Goal: Information Seeking & Learning: Learn about a topic

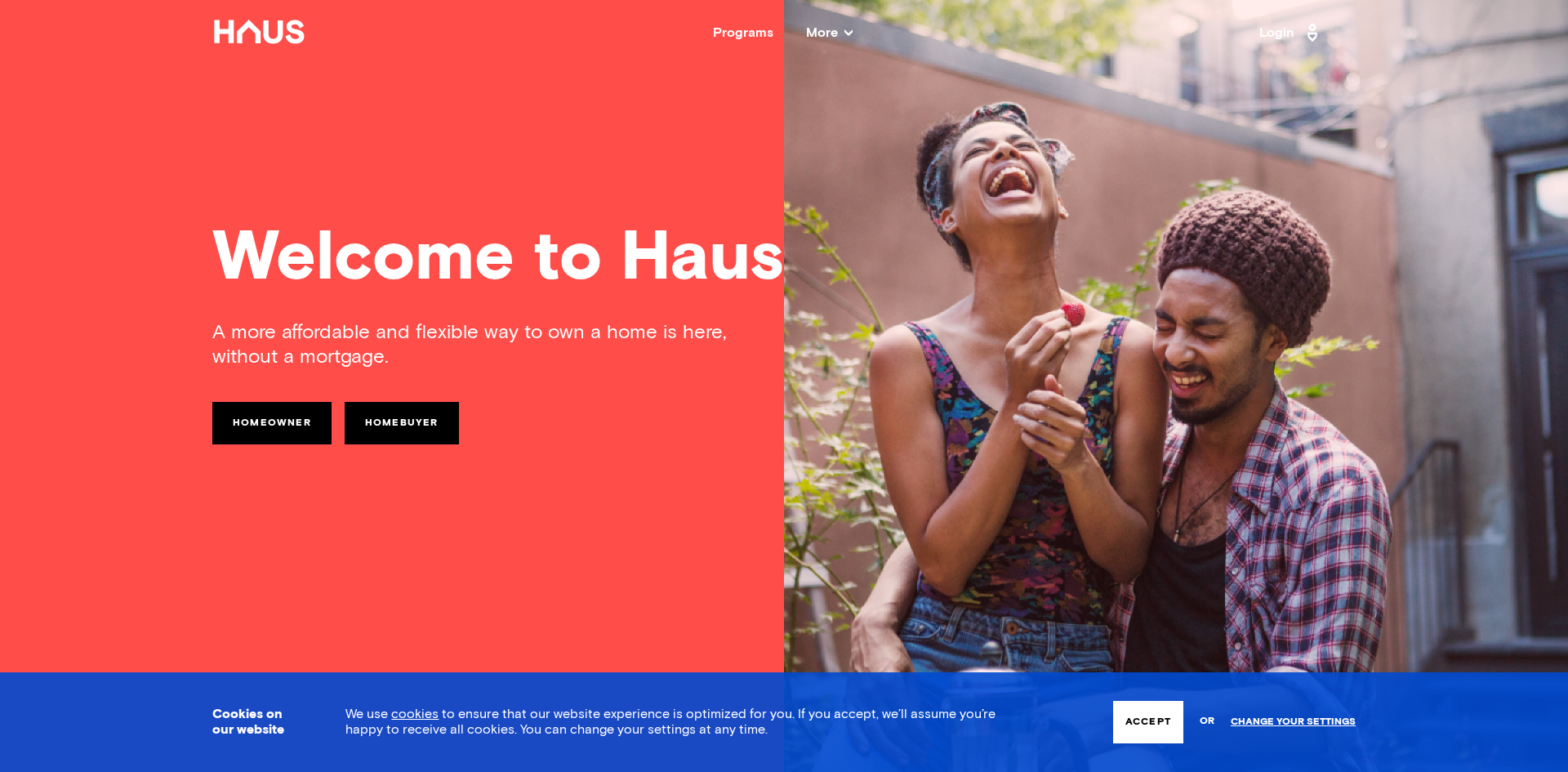
click at [847, 31] on icon at bounding box center [848, 33] width 8 height 8
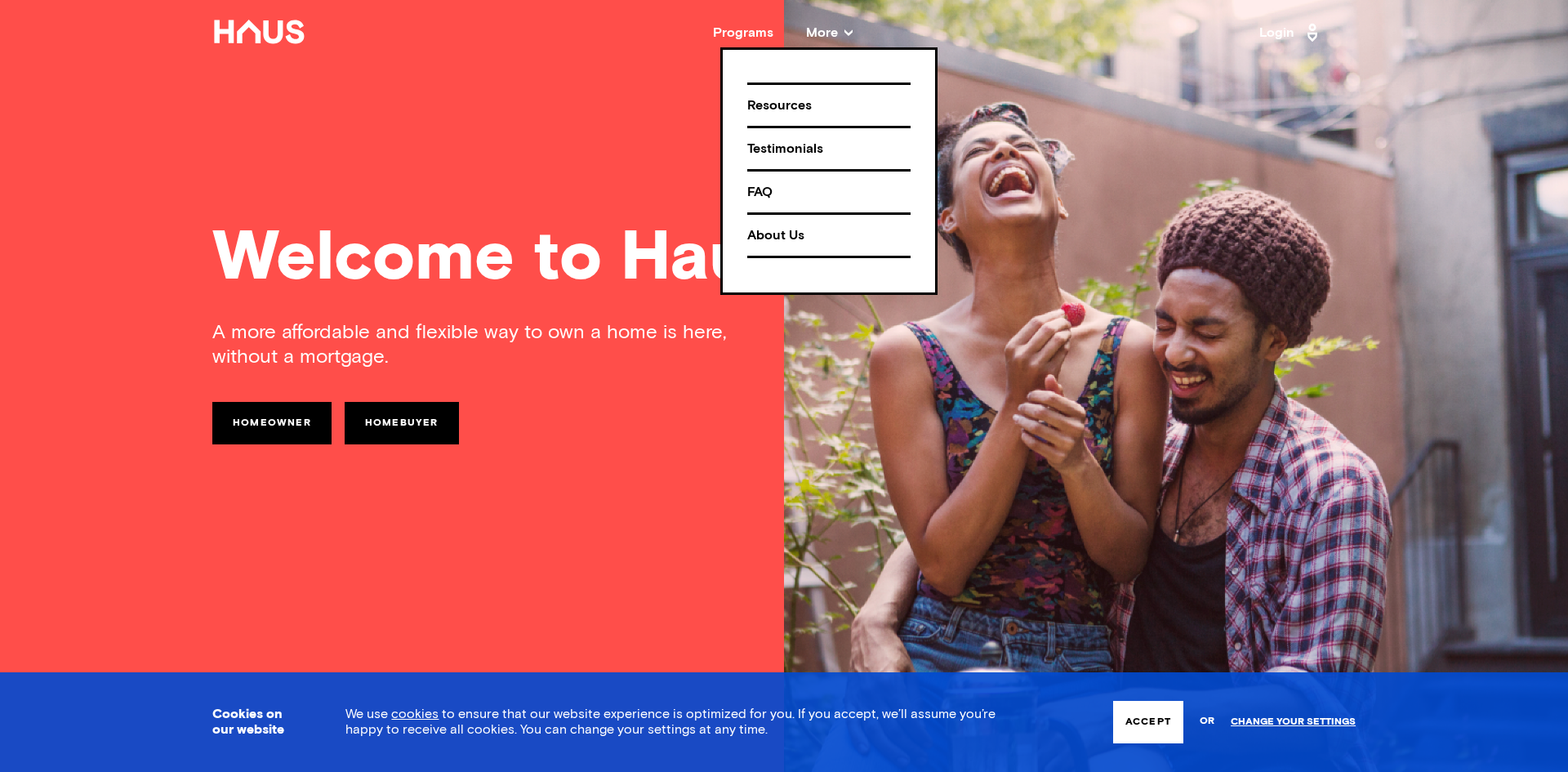
click at [791, 232] on div "About Us" at bounding box center [829, 235] width 163 height 29
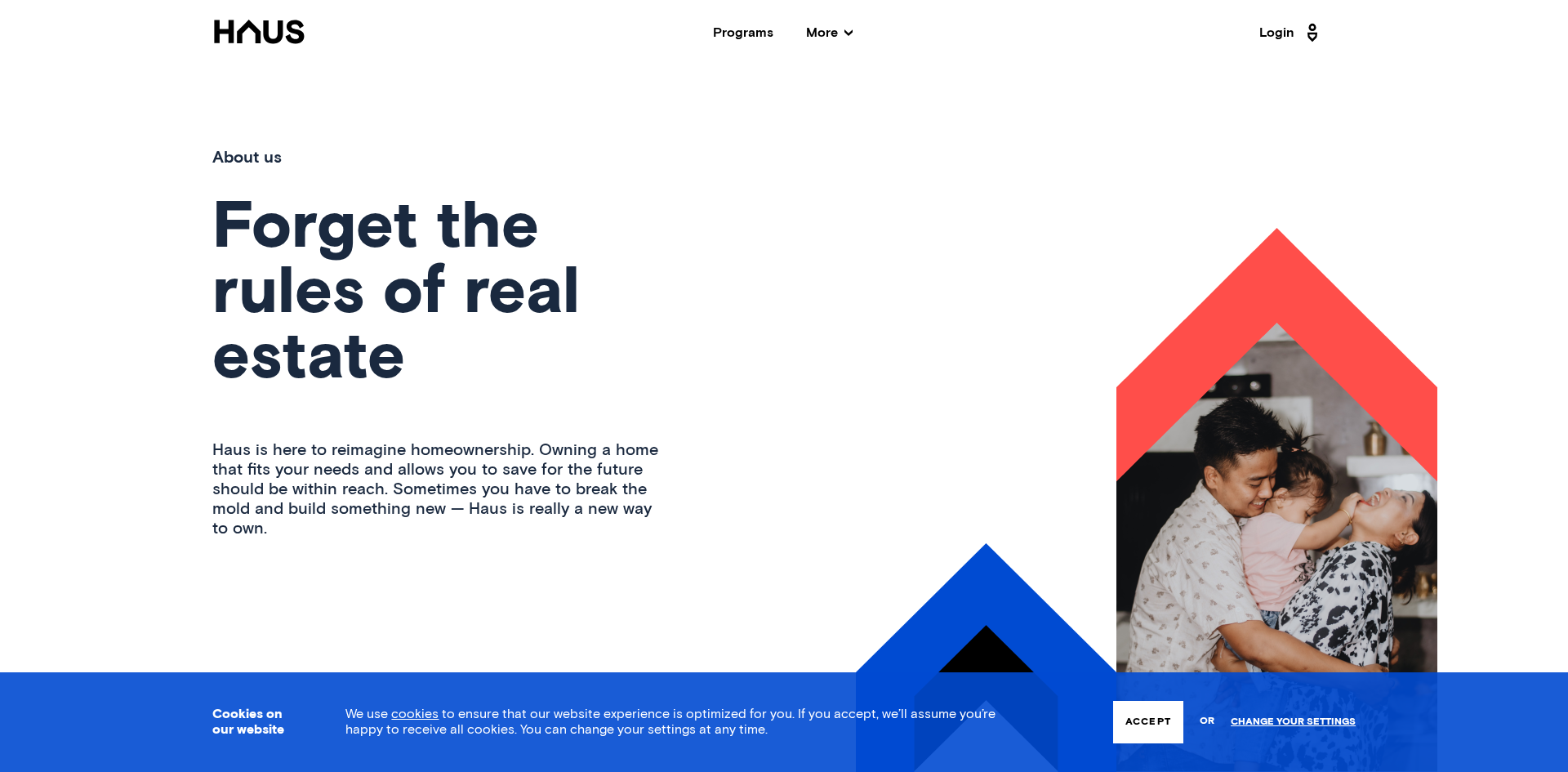
click at [1152, 715] on button "Accept" at bounding box center [1148, 722] width 71 height 43
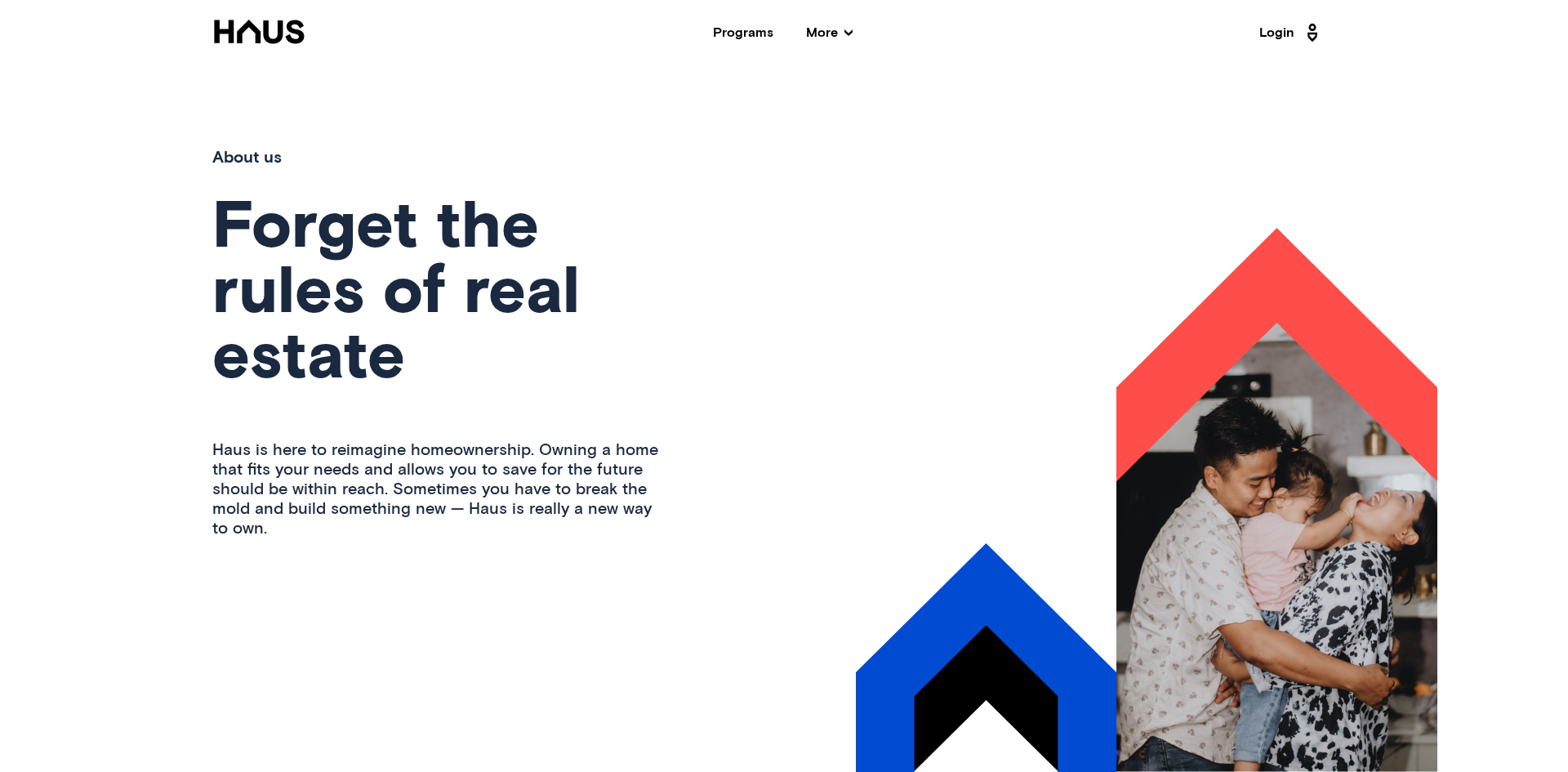
click at [264, 24] on icon at bounding box center [259, 31] width 90 height 24
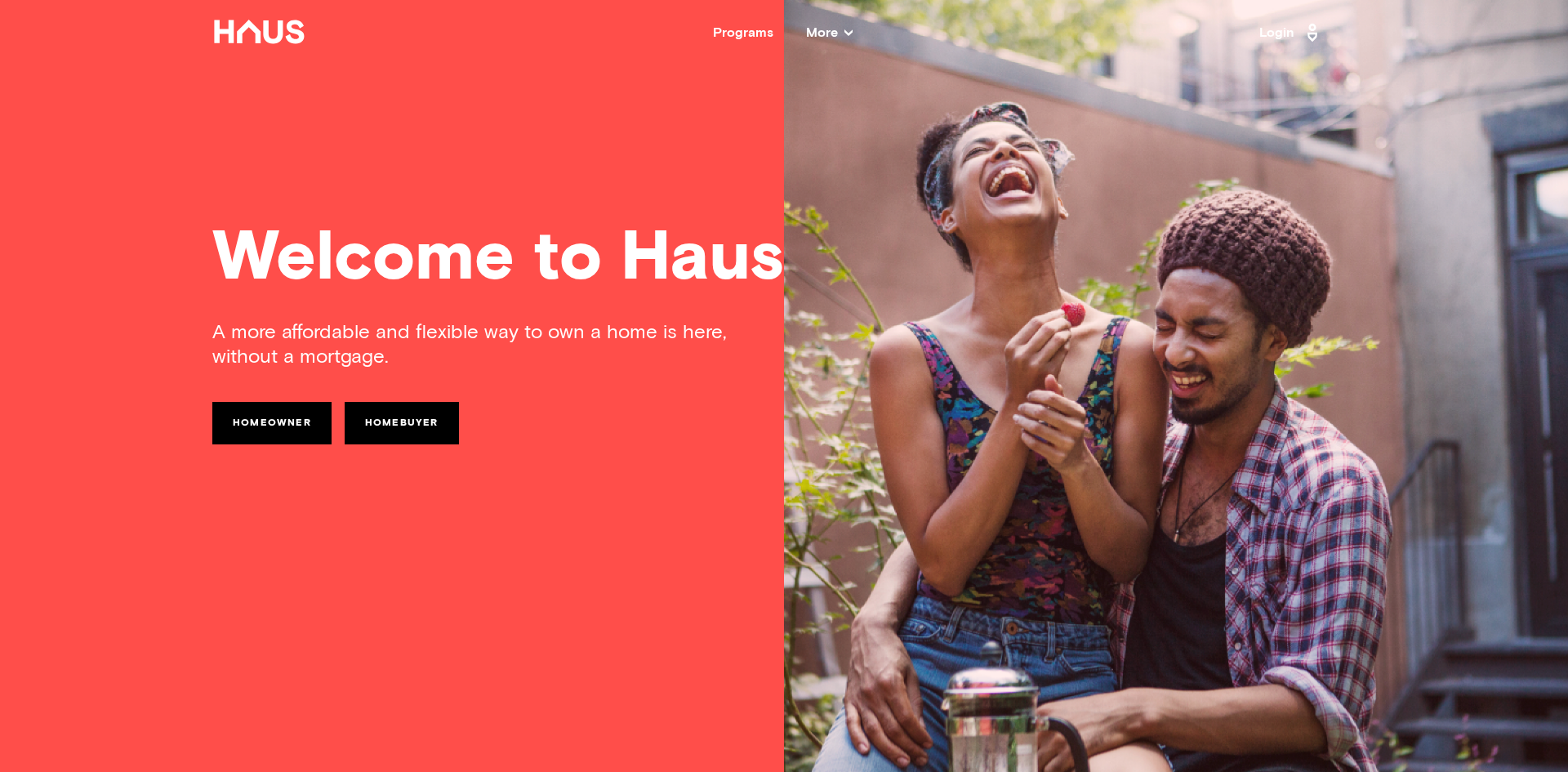
click at [663, 182] on div "Welcome to Haus A more affordable and flexible way to own a home is here, witho…" at bounding box center [784, 386] width 1307 height 772
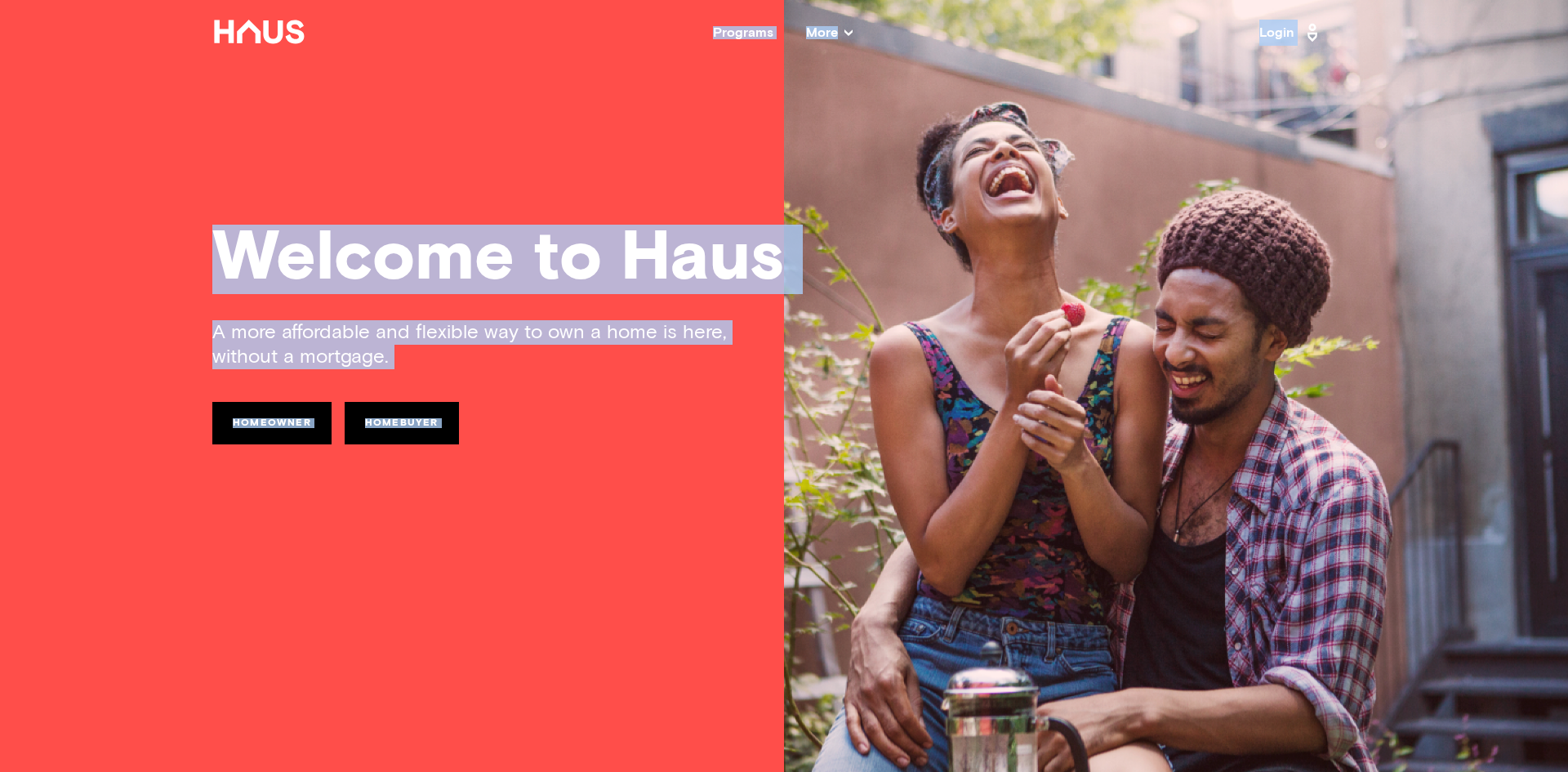
copy body "Programs More Resources Testimonials FAQ About Us Login Welcome to Haus A more …"
click at [751, 37] on div "Programs" at bounding box center [743, 33] width 61 height 13
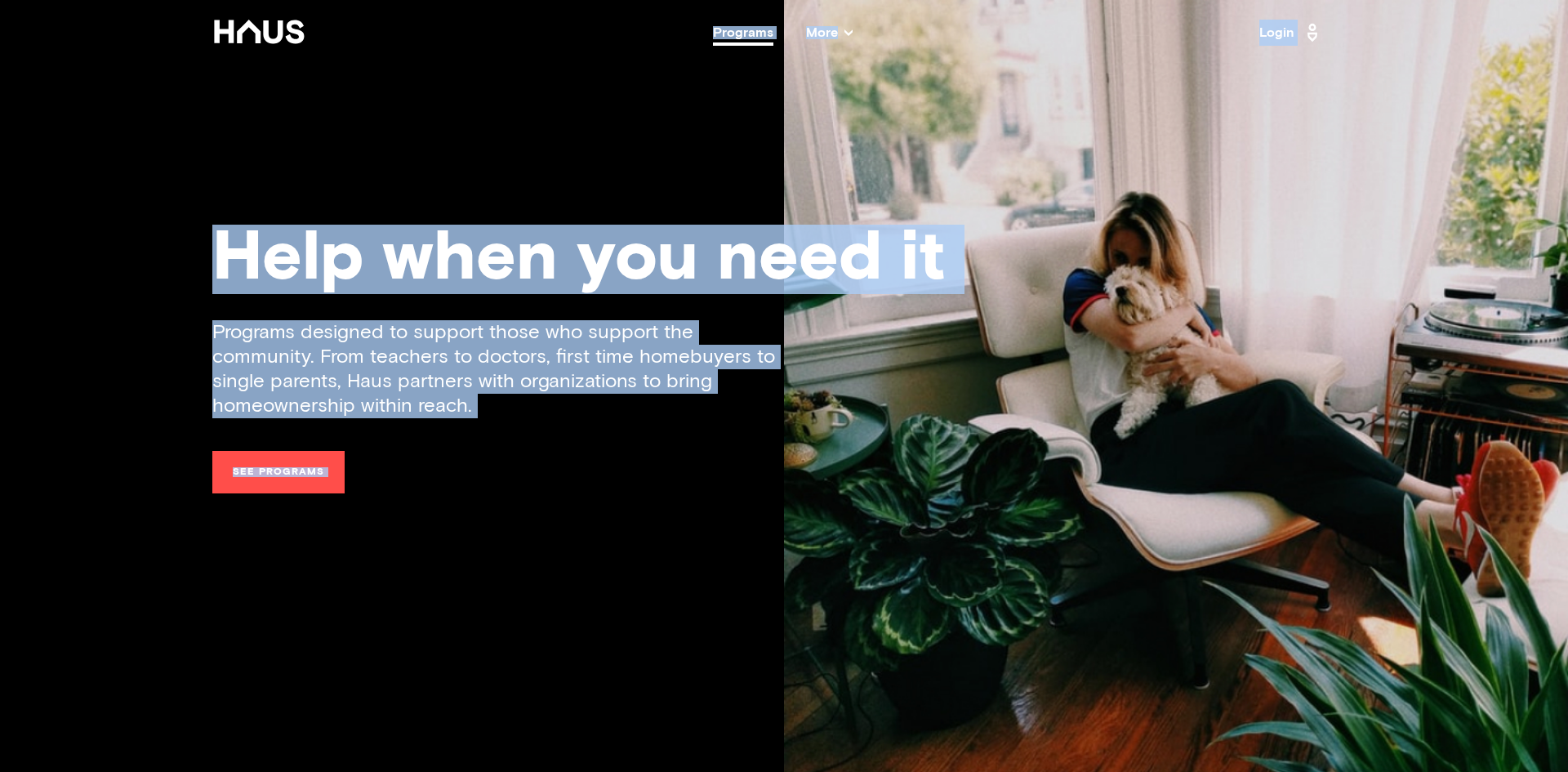
click at [662, 438] on div "Programs designed to support those who support the community. From teachers to …" at bounding box center [784, 513] width 1143 height 386
click at [260, 481] on link "See programs" at bounding box center [278, 472] width 132 height 43
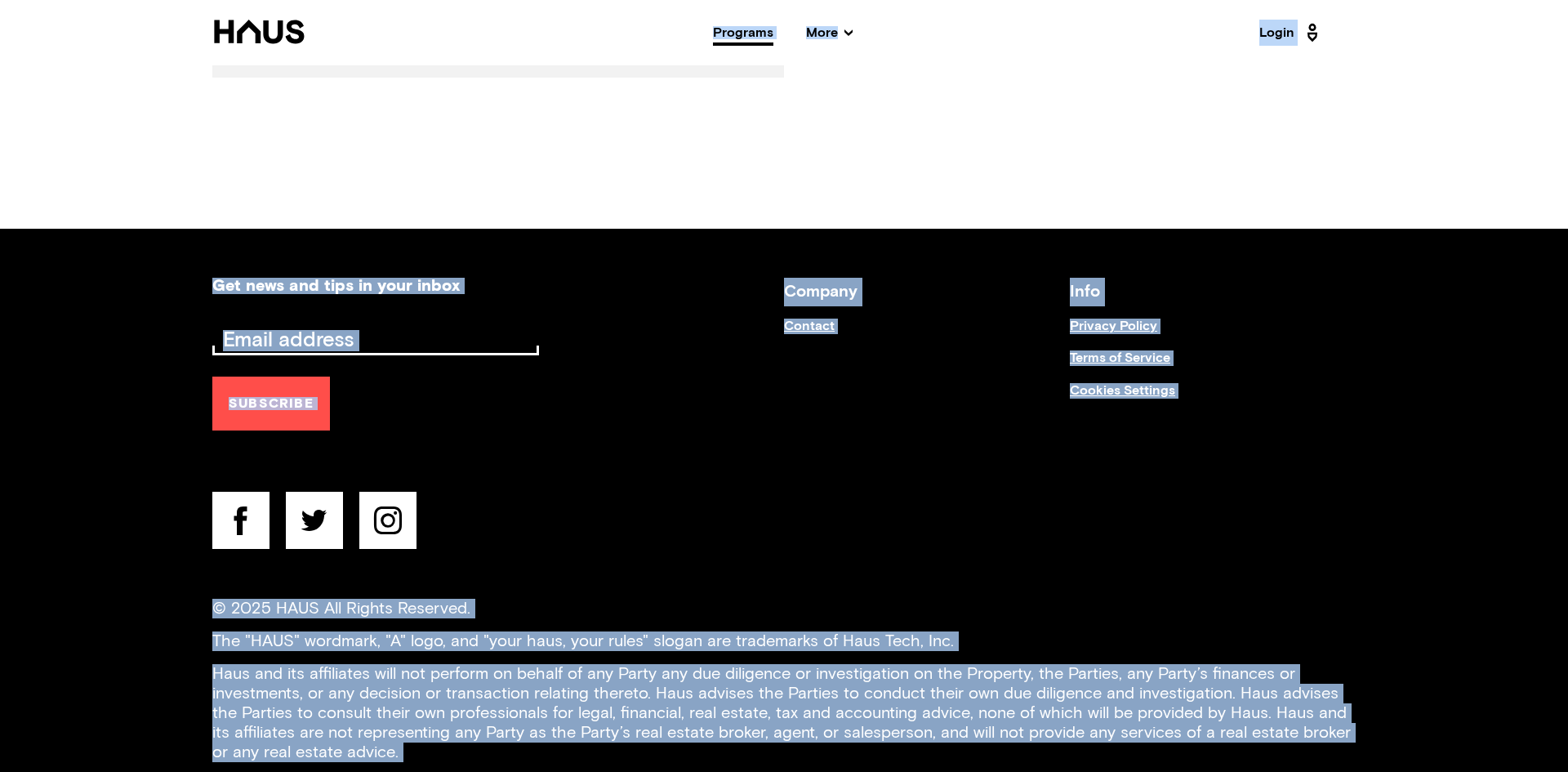
scroll to position [2986, 0]
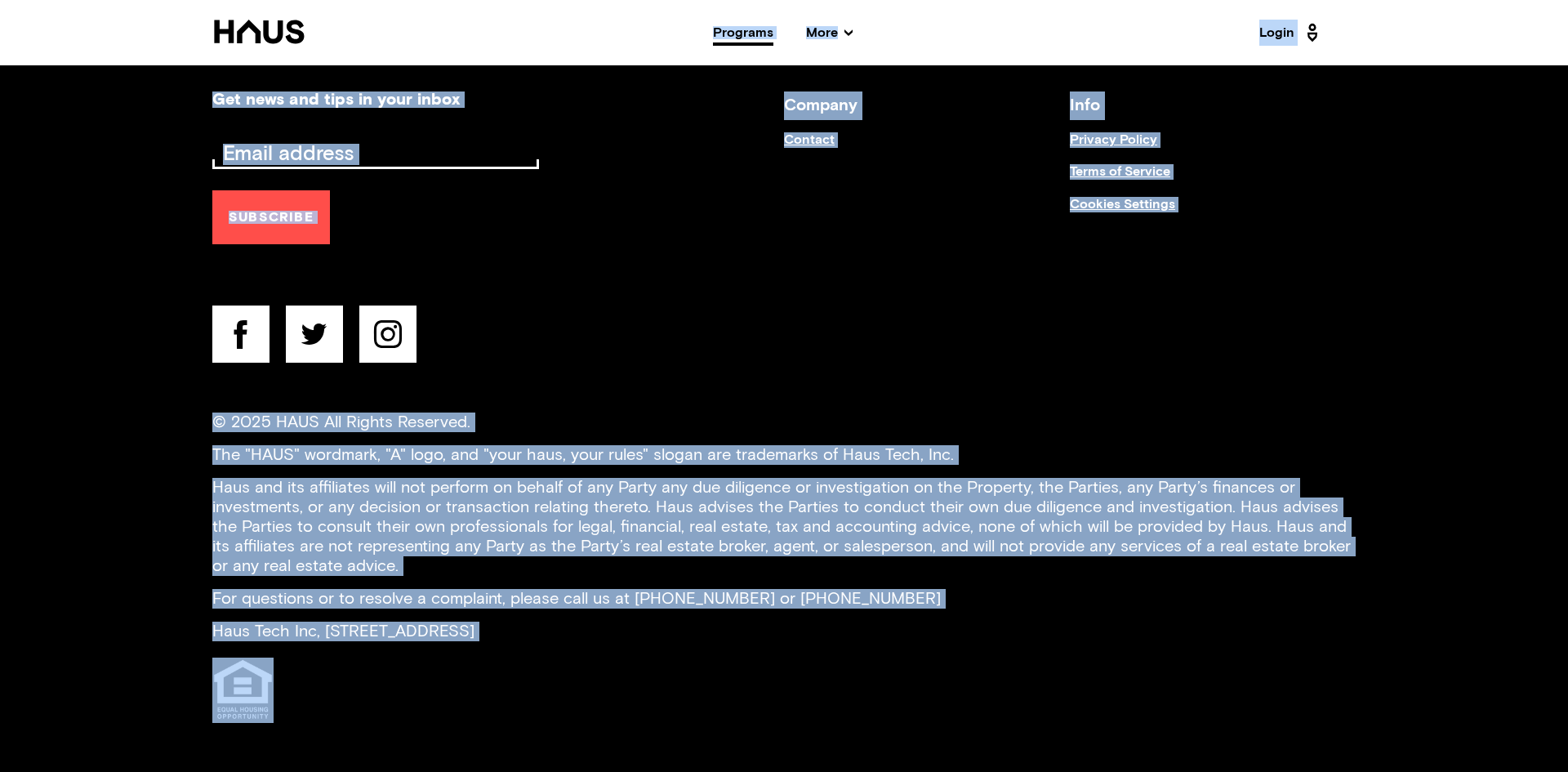
click at [707, 326] on div "Get news and tips in your inbox Subscribe" at bounding box center [499, 231] width 572 height 280
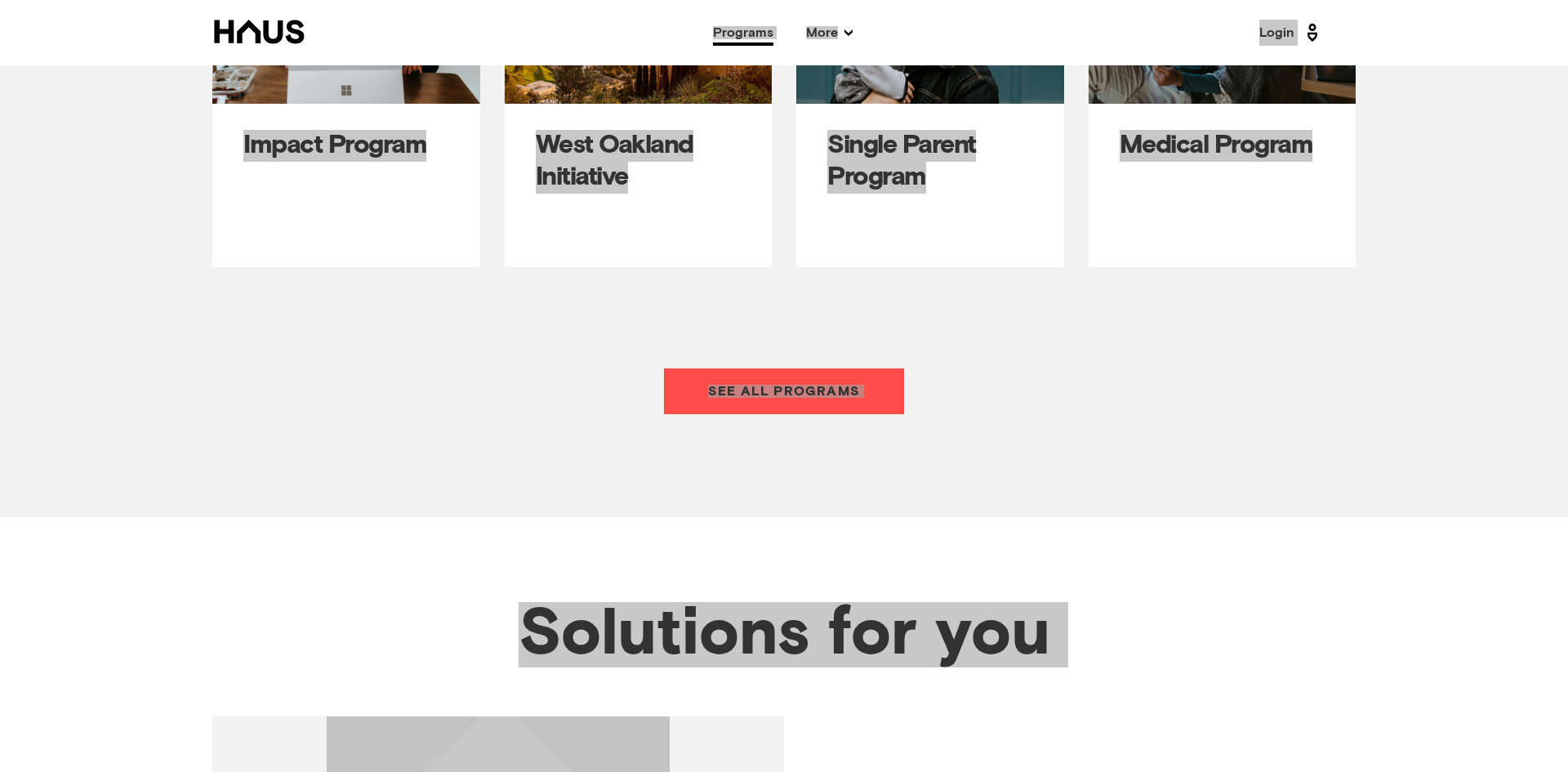
scroll to position [1083, 0]
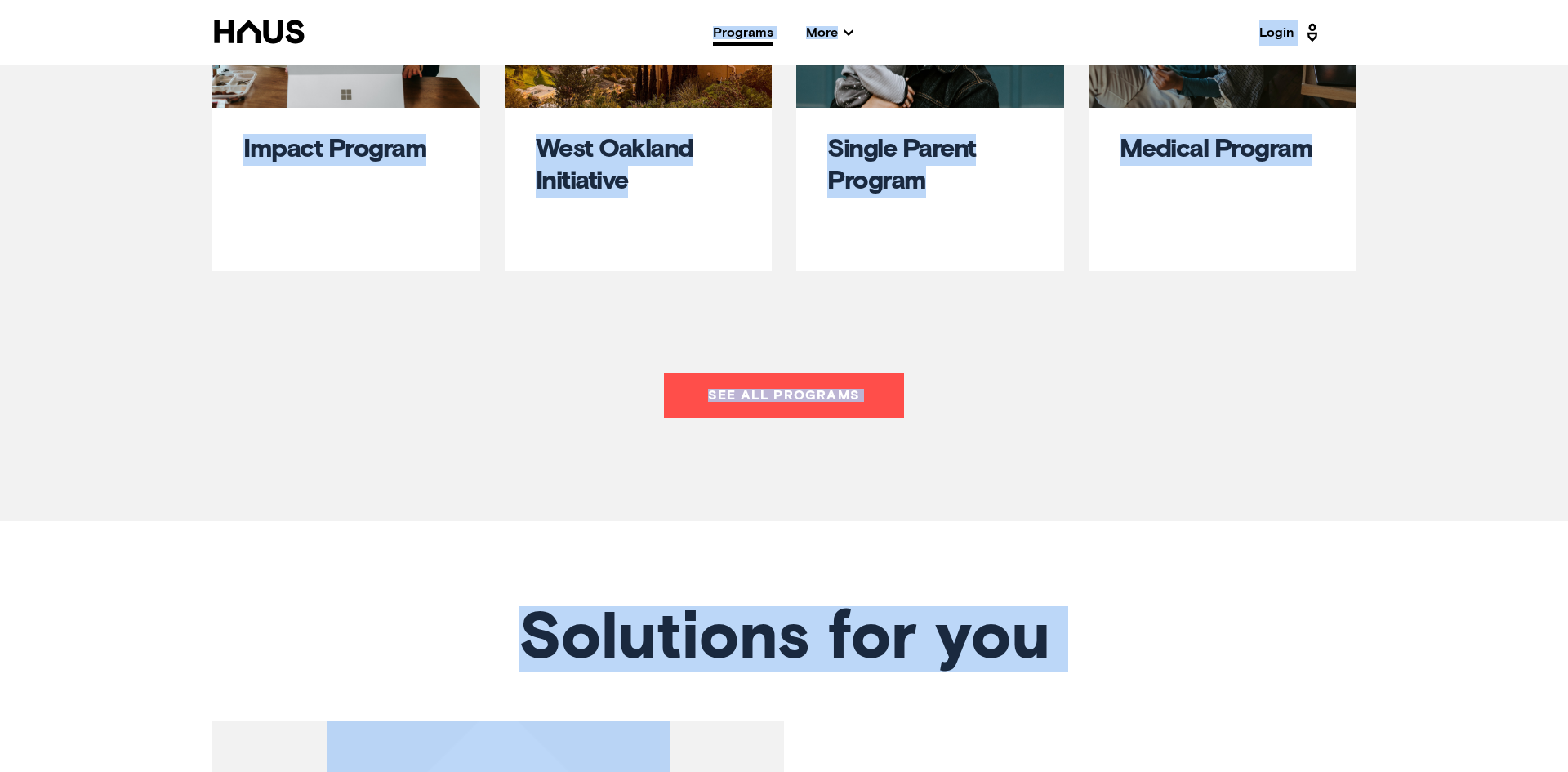
click at [836, 35] on span "More" at bounding box center [829, 33] width 47 height 13
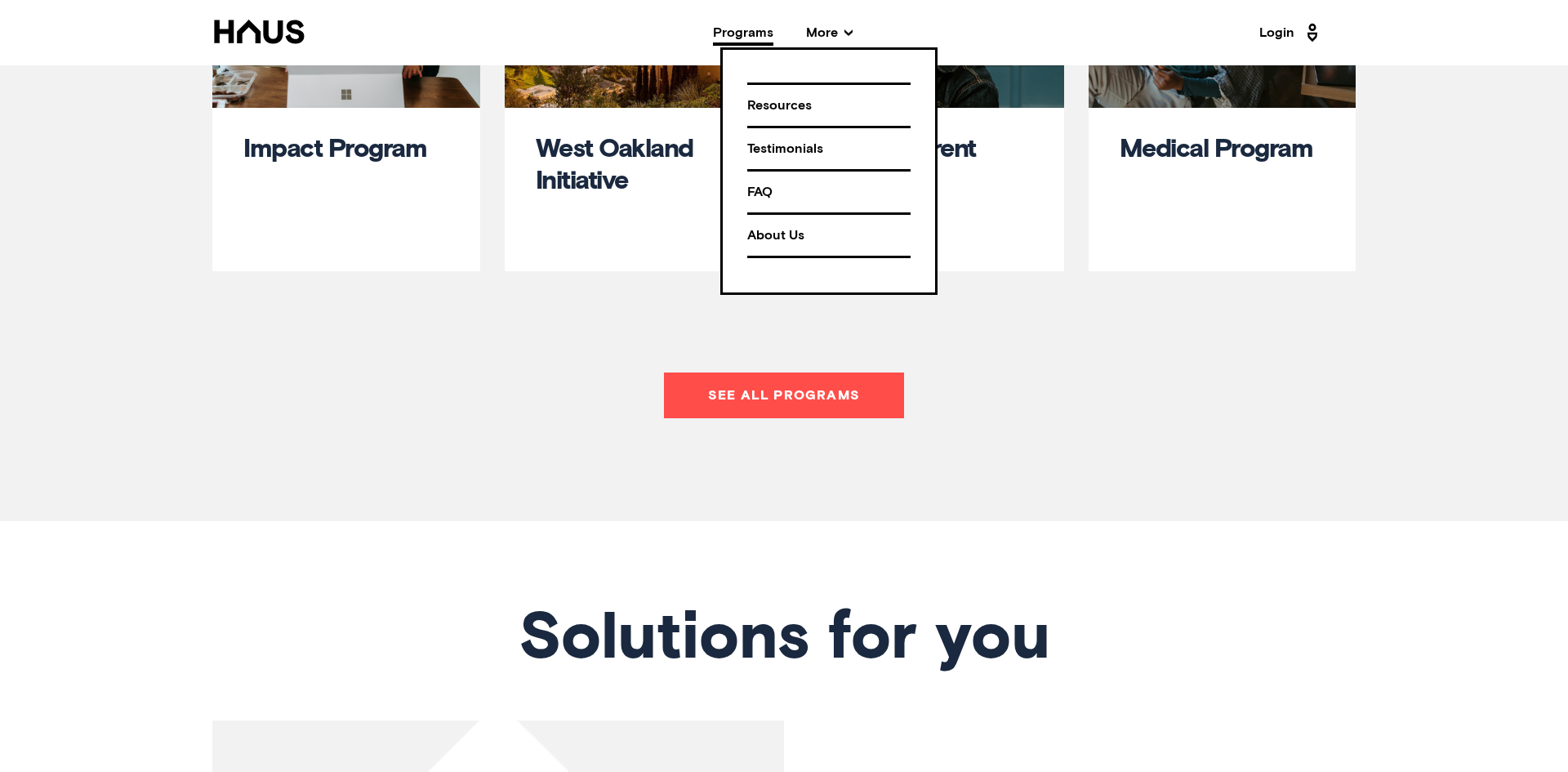
click at [785, 107] on div "Resources" at bounding box center [829, 105] width 163 height 29
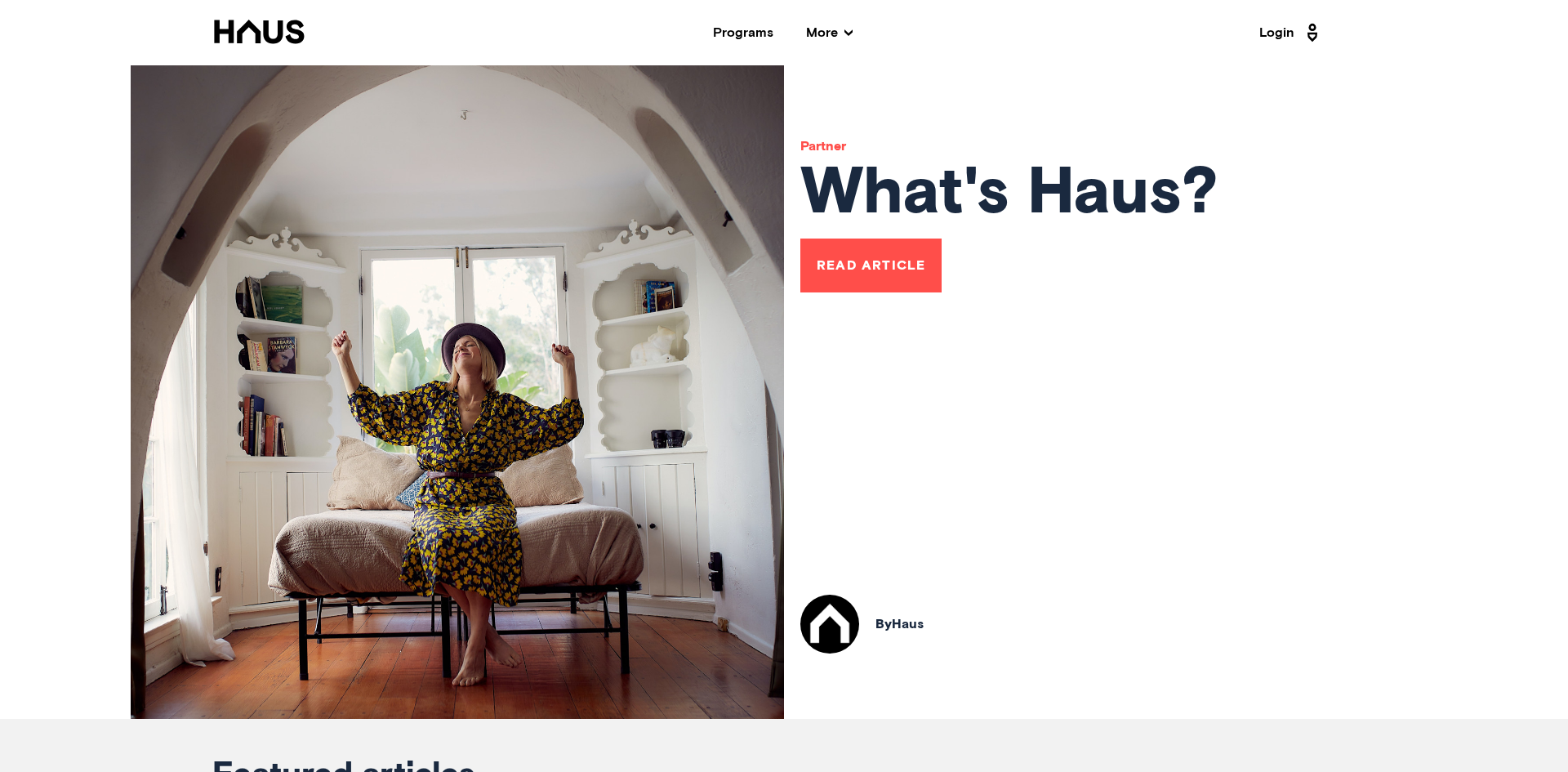
click at [880, 272] on link "Read Article" at bounding box center [871, 265] width 141 height 54
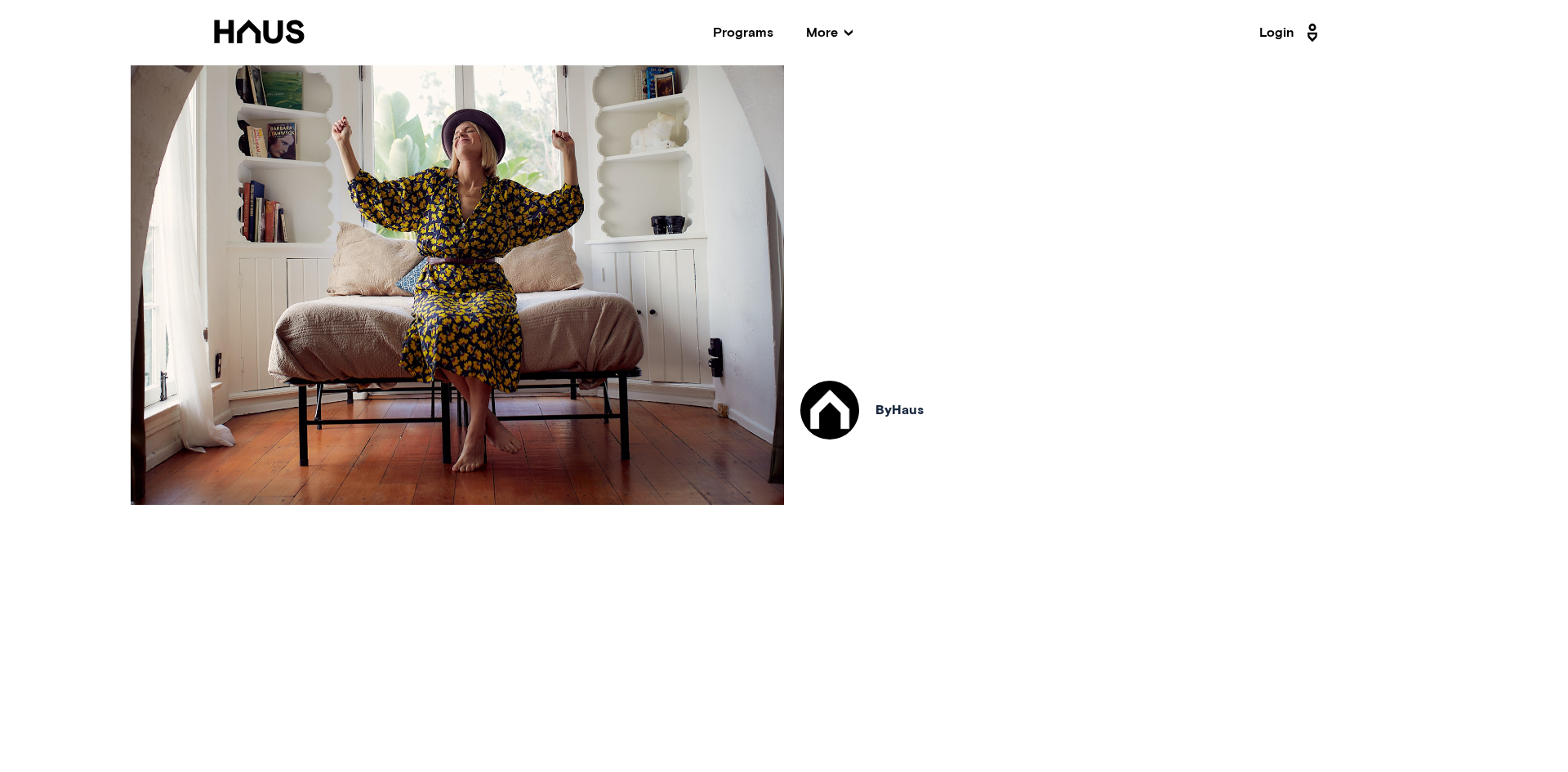
scroll to position [76, 0]
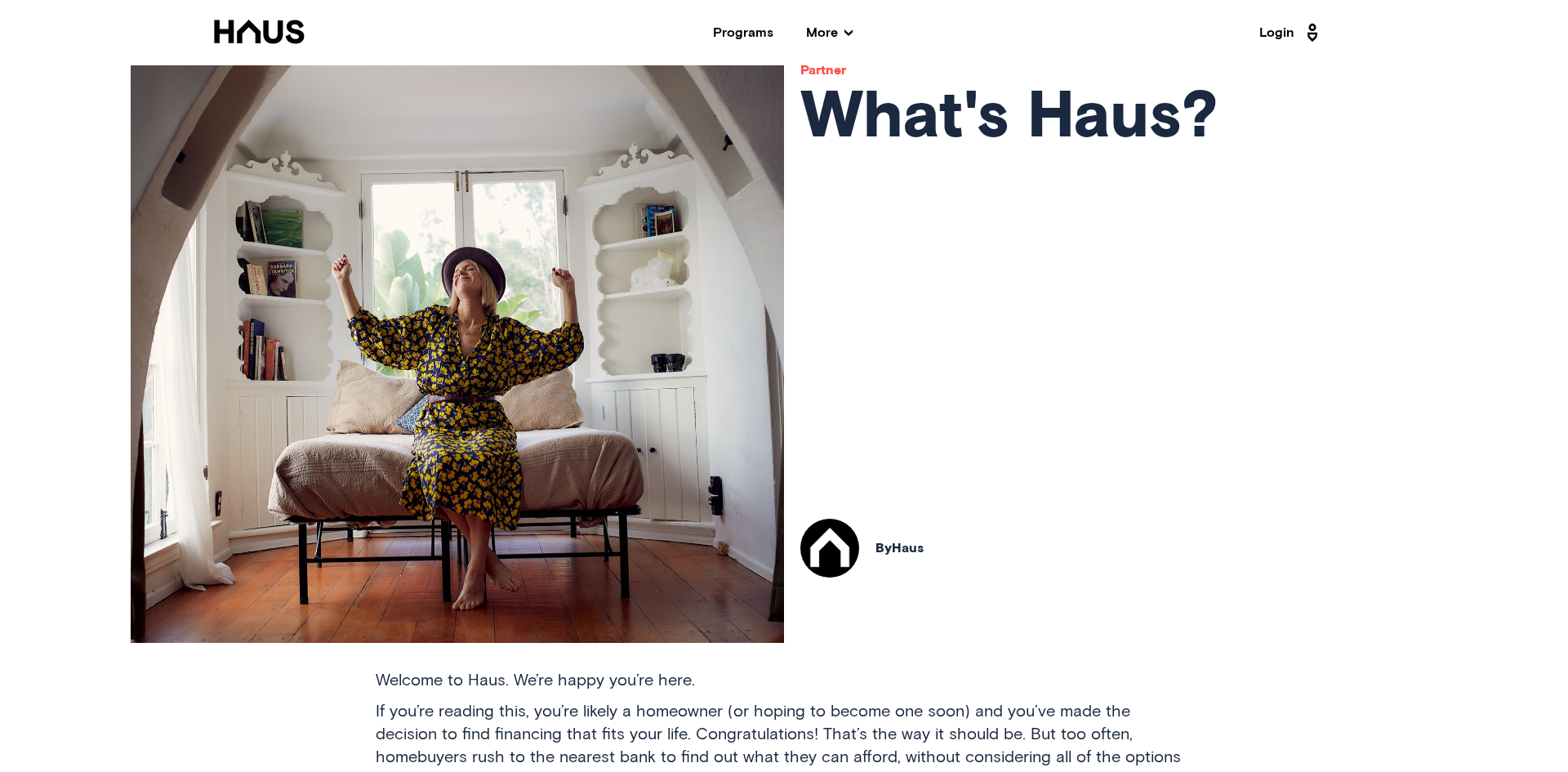
click at [960, 466] on div "Partner What's Haus? By Haus" at bounding box center [1009, 315] width 451 height 653
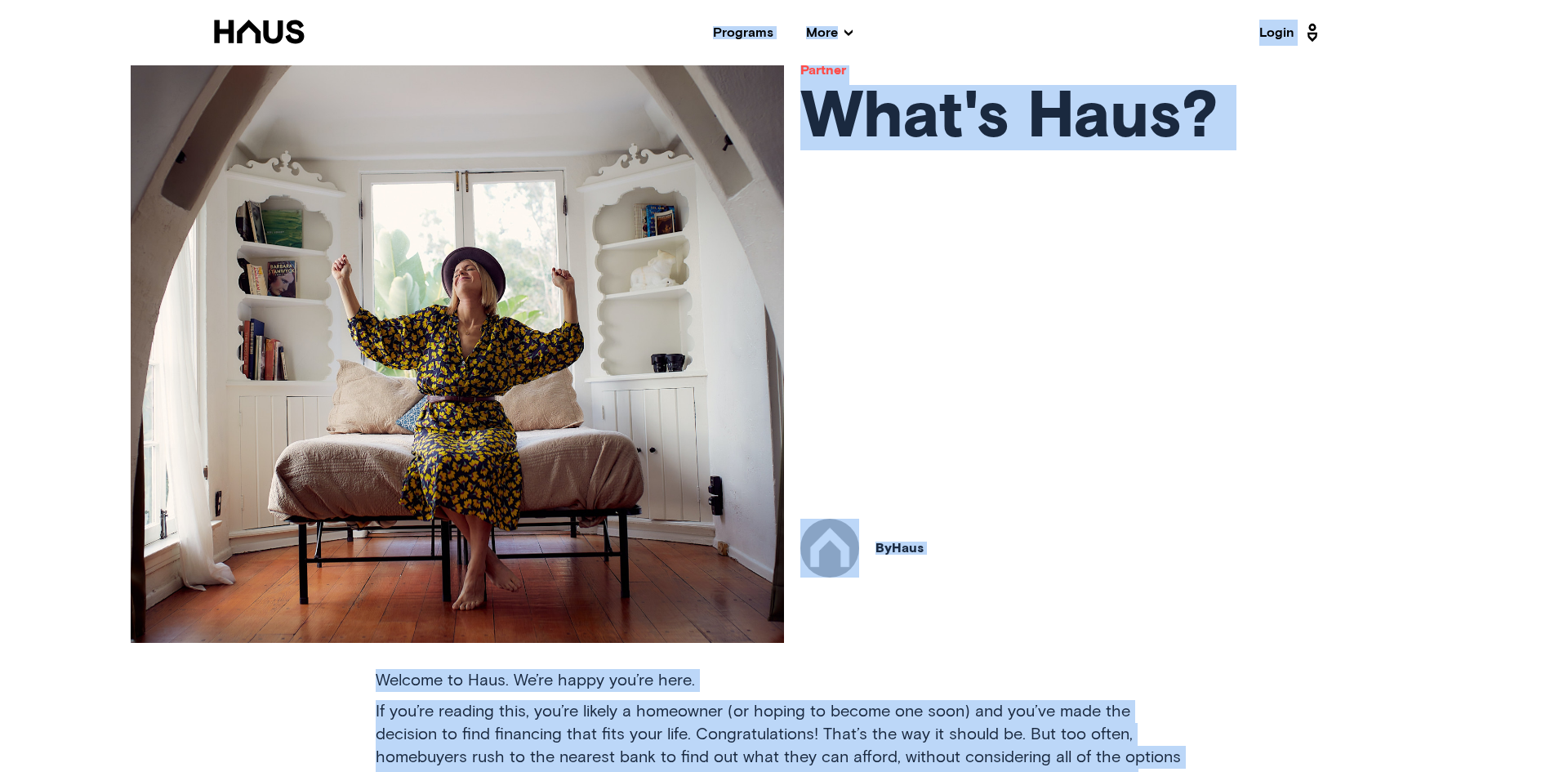
copy body "Programs More Resources Testimonials FAQ About Us Login Partner What's Haus? By…"
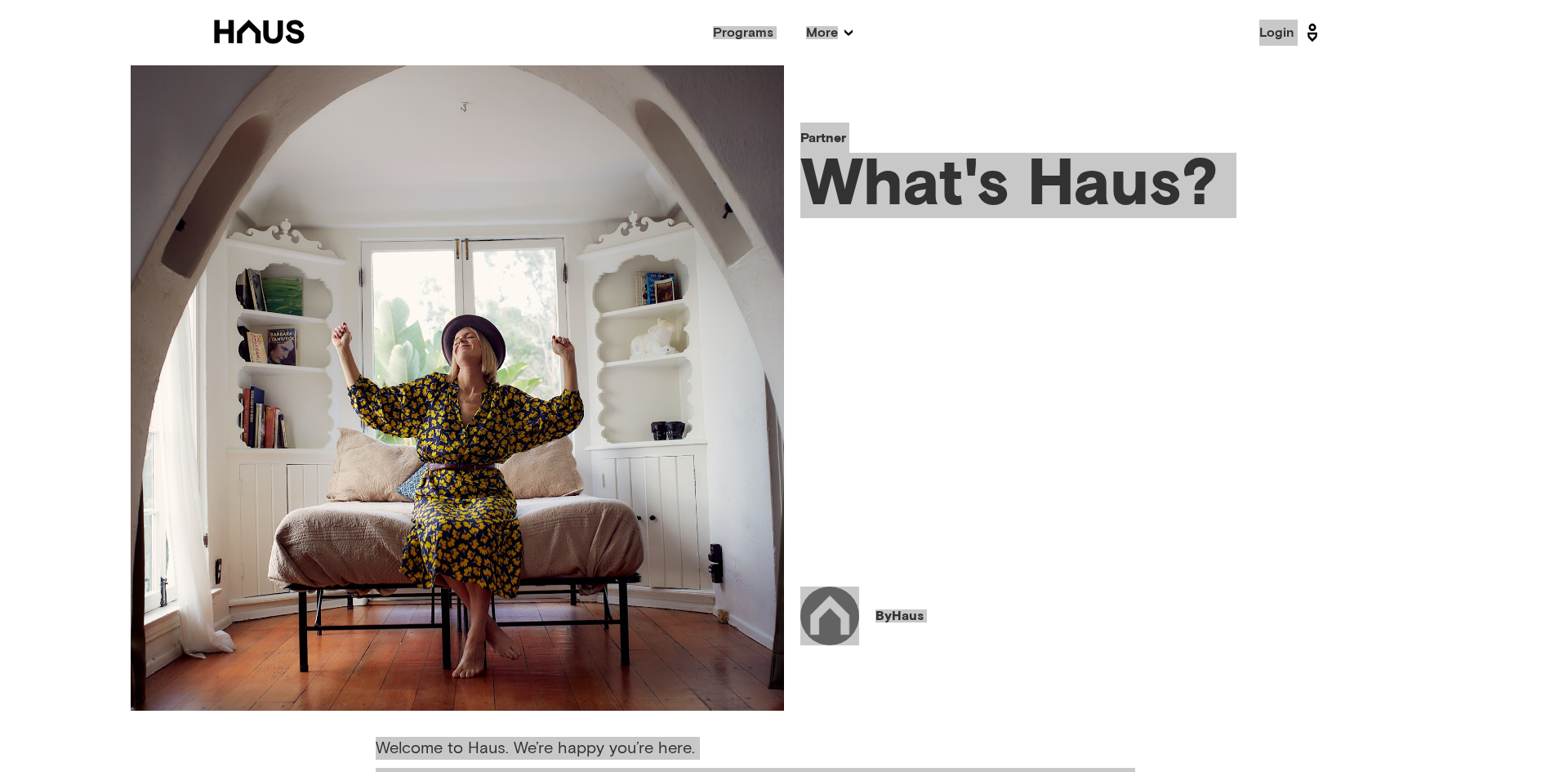
scroll to position [0, 0]
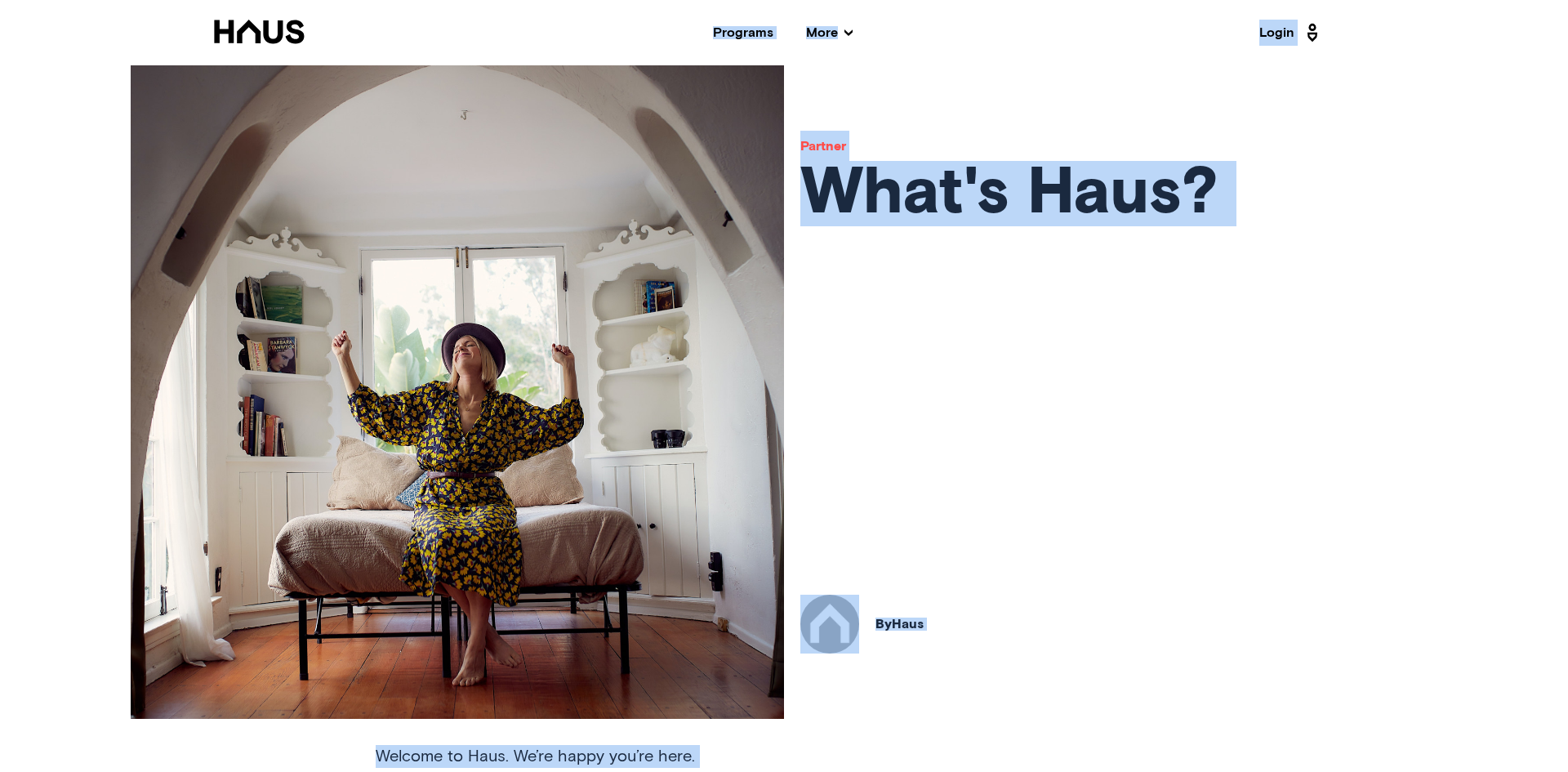
click at [844, 33] on icon at bounding box center [848, 33] width 8 height 8
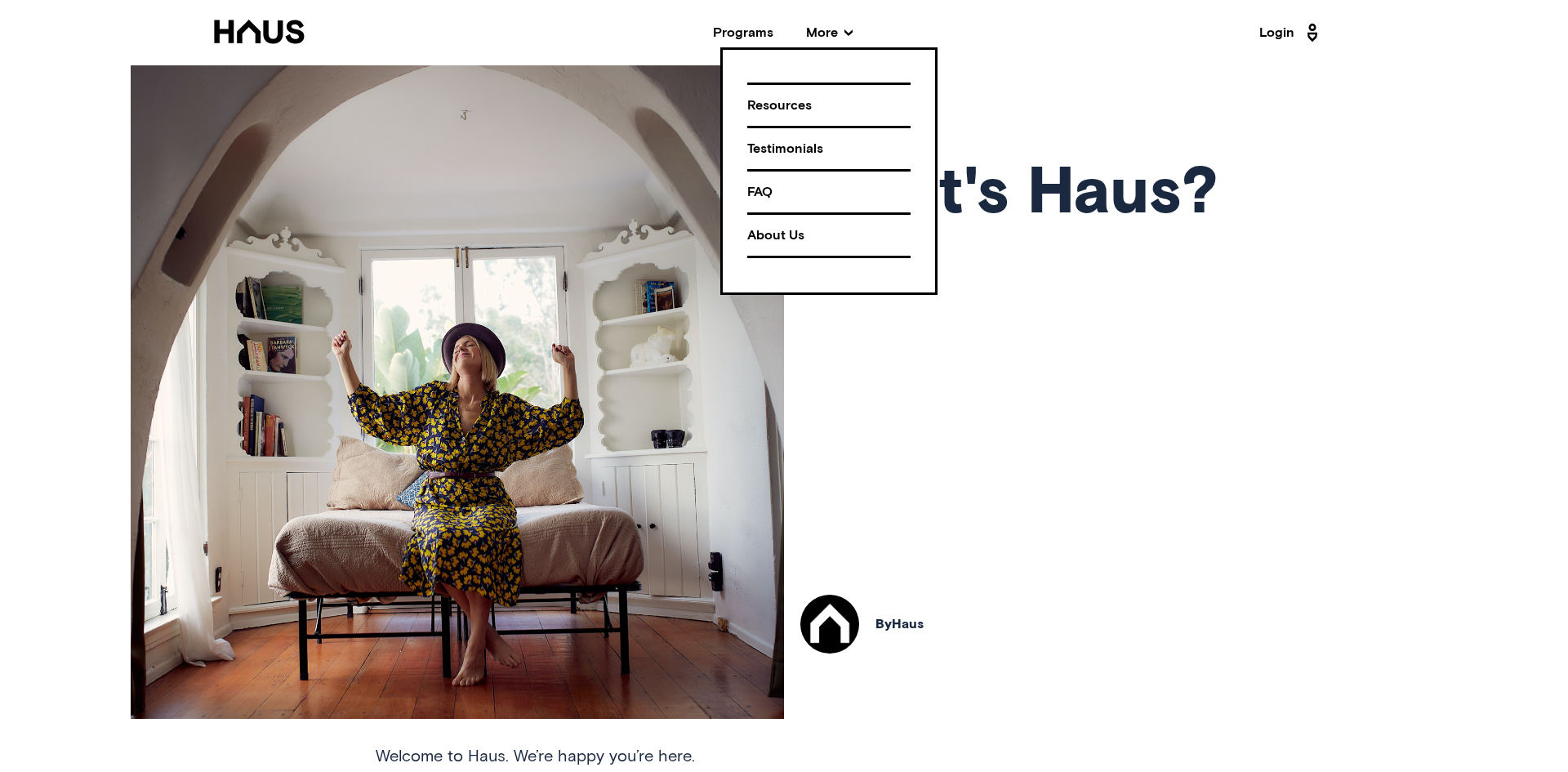
click at [784, 149] on div "Testimonials" at bounding box center [829, 149] width 163 height 29
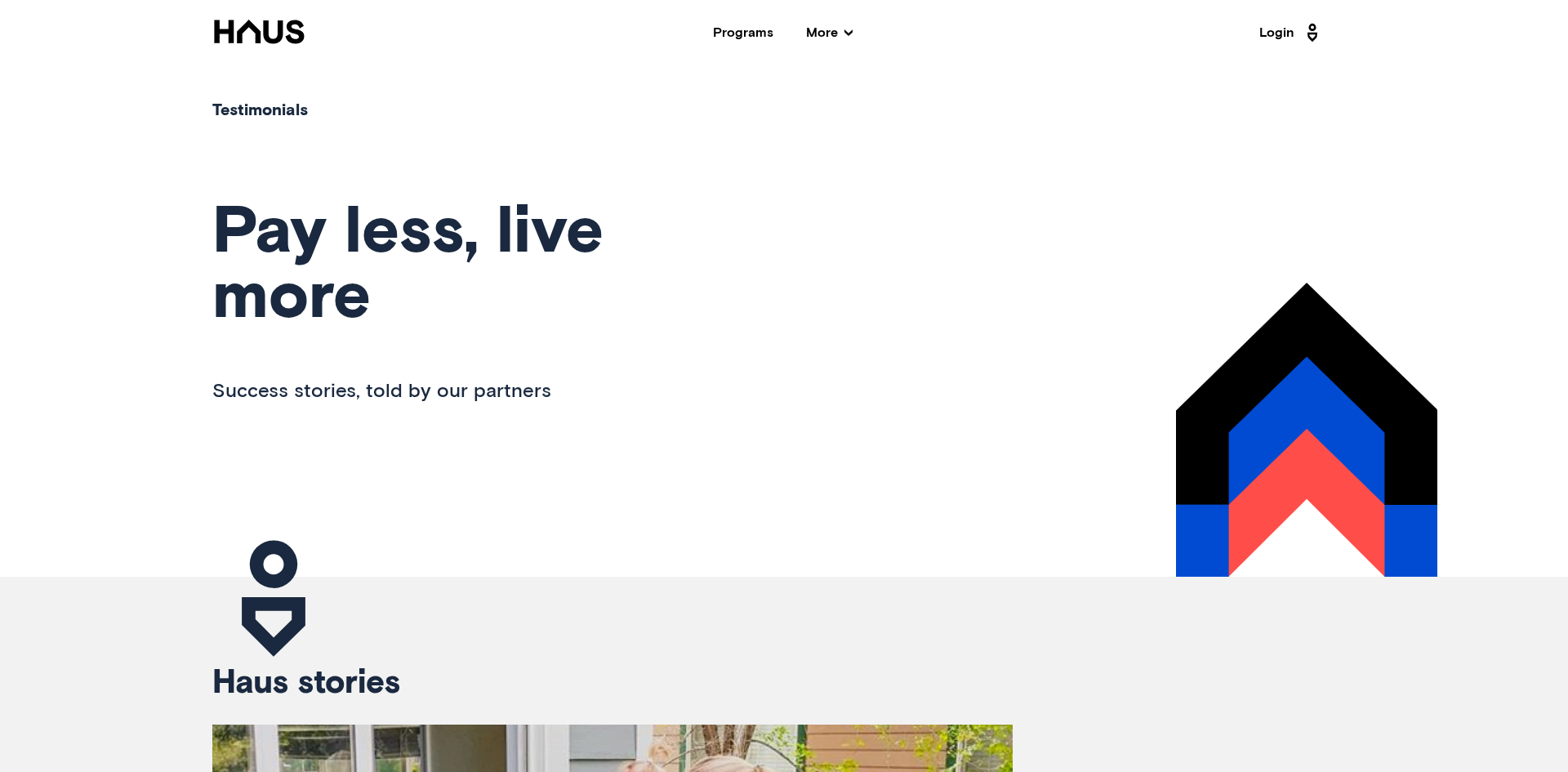
click at [722, 391] on div "Testimonials Pay less, live more Success stories, told by our partners" at bounding box center [784, 339] width 1307 height 475
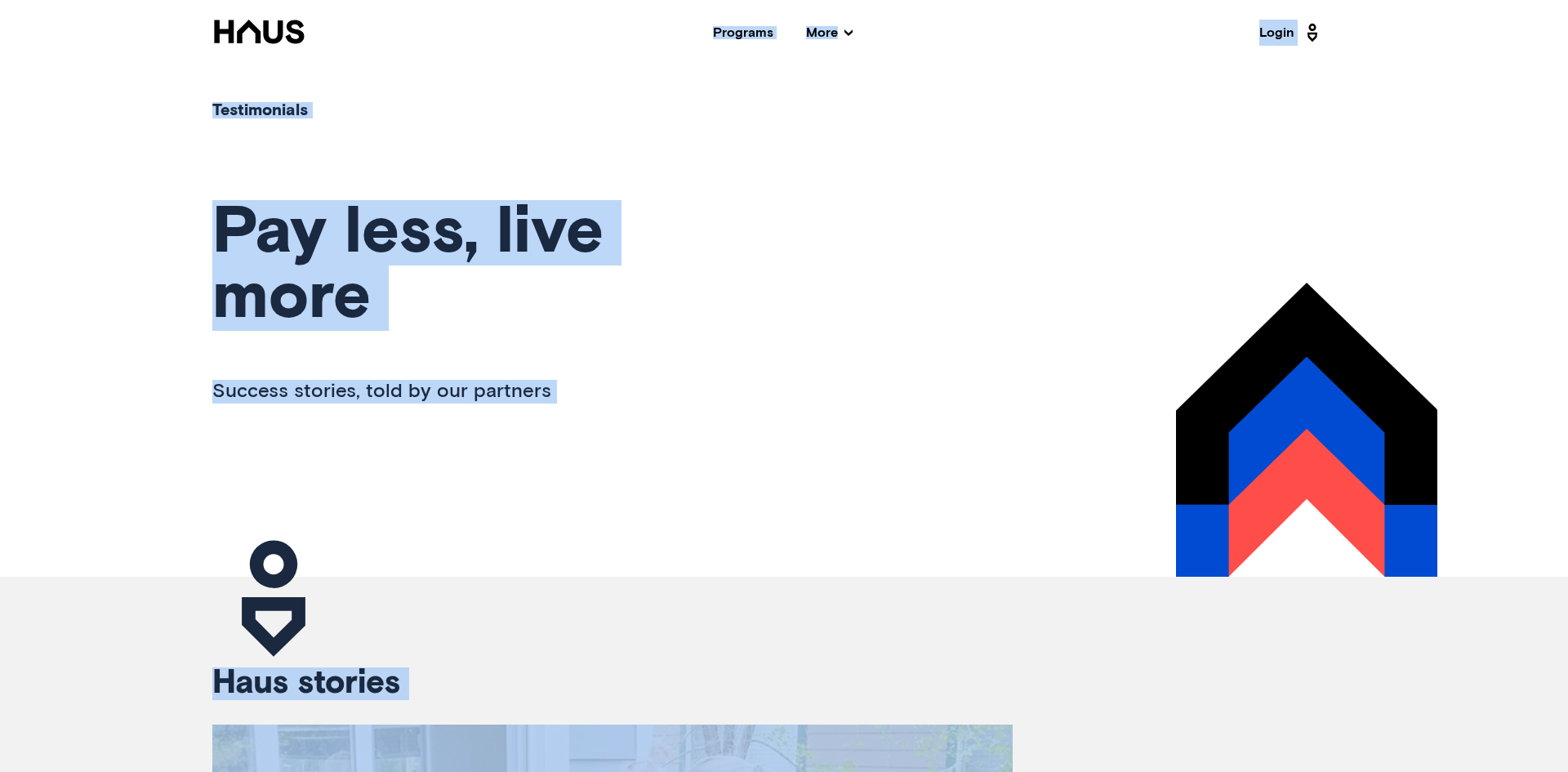
copy body "Programs More Resources Testimonials FAQ About Us Login Testimonials Pay less, …"
click at [775, 448] on div "Testimonials Pay less, live more Success stories, told by our partners" at bounding box center [784, 339] width 1307 height 475
click at [836, 31] on span "More" at bounding box center [829, 33] width 47 height 13
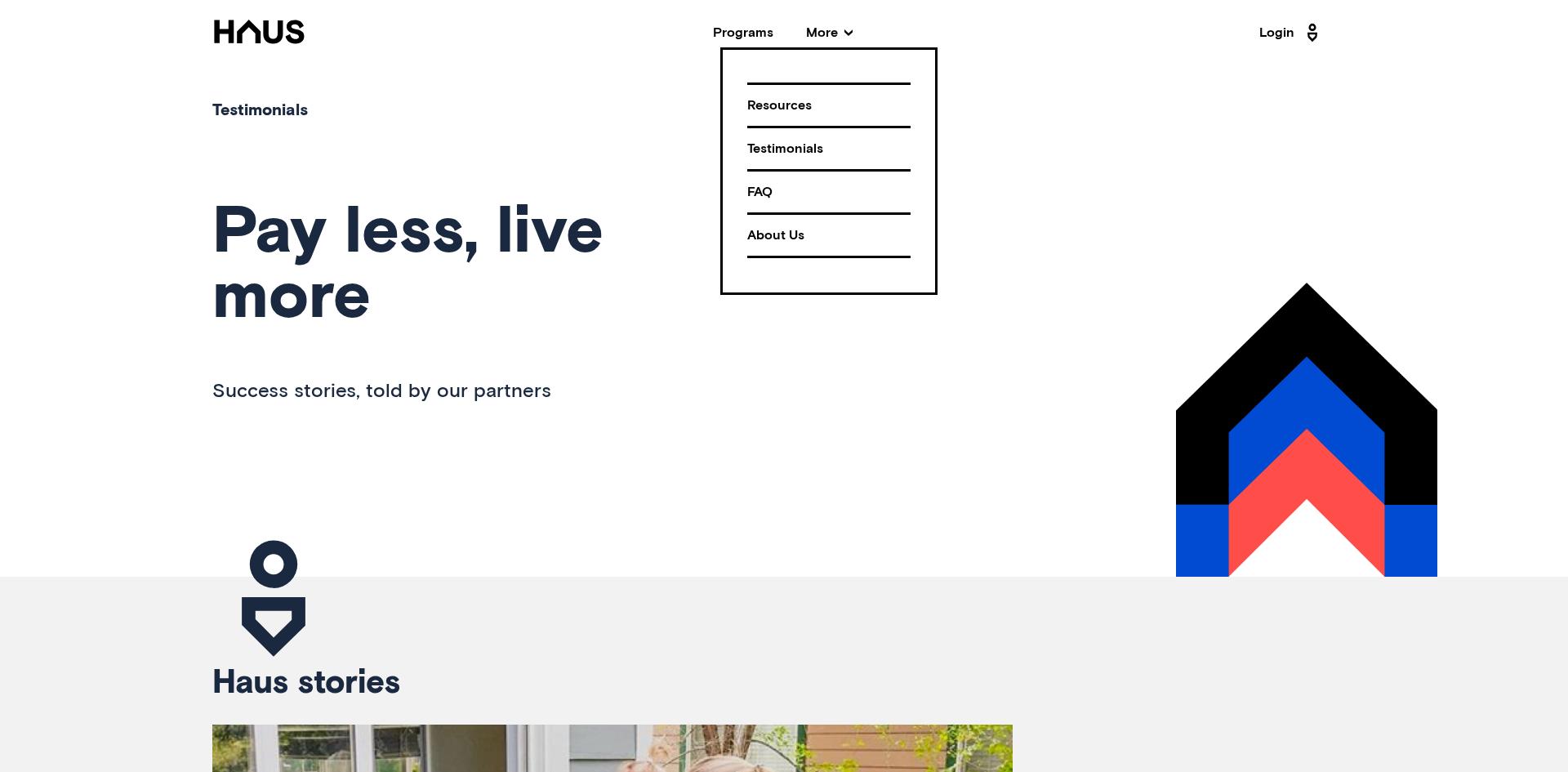
click at [762, 194] on div "FAQ" at bounding box center [829, 192] width 163 height 29
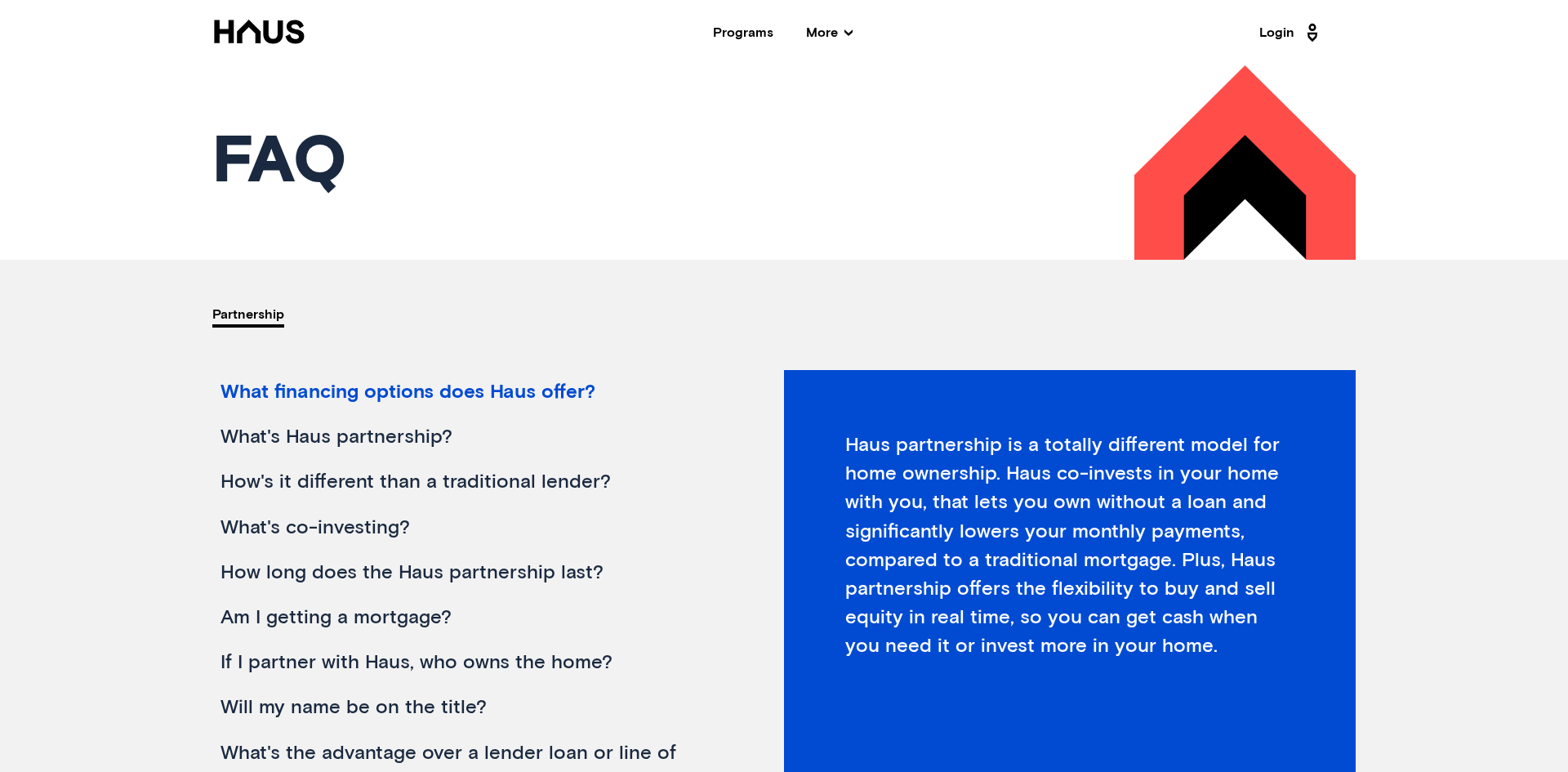
click at [701, 319] on div "partnership" at bounding box center [499, 315] width 572 height 110
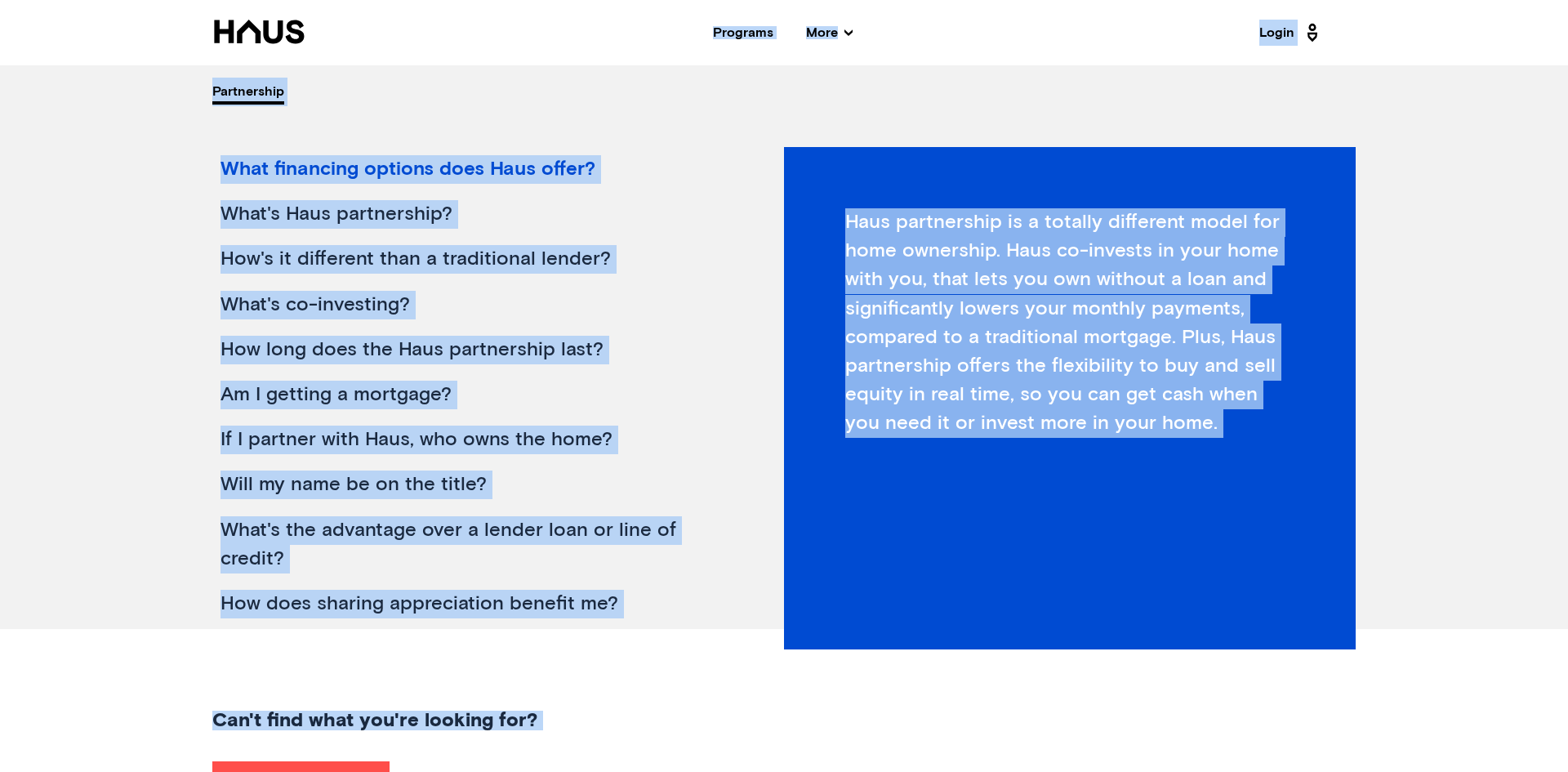
copy body "Programs More Resources Testimonials FAQ About Us Login Faq partnership partner…"
click at [828, 30] on span "More" at bounding box center [829, 33] width 47 height 13
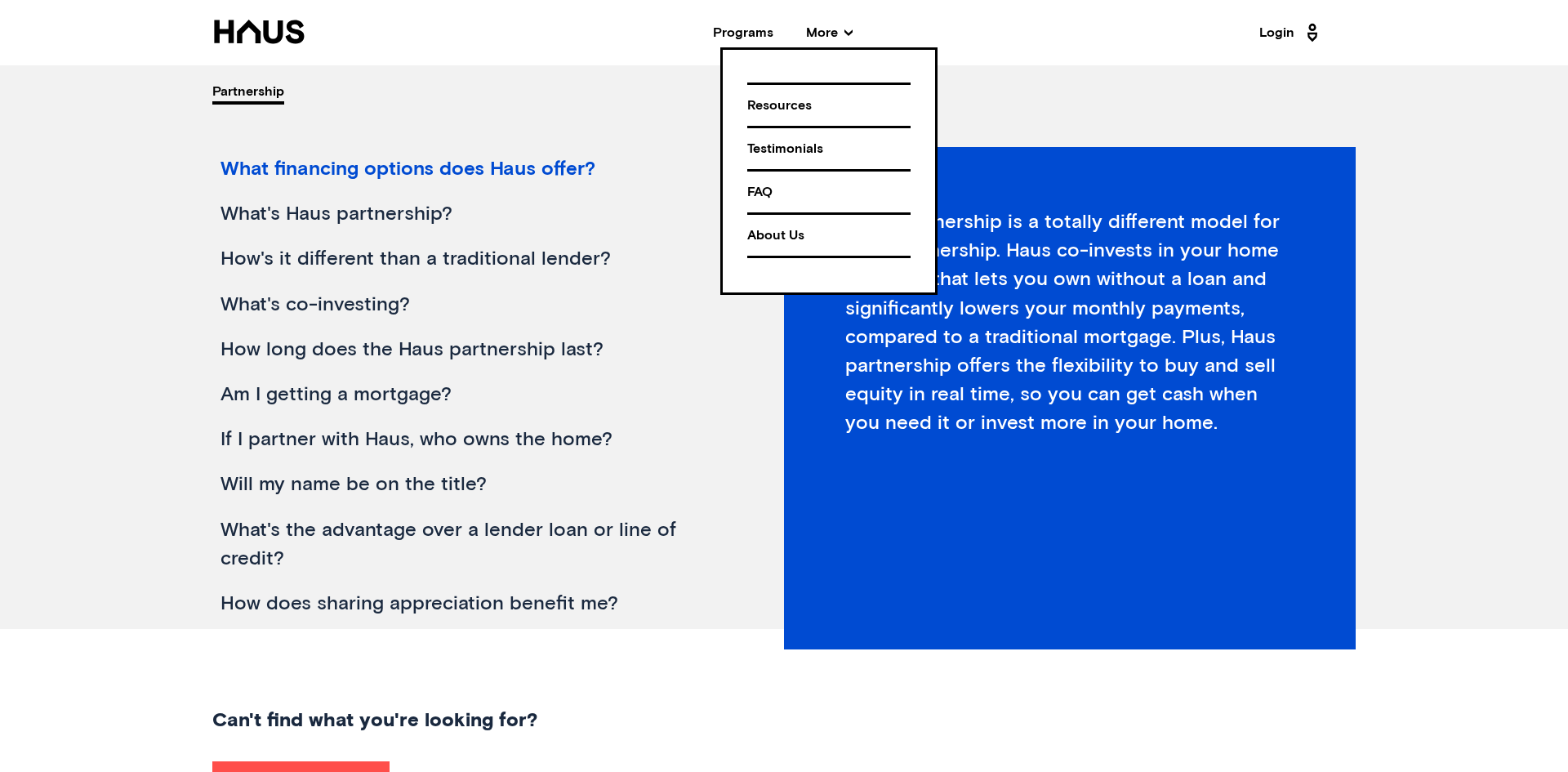
click at [784, 233] on div "About Us" at bounding box center [829, 235] width 163 height 29
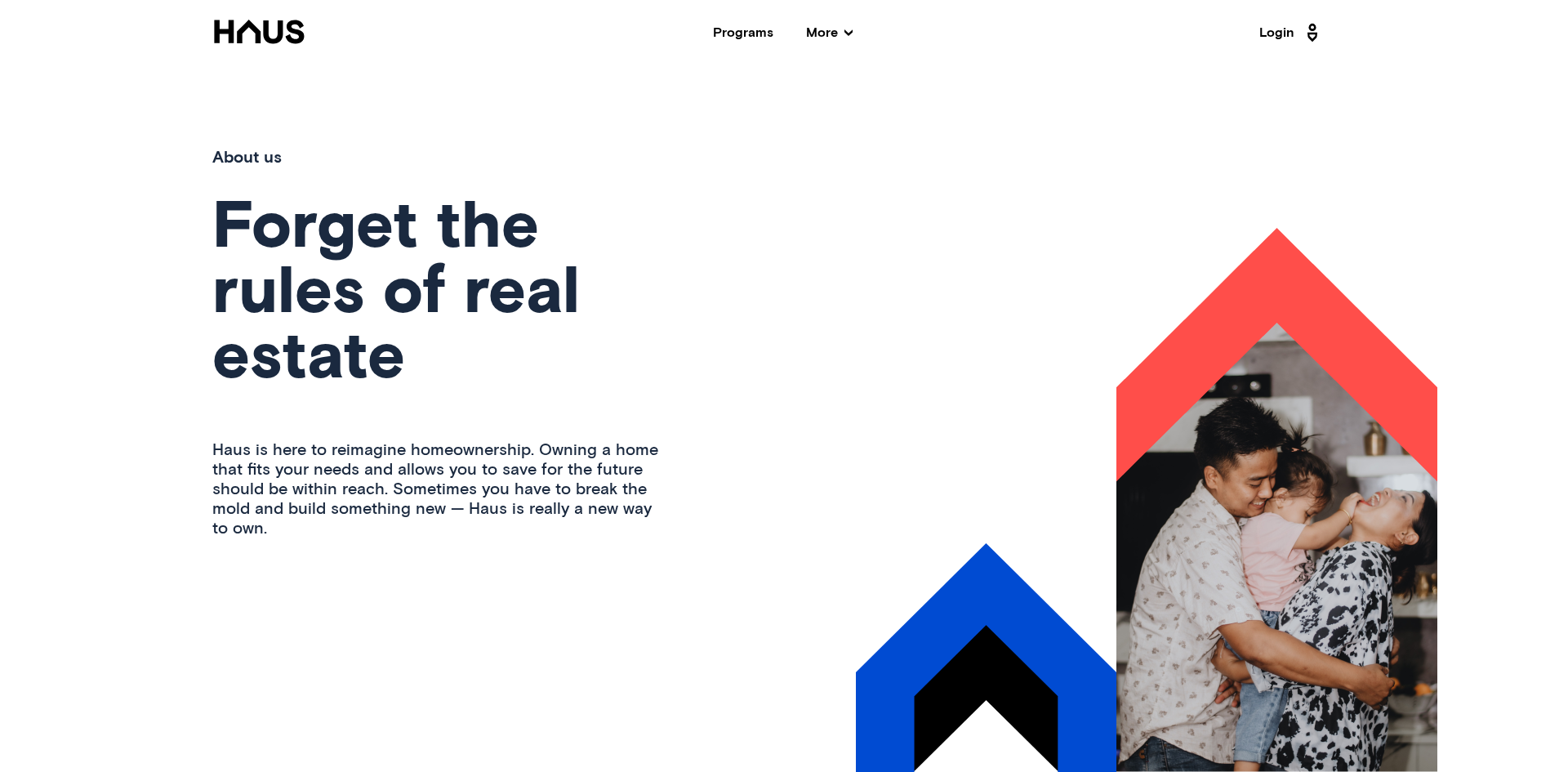
click at [806, 261] on div "About us Forget the rules of real estate Haus is here to reimagine homeownershi…" at bounding box center [784, 419] width 1307 height 706
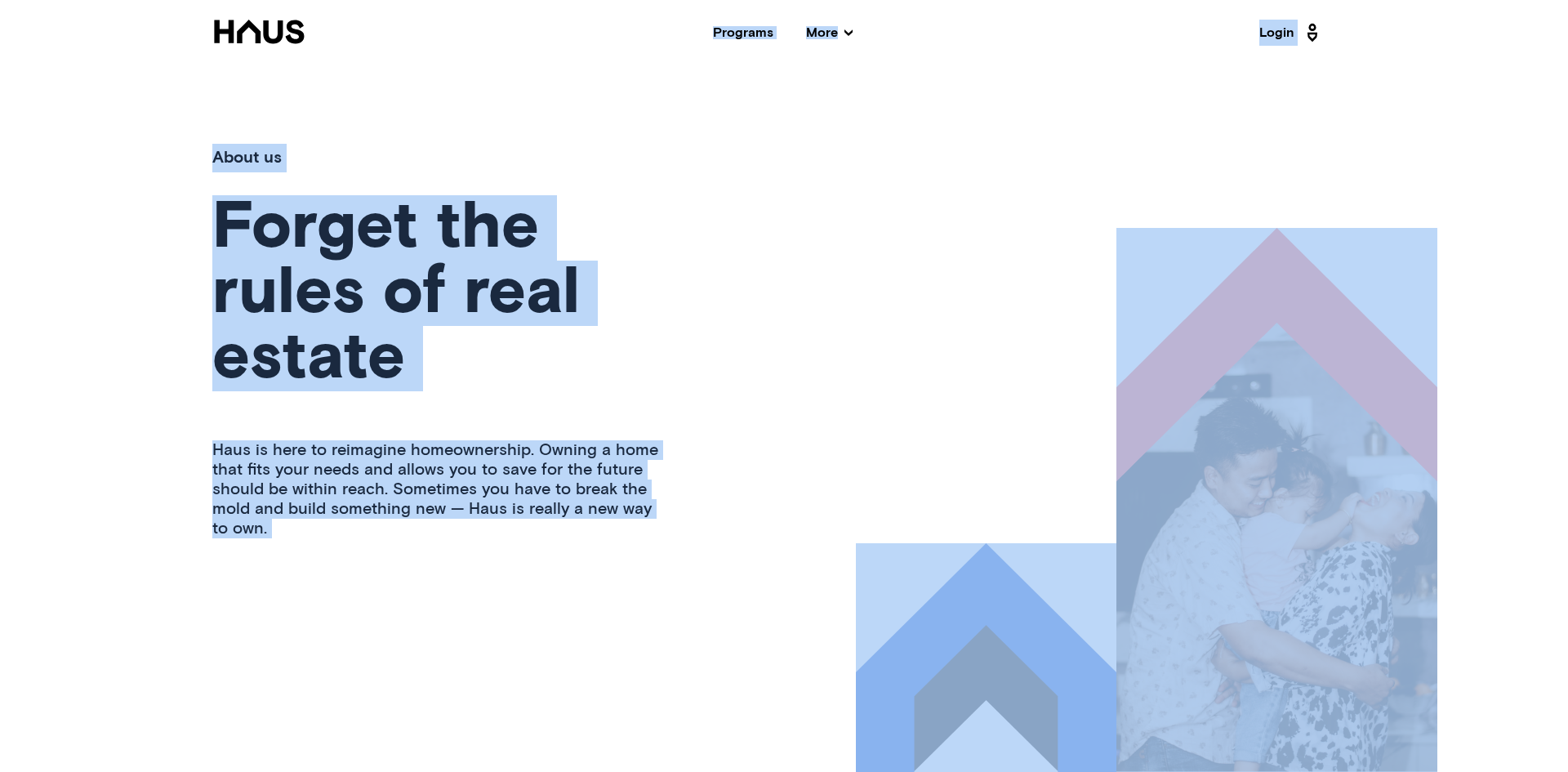
copy body "Programs More Resources Testimonials FAQ About Us Login About us Forget the rul…"
click at [725, 529] on div "About us Forget the rules of real estate Haus is here to reimagine homeownershi…" at bounding box center [784, 419] width 1307 height 706
click at [269, 34] on icon at bounding box center [260, 32] width 94 height 25
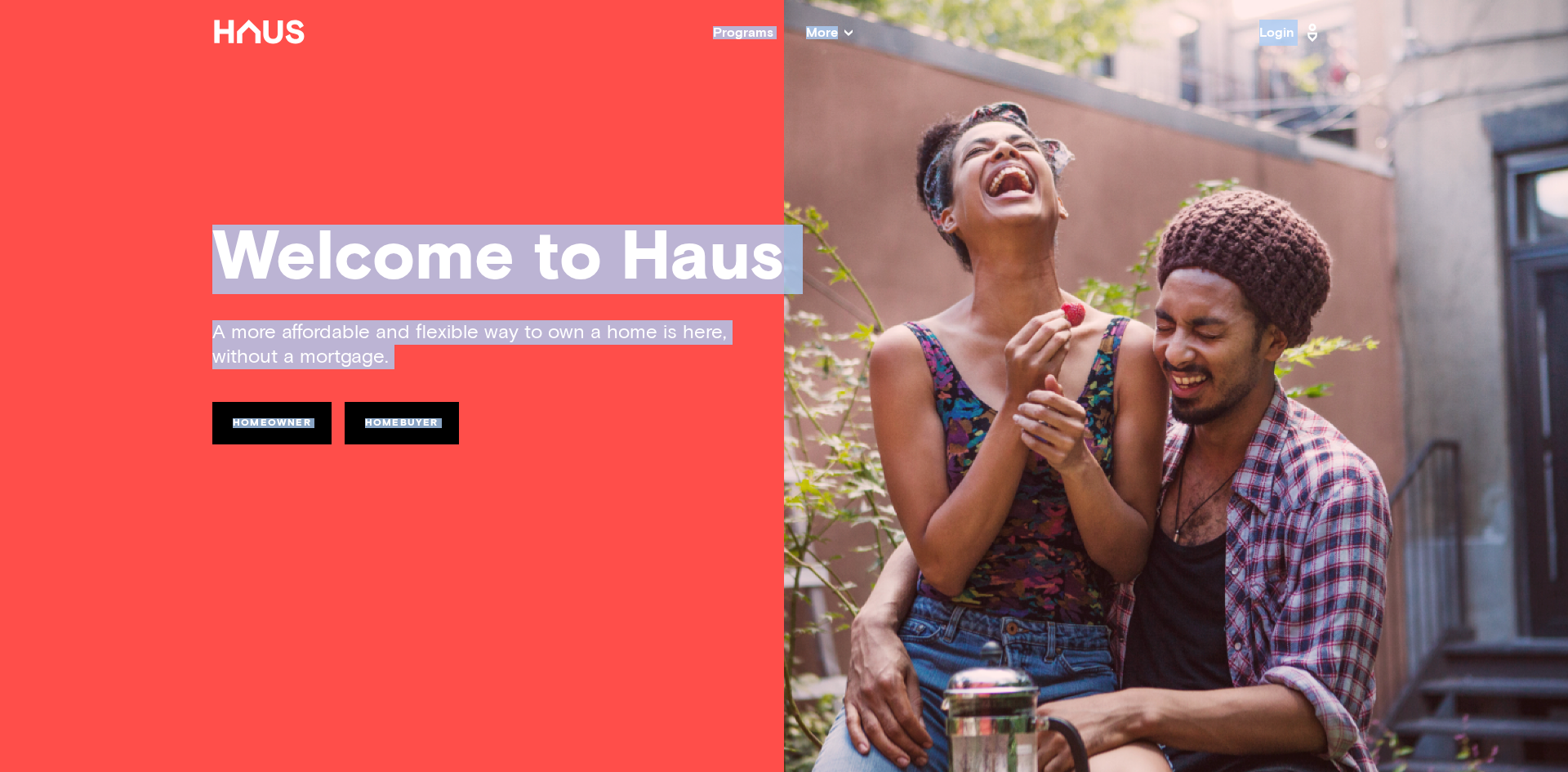
click at [306, 167] on div "Welcome to Haus A more affordable and flexible way to own a home is here, witho…" at bounding box center [784, 386] width 1307 height 772
click at [761, 34] on div "Programs" at bounding box center [743, 33] width 61 height 13
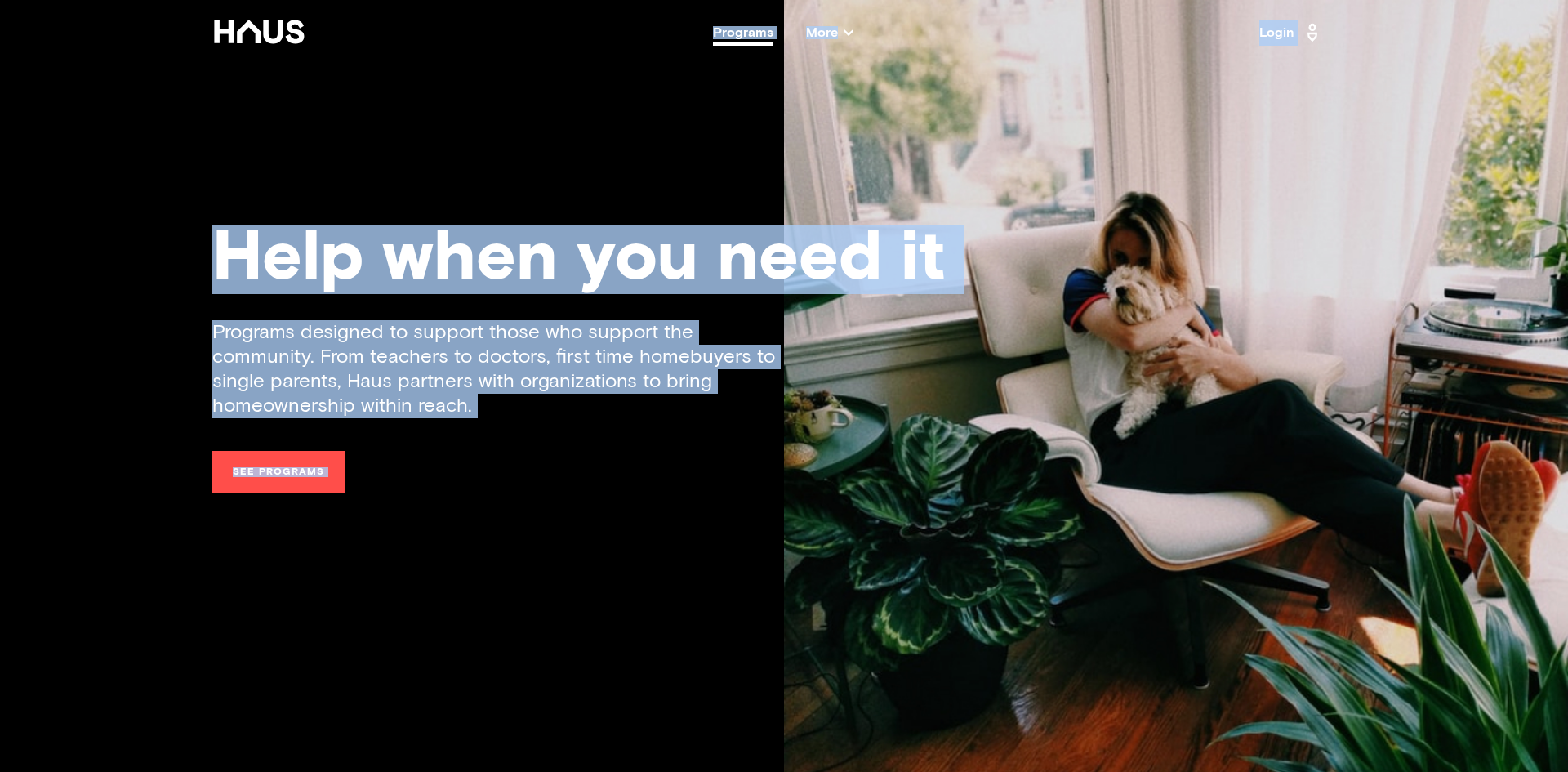
click at [284, 467] on link "See programs" at bounding box center [278, 472] width 132 height 43
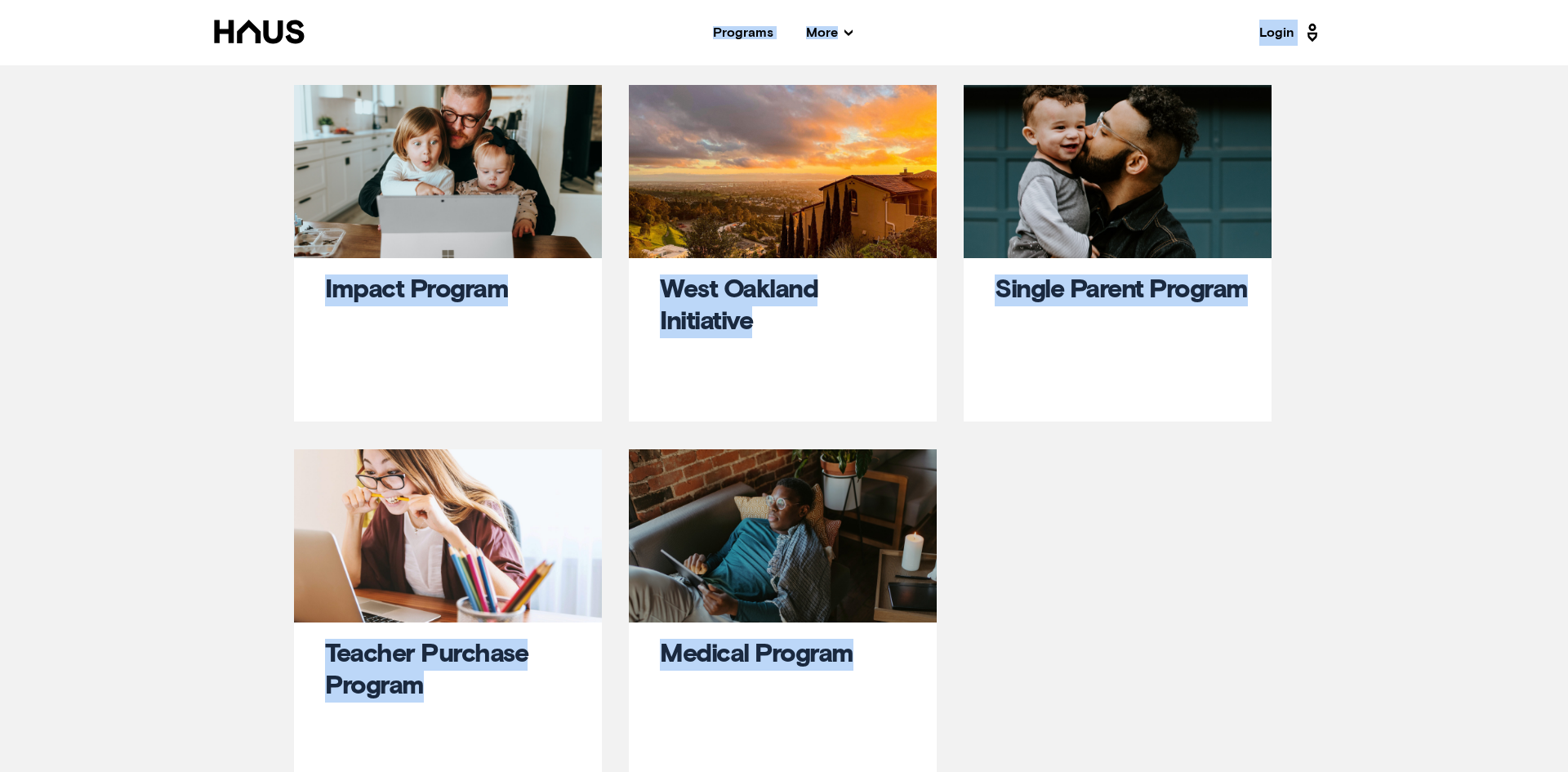
click at [237, 324] on div "Impact Program West Oakland Initiative Single Parent Program Teacher Purchase P…" at bounding box center [784, 434] width 1307 height 701
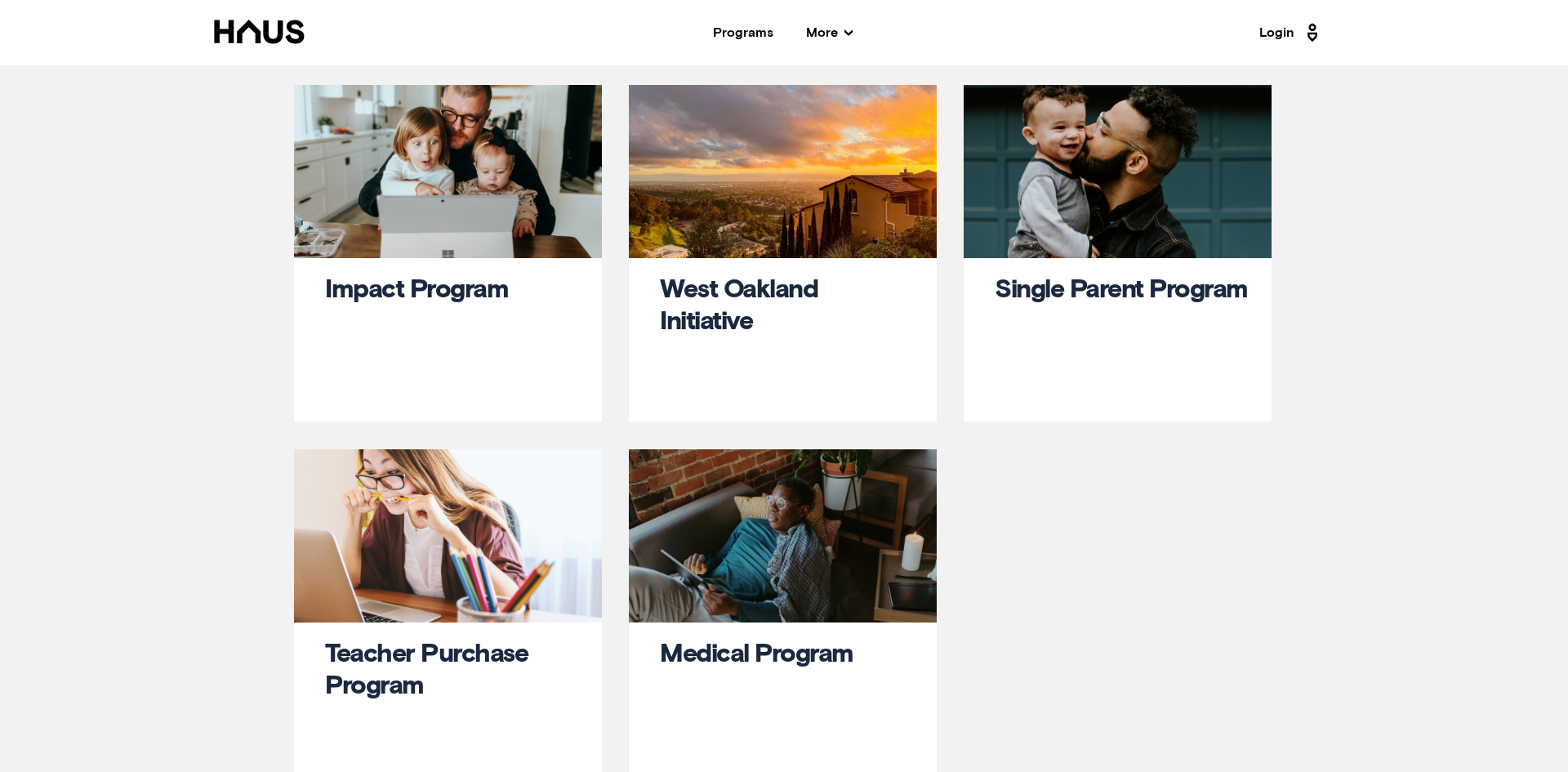
click at [748, 31] on div "Programs" at bounding box center [743, 33] width 61 height 13
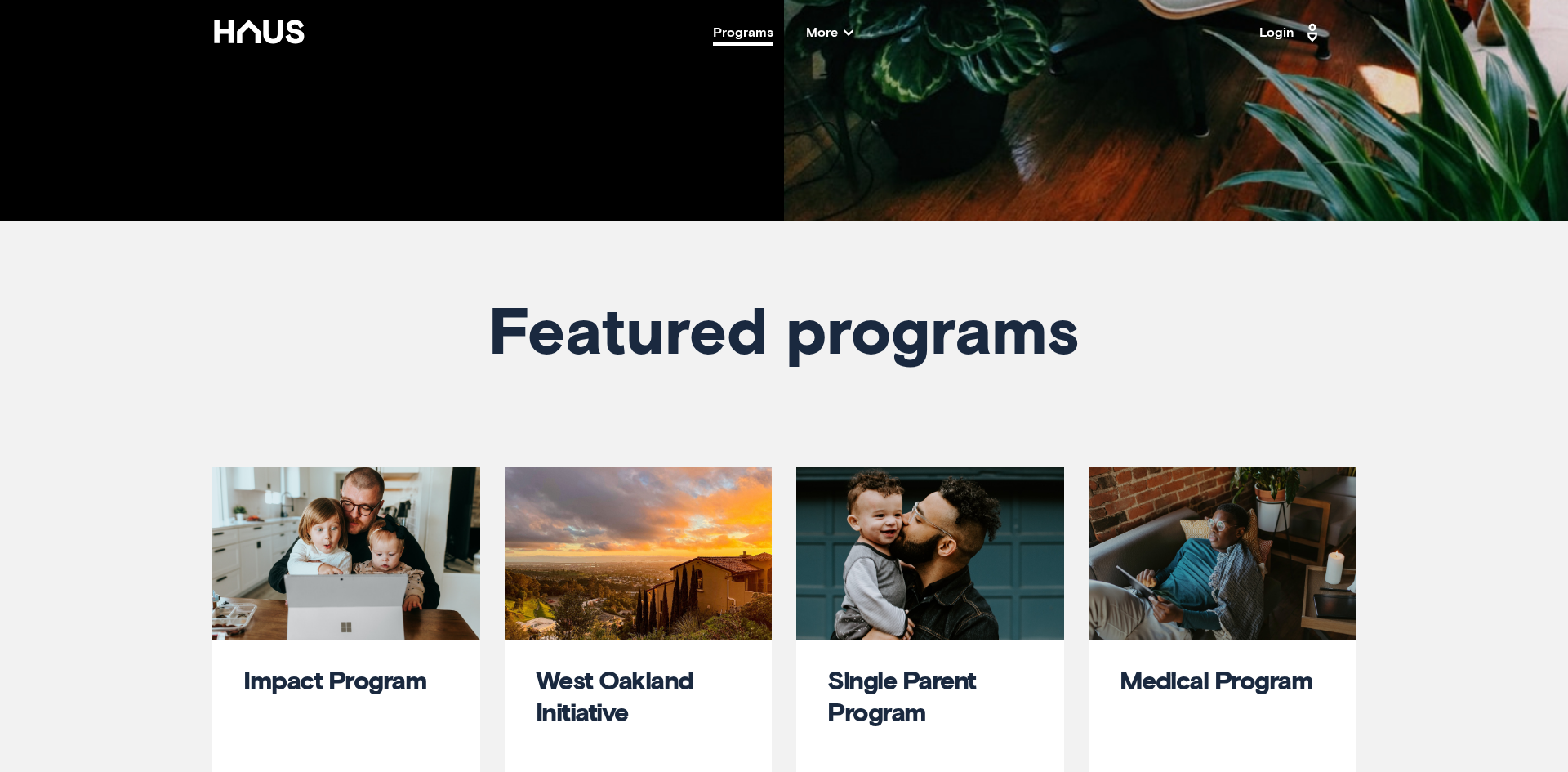
scroll to position [931, 0]
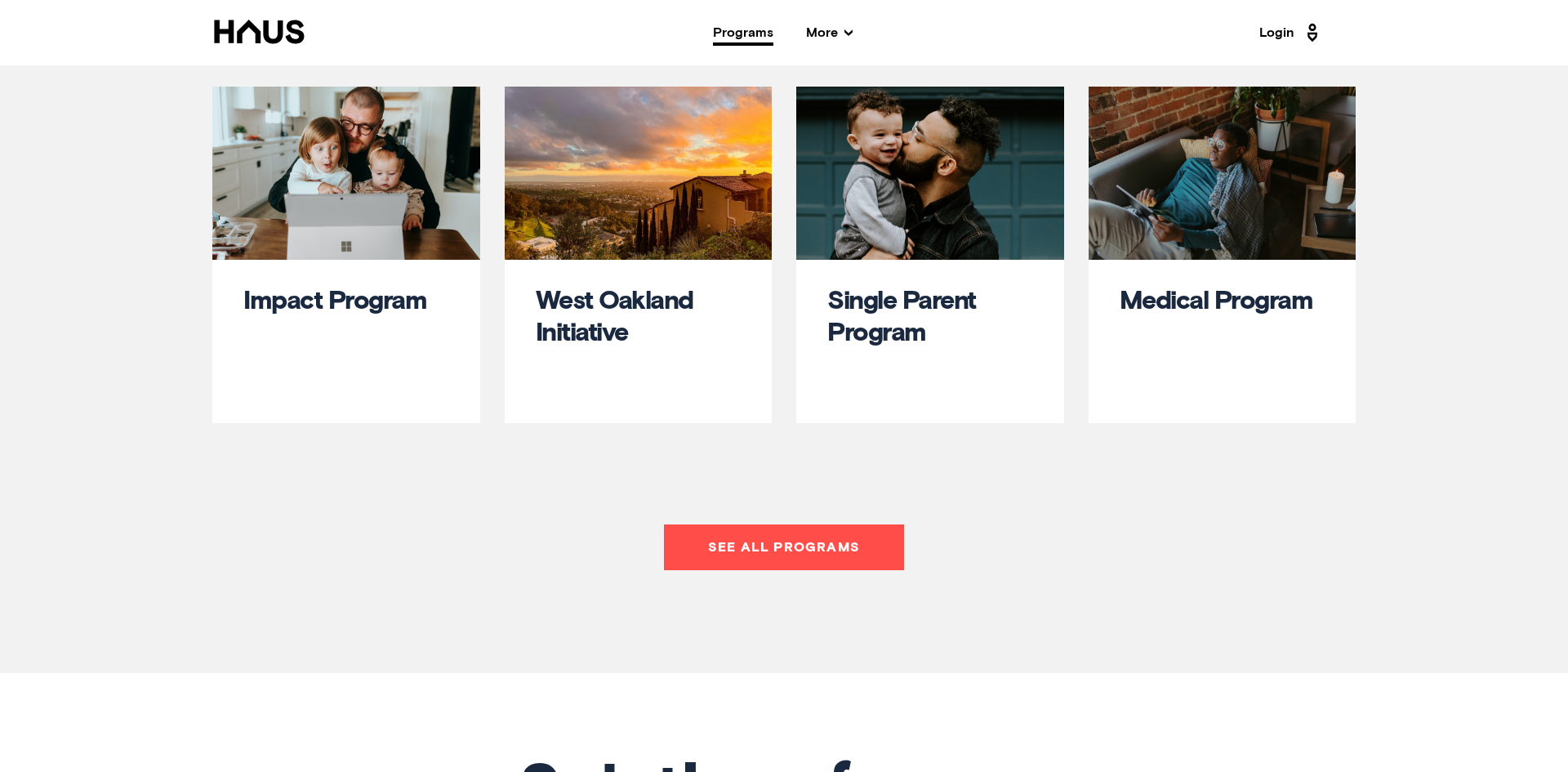
click at [779, 542] on link "See all programs" at bounding box center [784, 547] width 240 height 46
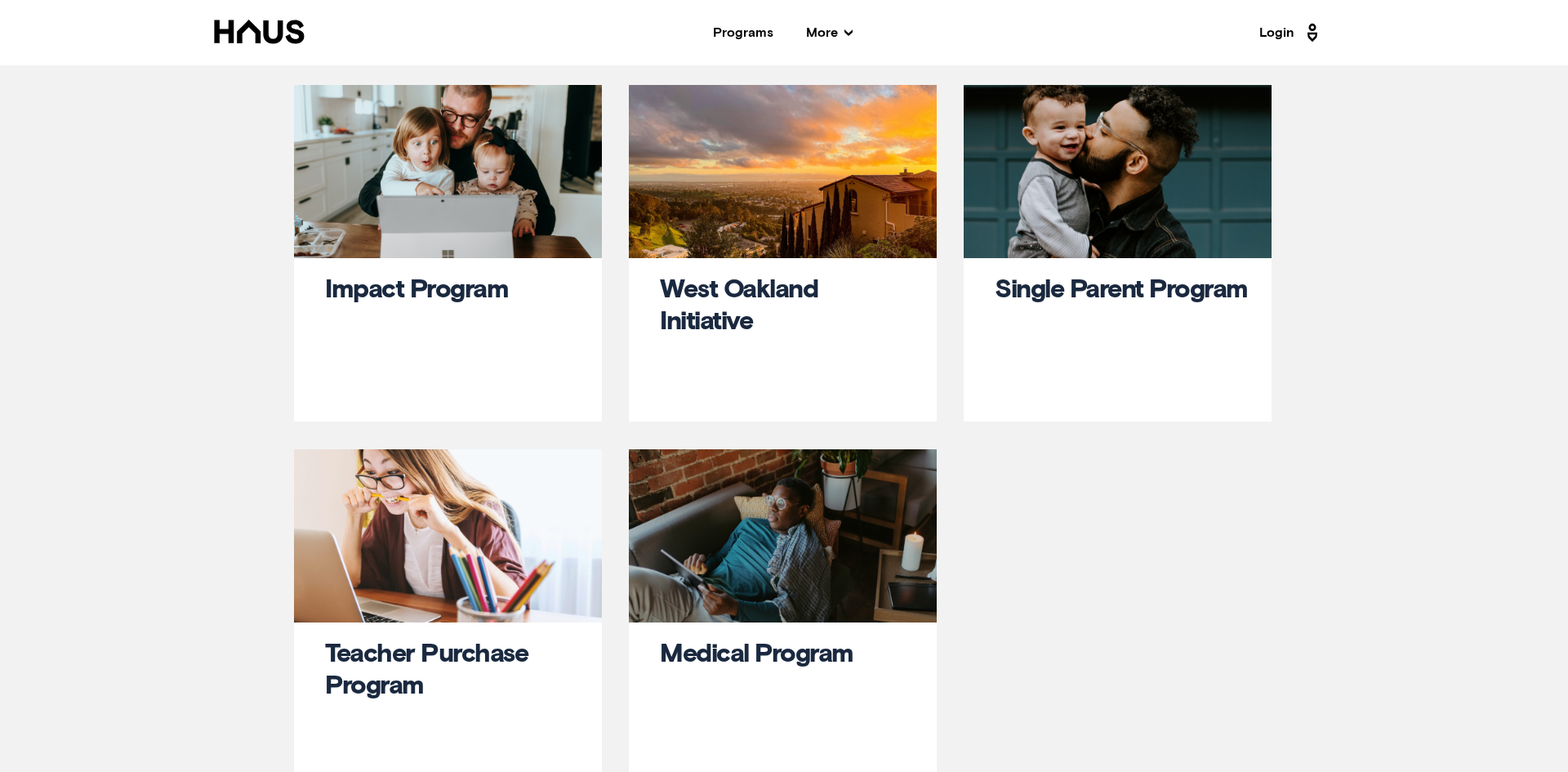
click at [766, 39] on nav "Back Programs More Resources Testimonials FAQ About Us Login" at bounding box center [784, 33] width 1307 height 66
click at [756, 34] on div "Programs" at bounding box center [743, 33] width 61 height 13
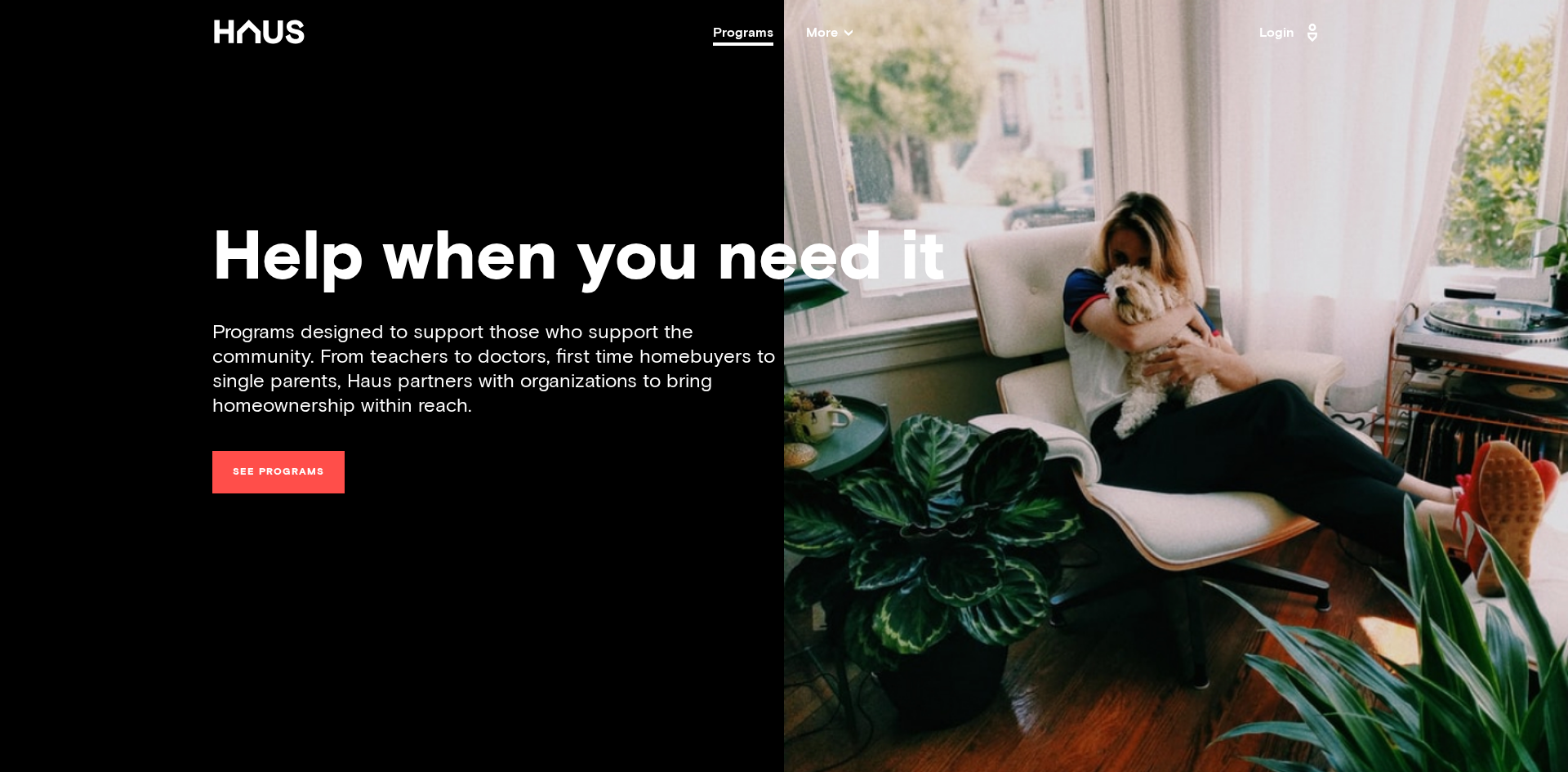
click at [500, 528] on div "Programs designed to support those who support the community. From teachers to …" at bounding box center [784, 513] width 1143 height 386
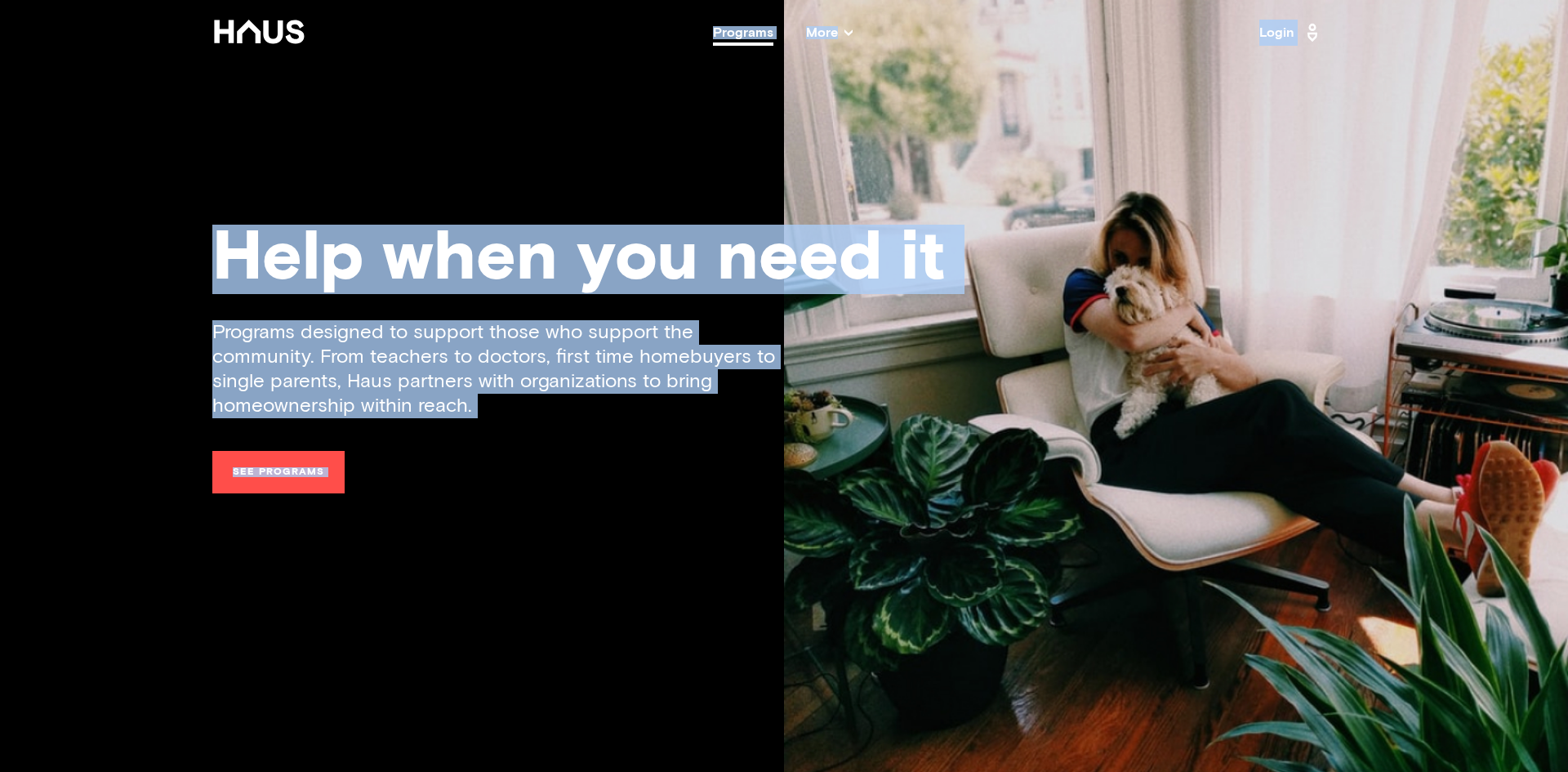
copy body "Programs More Resources Testimonials FAQ About Us Login Help when you need it P…"
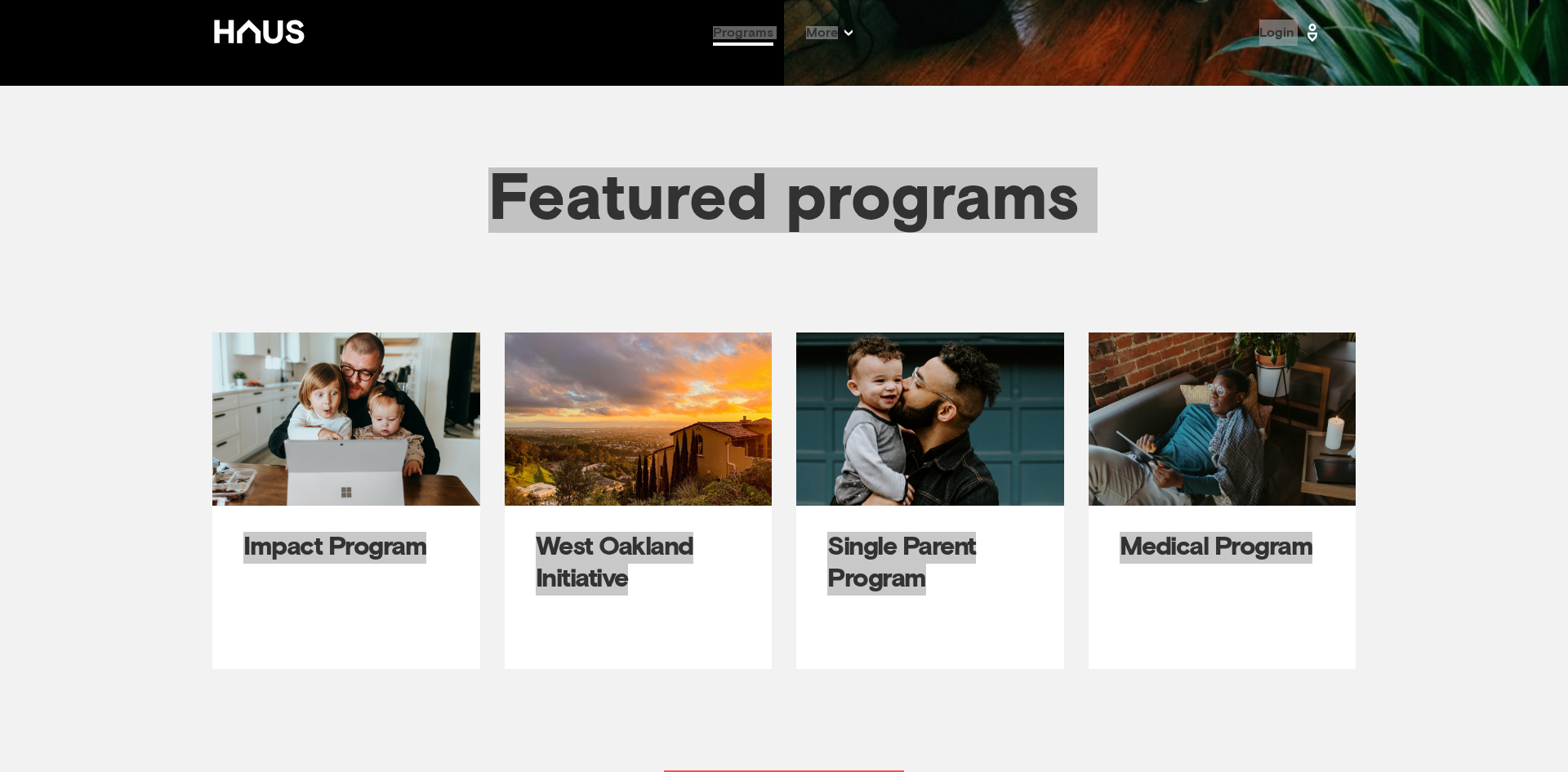
scroll to position [549, 0]
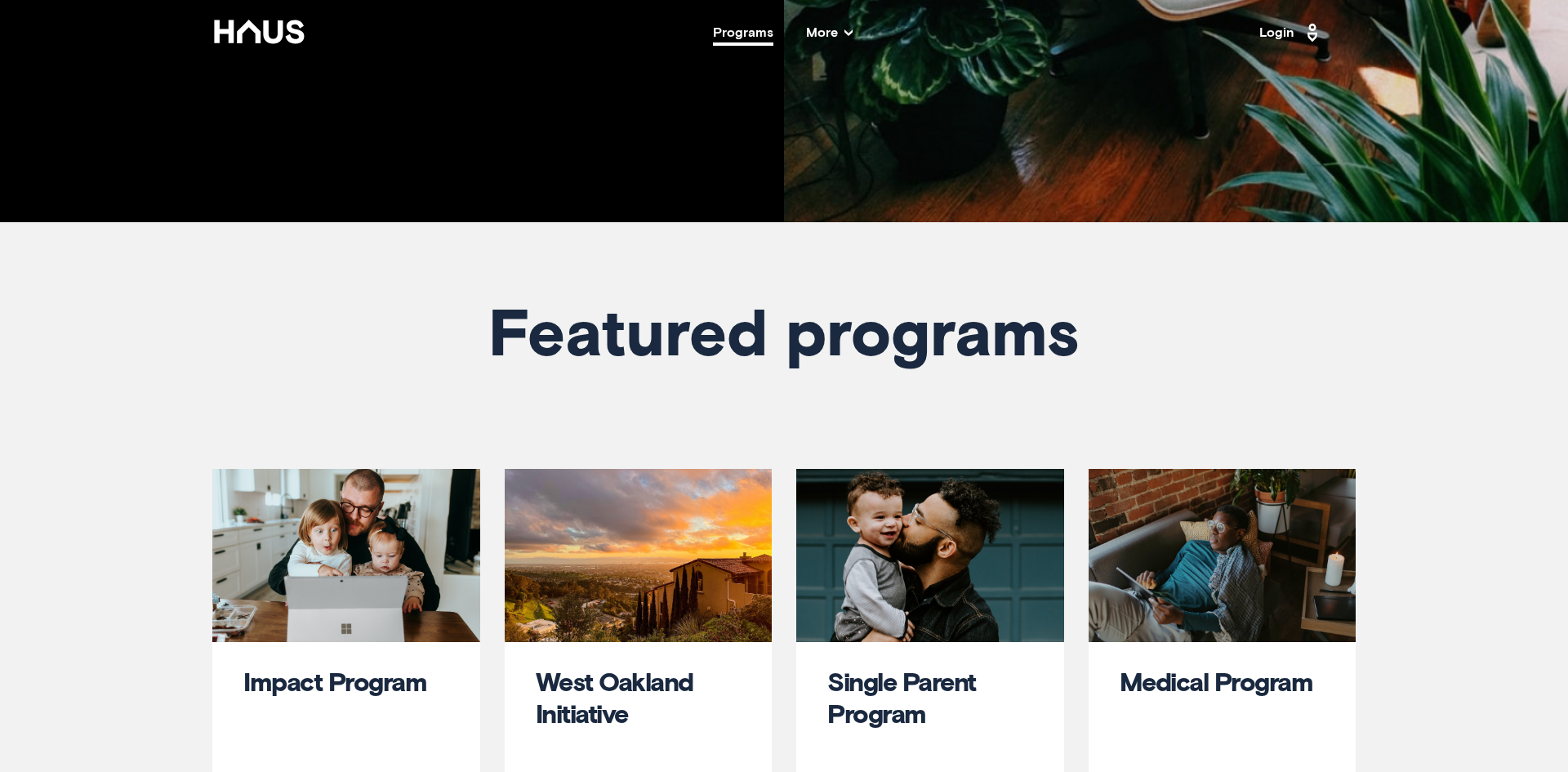
click at [277, 53] on nav "Back Programs More Resources Testimonials FAQ About Us Login" at bounding box center [784, 33] width 1307 height 66
click at [268, 35] on icon at bounding box center [259, 31] width 90 height 24
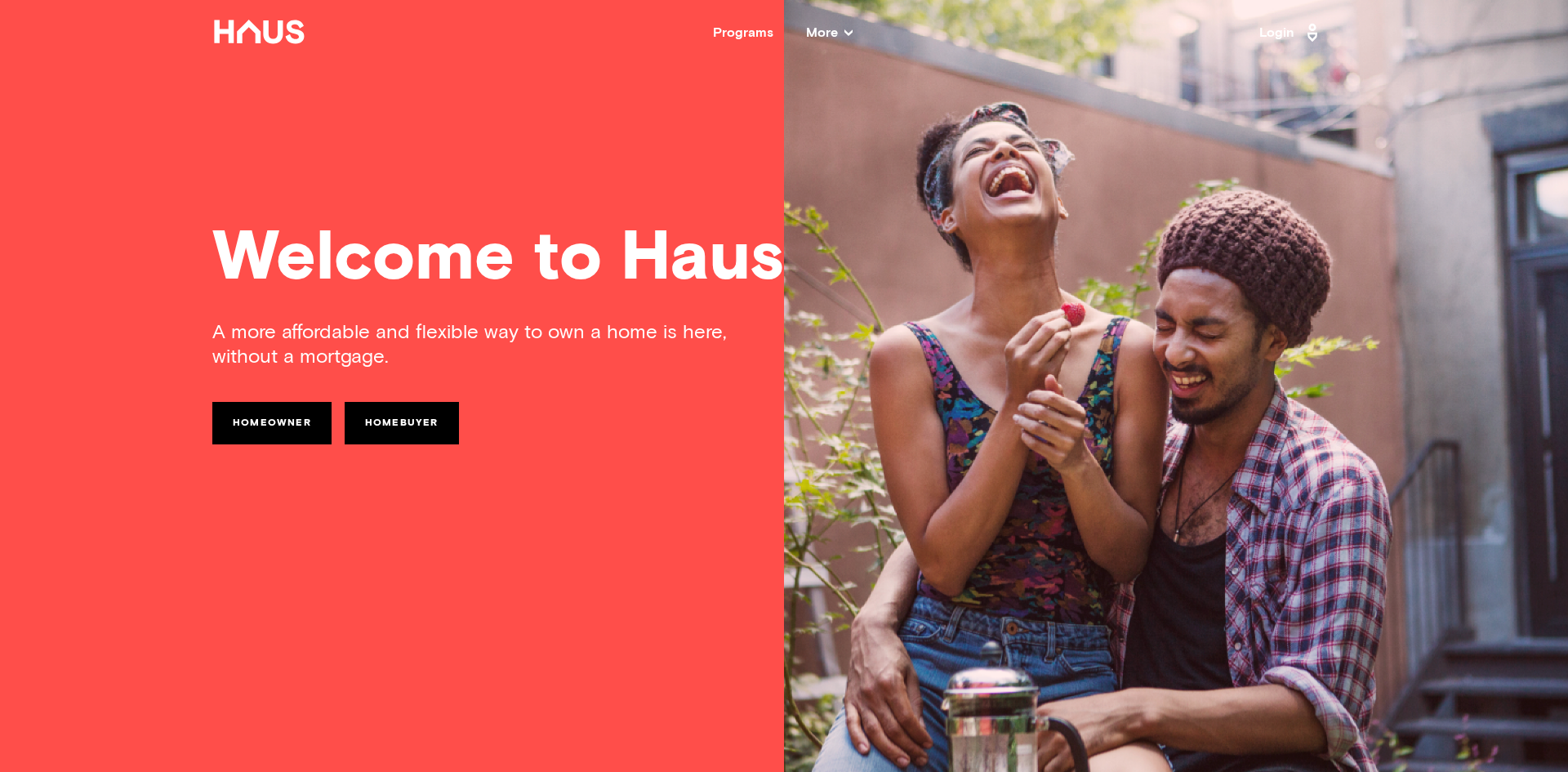
click at [624, 462] on div "A more affordable and flexible way to own a home is here, without a mortgage. H…" at bounding box center [784, 513] width 1143 height 386
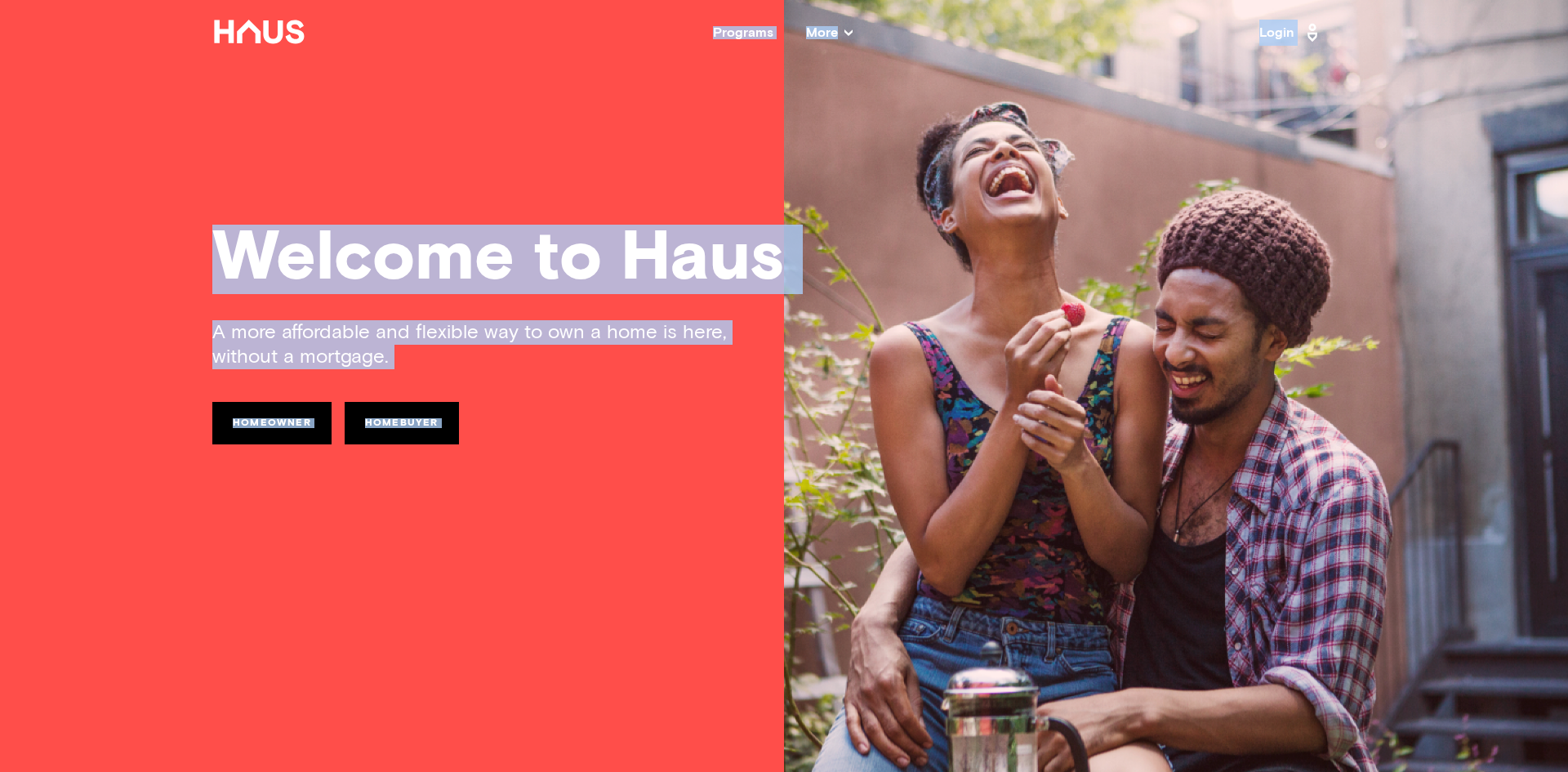
copy body "Programs More Resources Testimonials FAQ About Us Login Welcome to Haus A more …"
click at [730, 36] on div "Programs" at bounding box center [743, 33] width 61 height 13
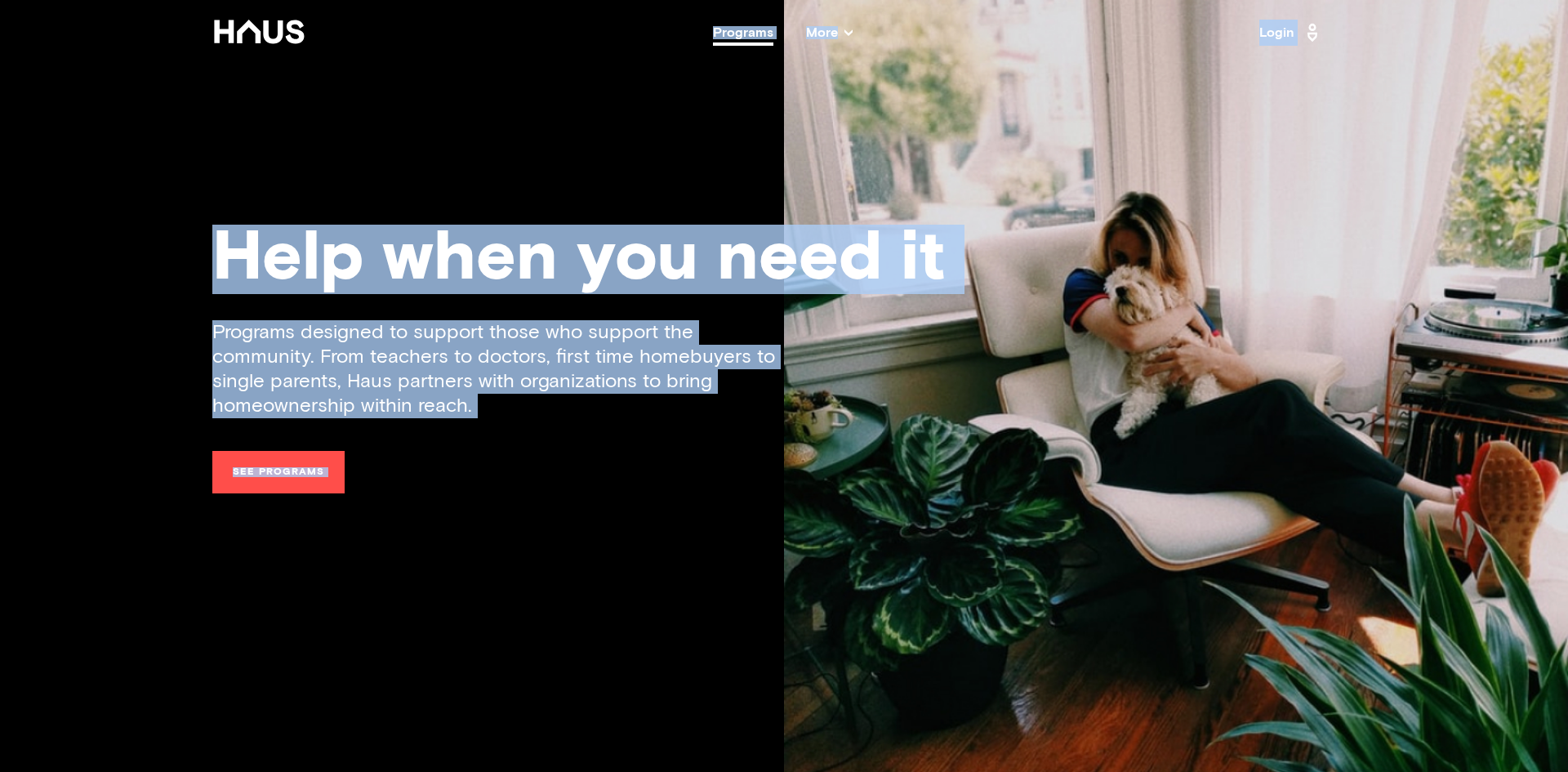
click at [528, 459] on div "Programs designed to support those who support the community. From teachers to …" at bounding box center [784, 513] width 1143 height 386
click at [835, 36] on span "More" at bounding box center [829, 33] width 47 height 13
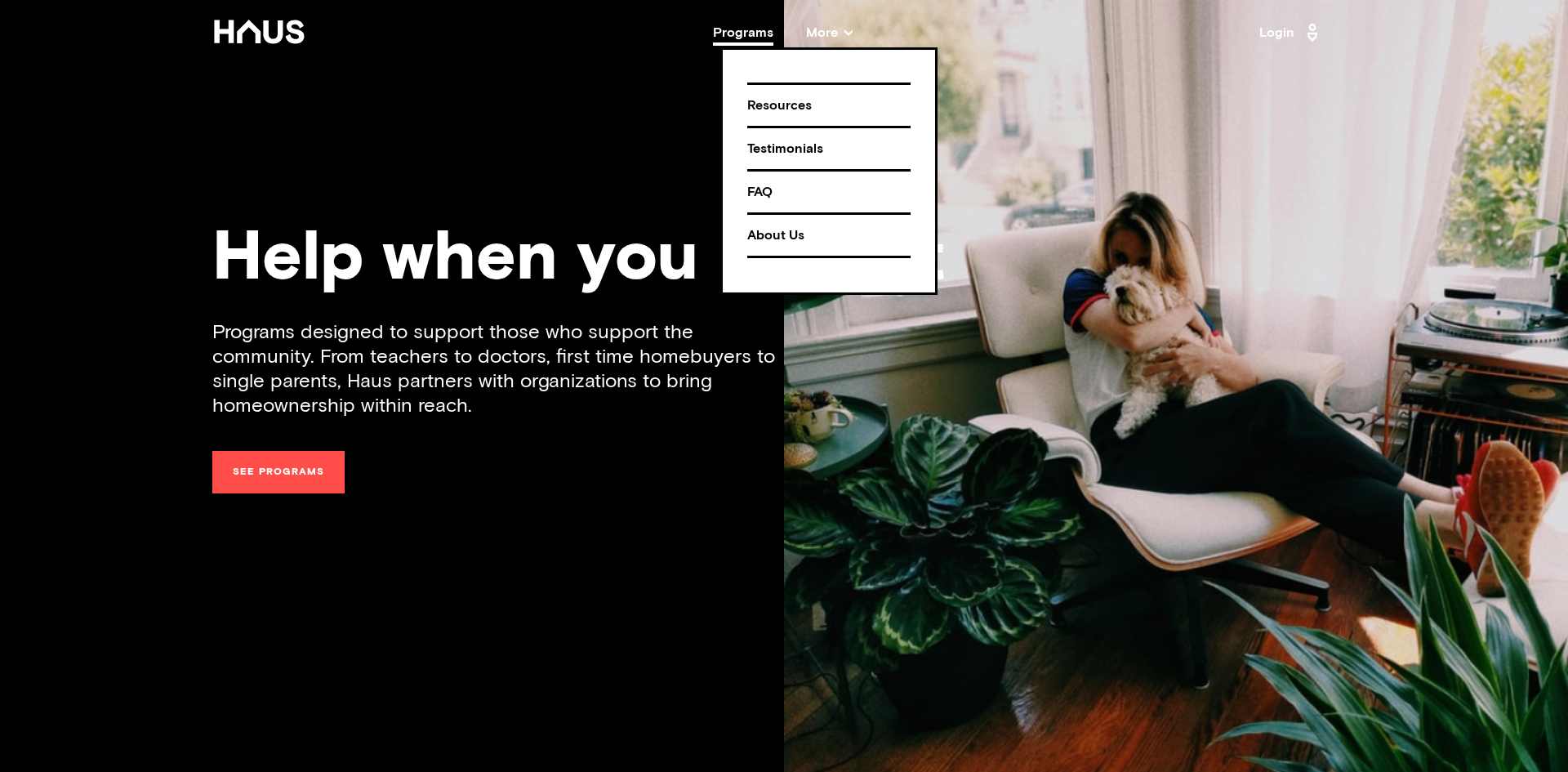
click at [773, 113] on div "Resources" at bounding box center [829, 105] width 163 height 29
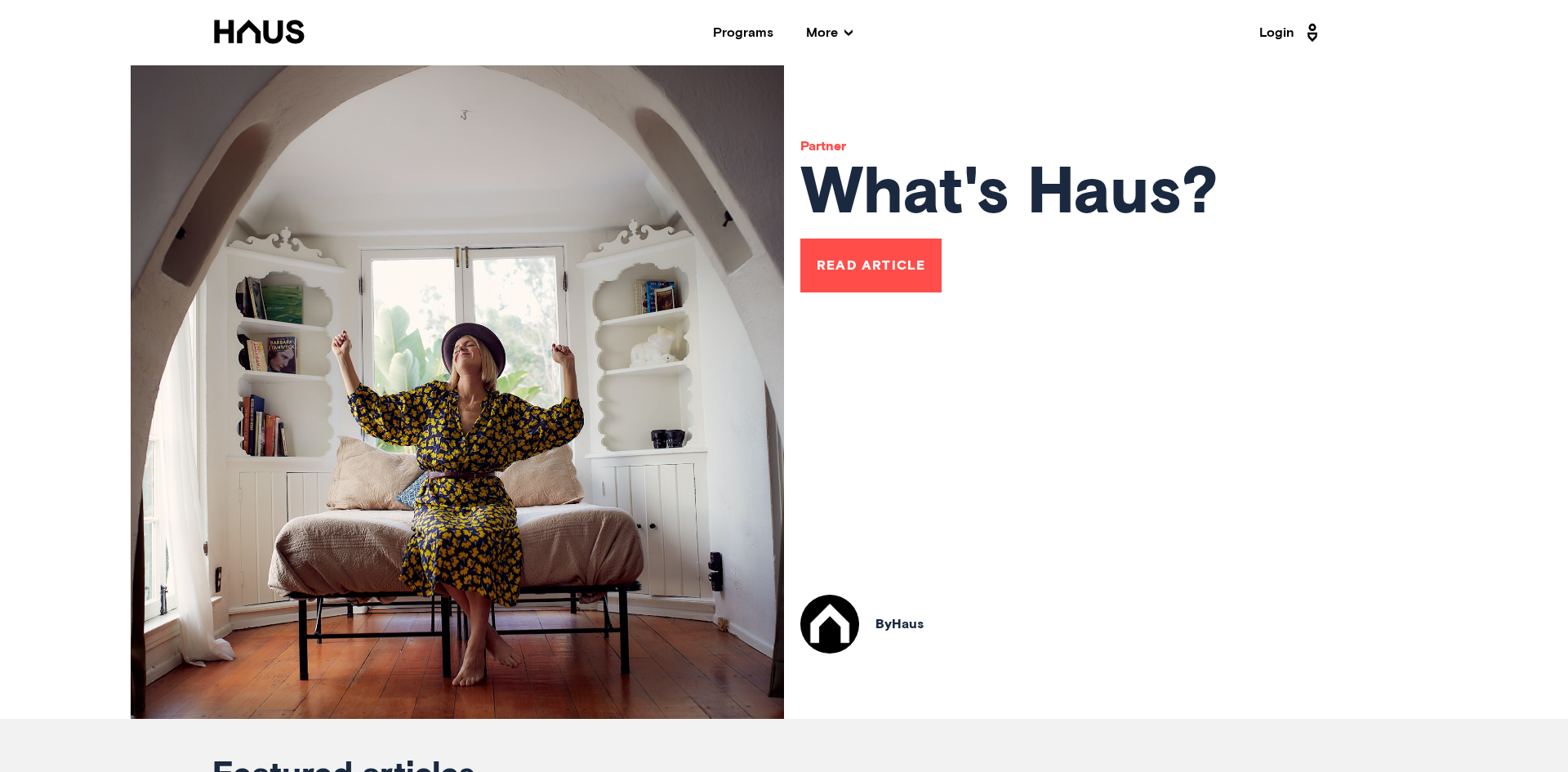
click at [867, 287] on link "Read Article" at bounding box center [871, 265] width 141 height 54
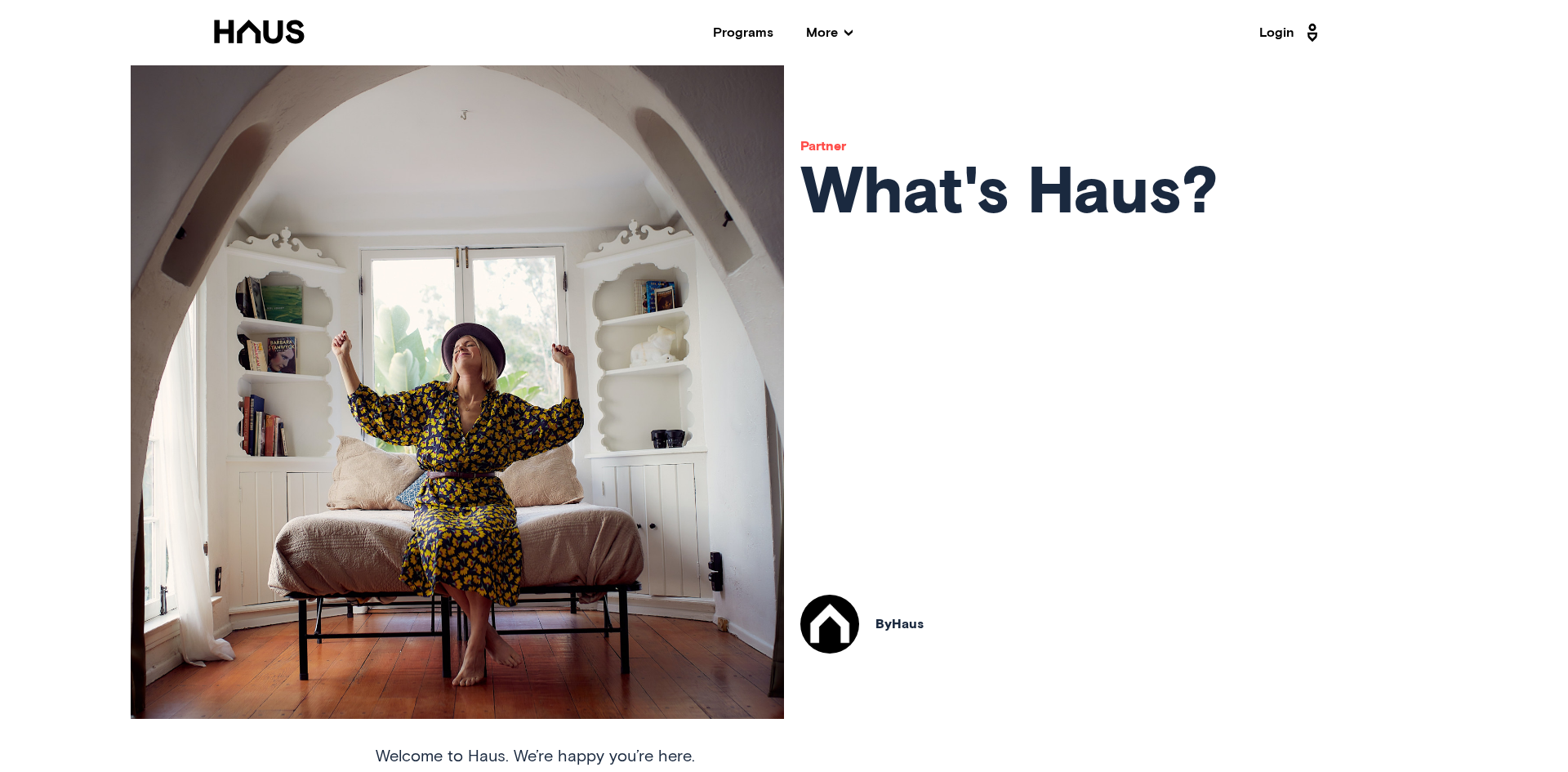
click at [1123, 503] on div "Partner What's Haus? By Haus" at bounding box center [1009, 392] width 451 height 653
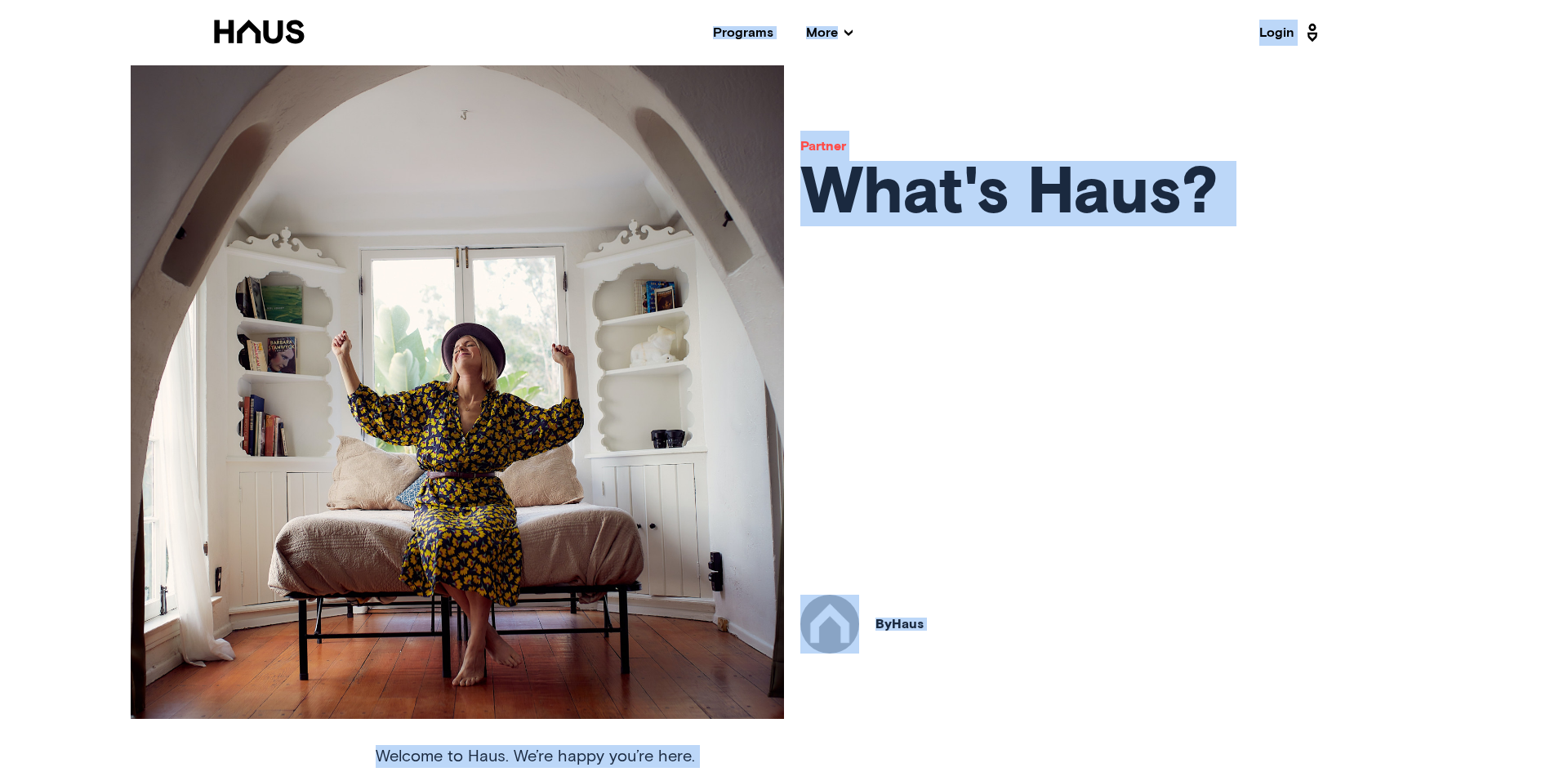
copy body "Programs More Resources Testimonials FAQ About Us Login Partner What's Haus? By…"
click at [821, 36] on span "More" at bounding box center [829, 33] width 47 height 13
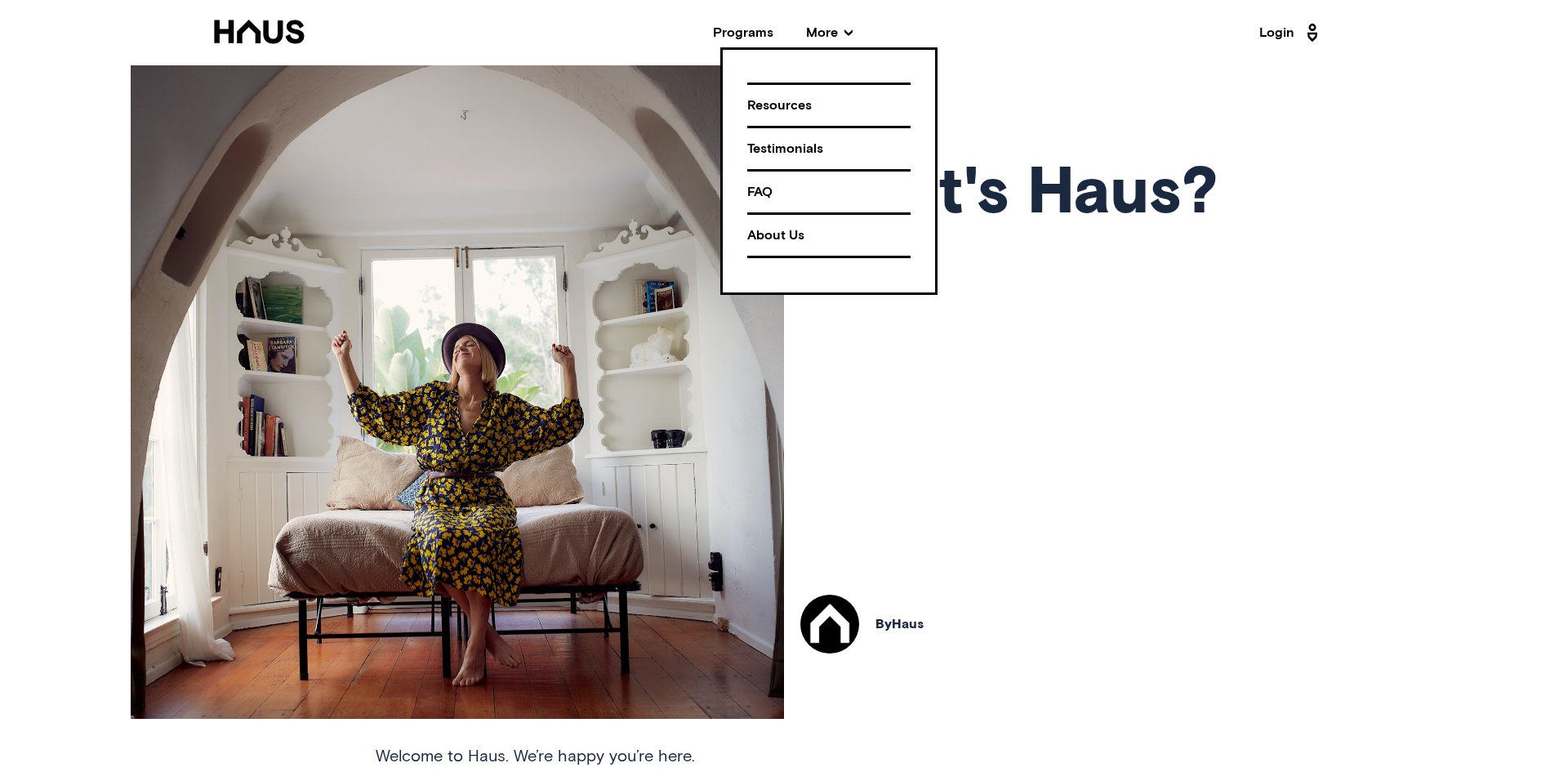
click at [793, 149] on div "Testimonials" at bounding box center [829, 149] width 163 height 29
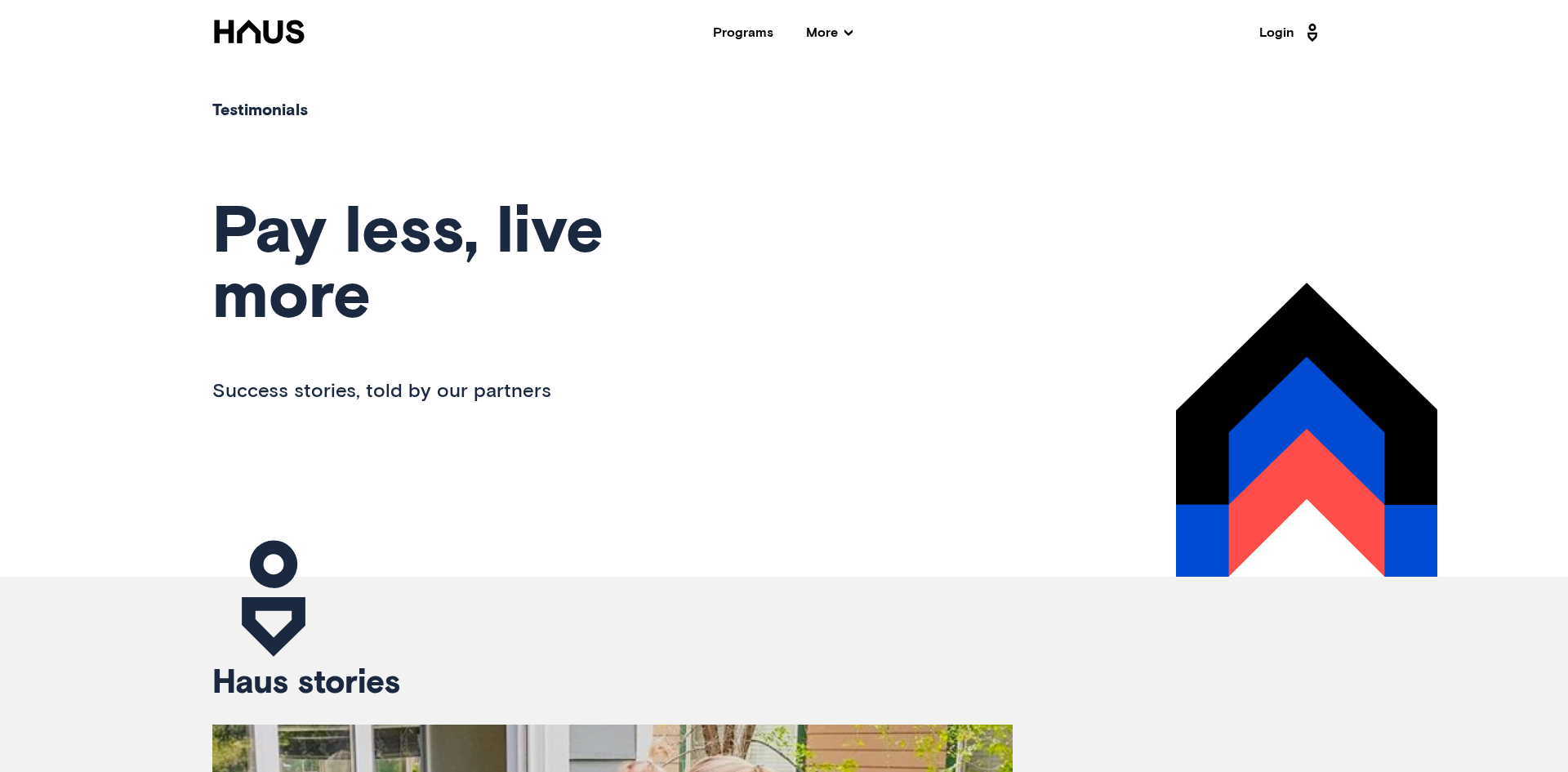
click at [754, 337] on div "Testimonials Pay less, live more Success stories, told by our partners" at bounding box center [784, 339] width 1307 height 475
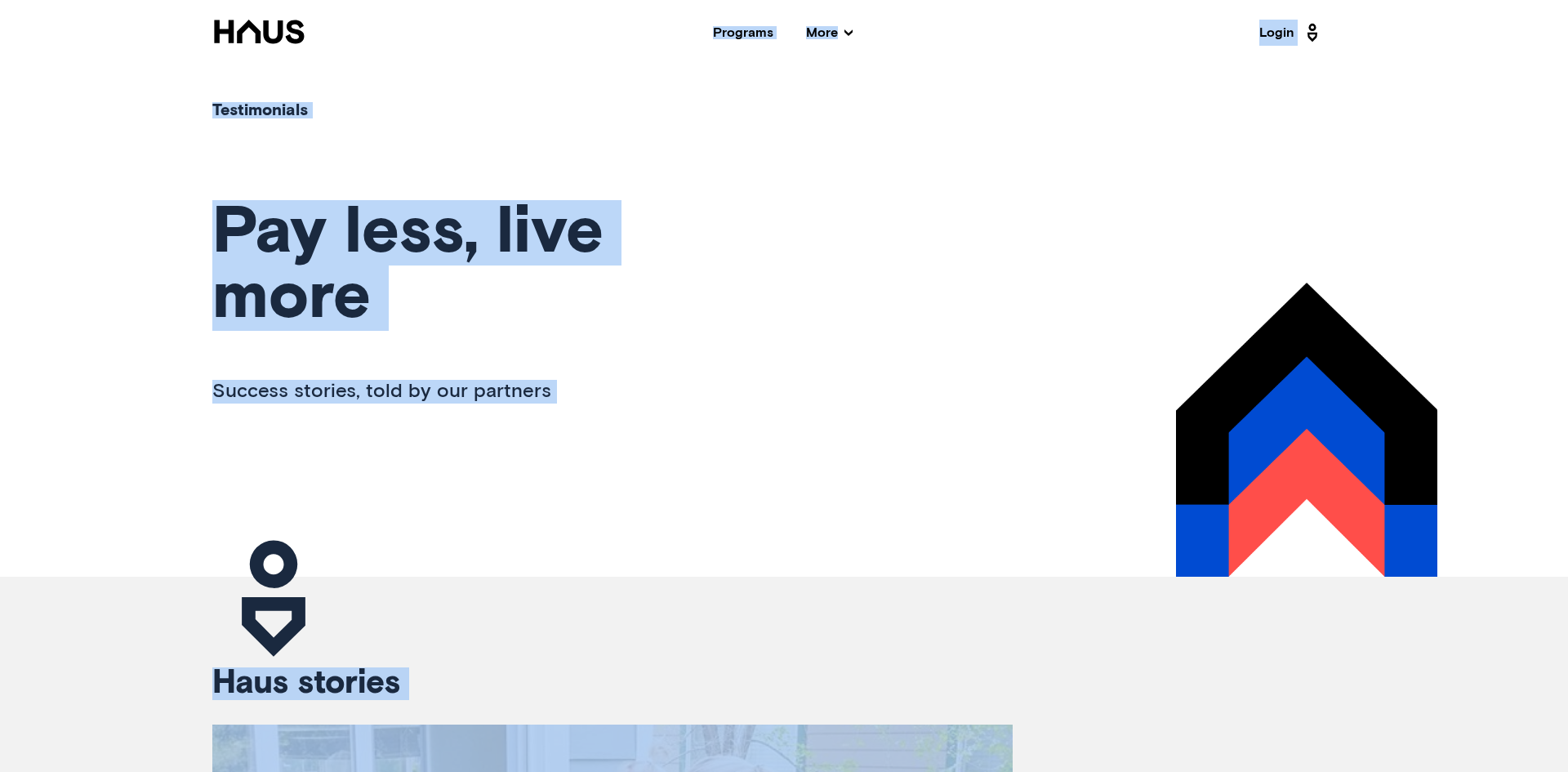
copy body "Programs More Resources Testimonials FAQ About Us Login Testimonials Pay less, …"
click at [832, 39] on span "More" at bounding box center [829, 33] width 47 height 13
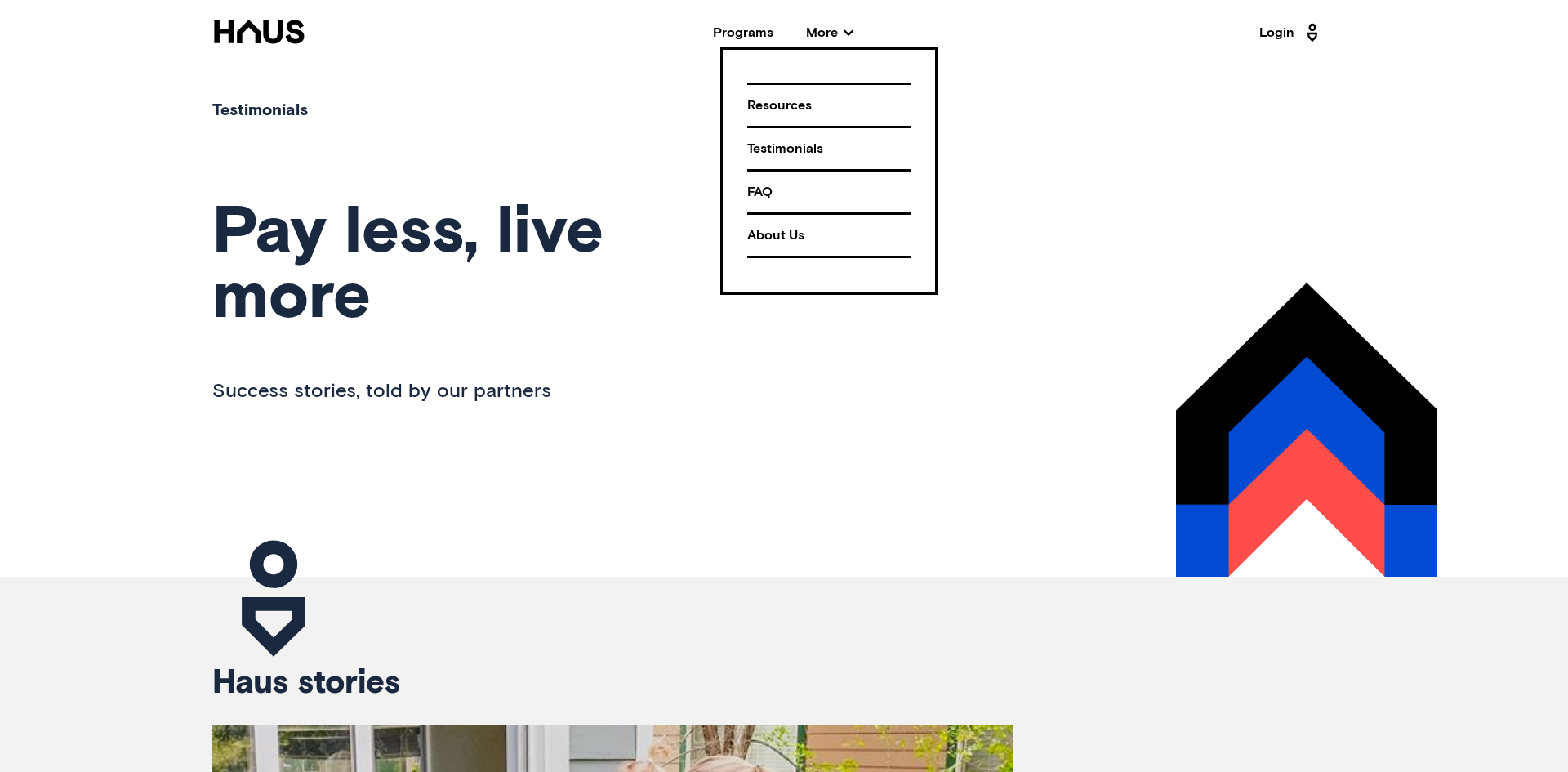
click at [765, 195] on div "FAQ" at bounding box center [829, 192] width 163 height 29
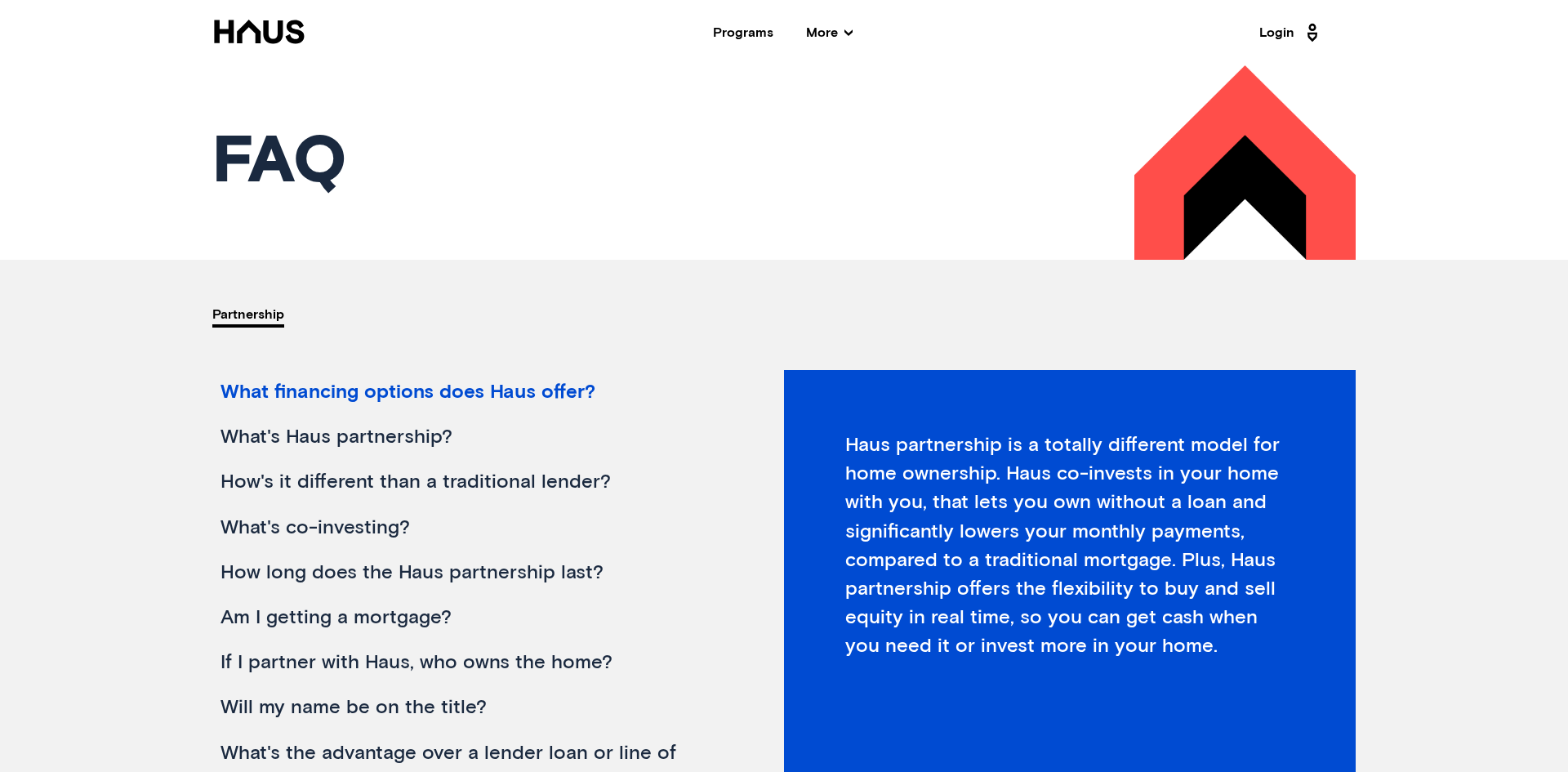
click at [836, 38] on span "More" at bounding box center [829, 33] width 47 height 13
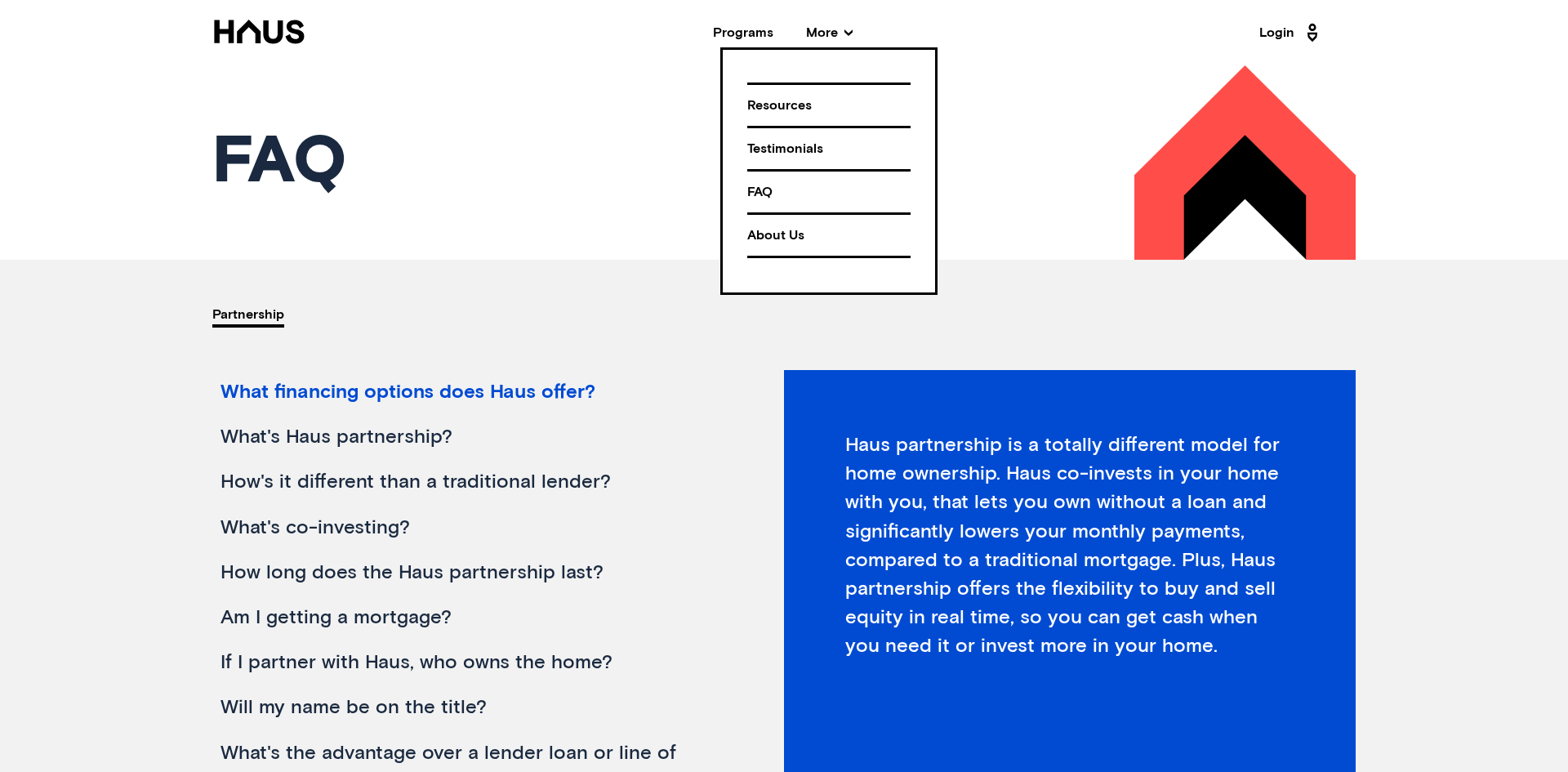
click at [784, 236] on div "About Us" at bounding box center [829, 235] width 163 height 29
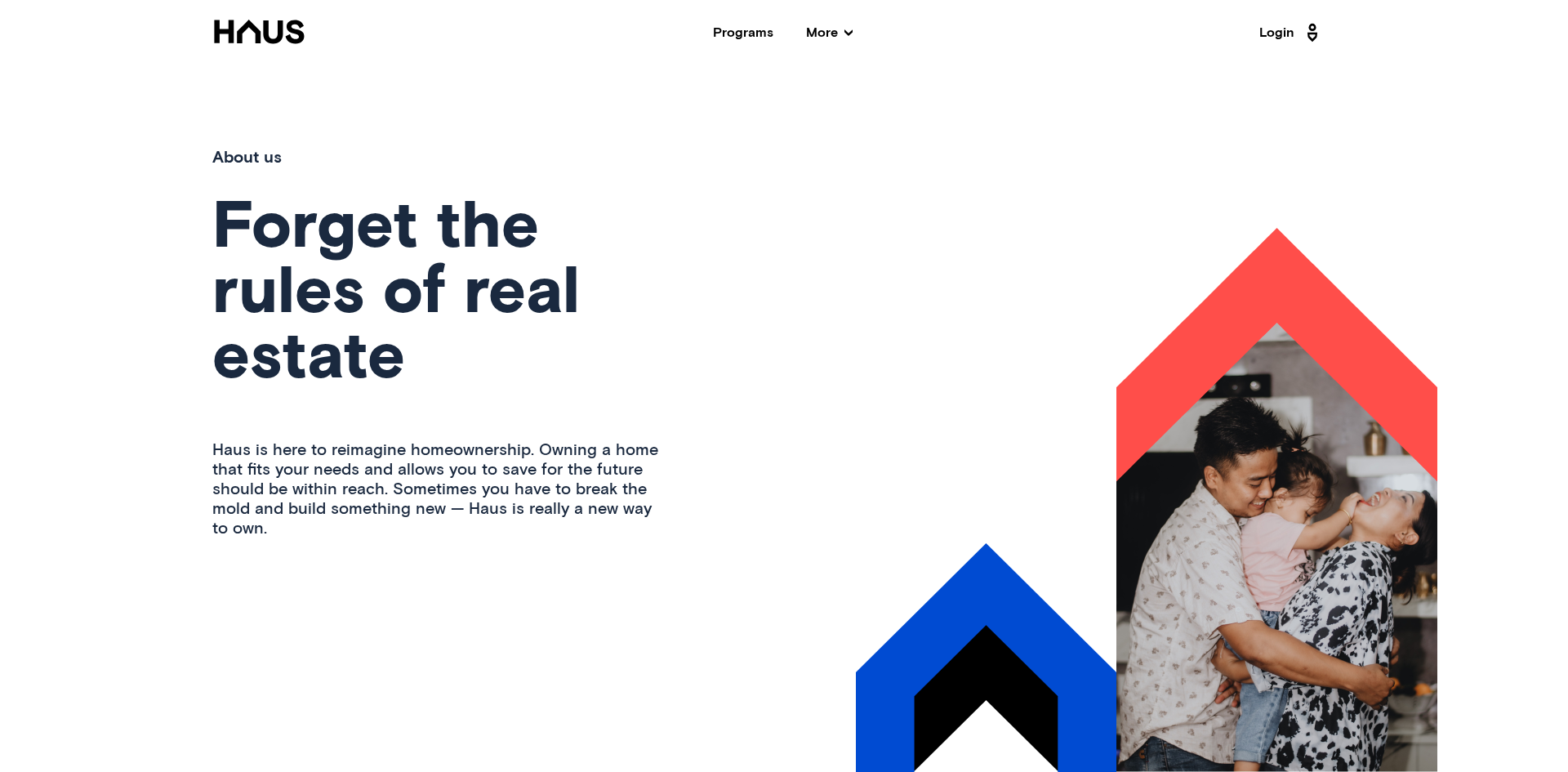
click at [752, 286] on div "About us Forget the rules of real estate Haus is here to reimagine homeownershi…" at bounding box center [784, 419] width 1307 height 706
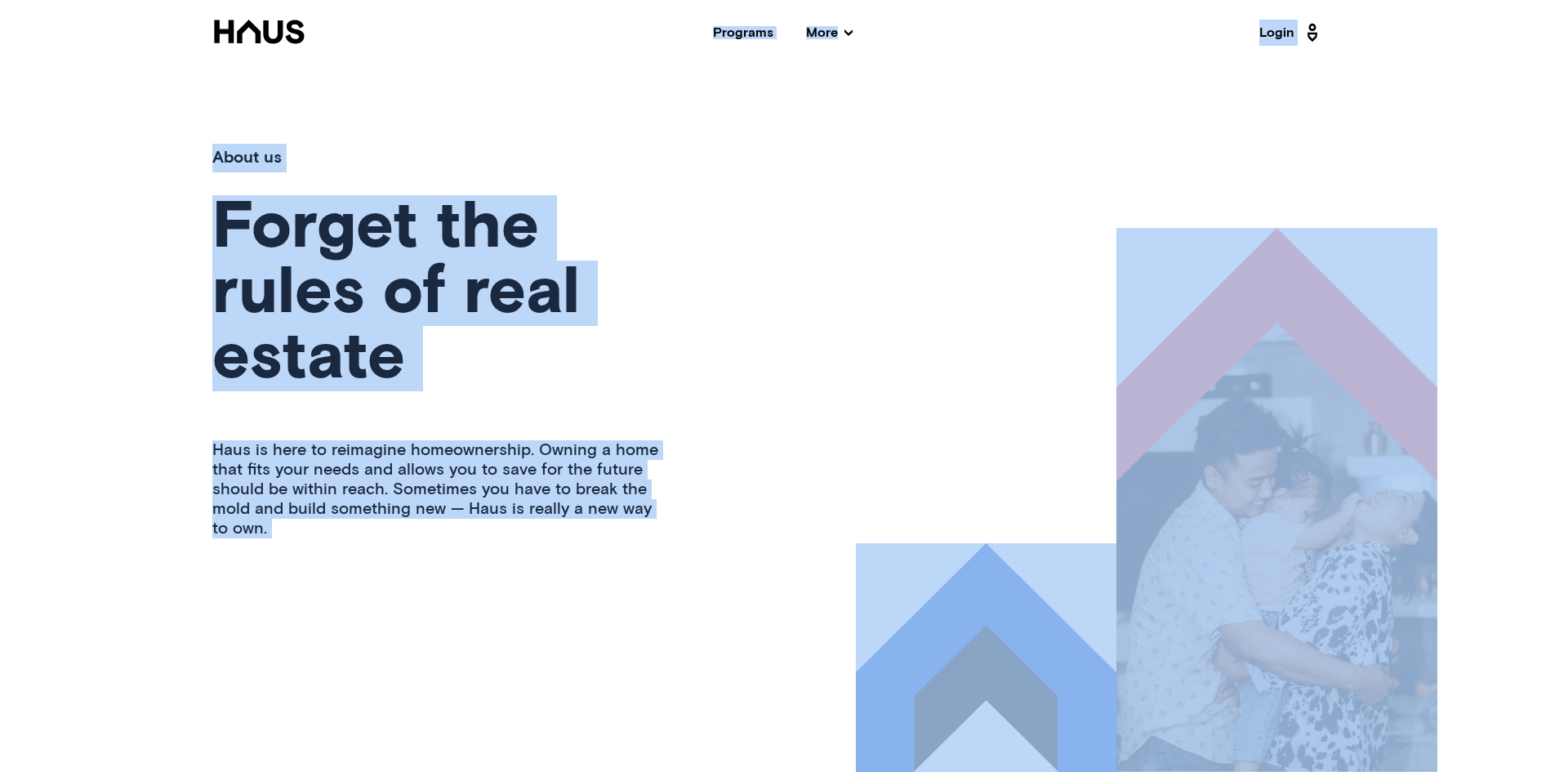
copy body "Programs More Resources Testimonials FAQ About Us Login About us Forget the rul…"
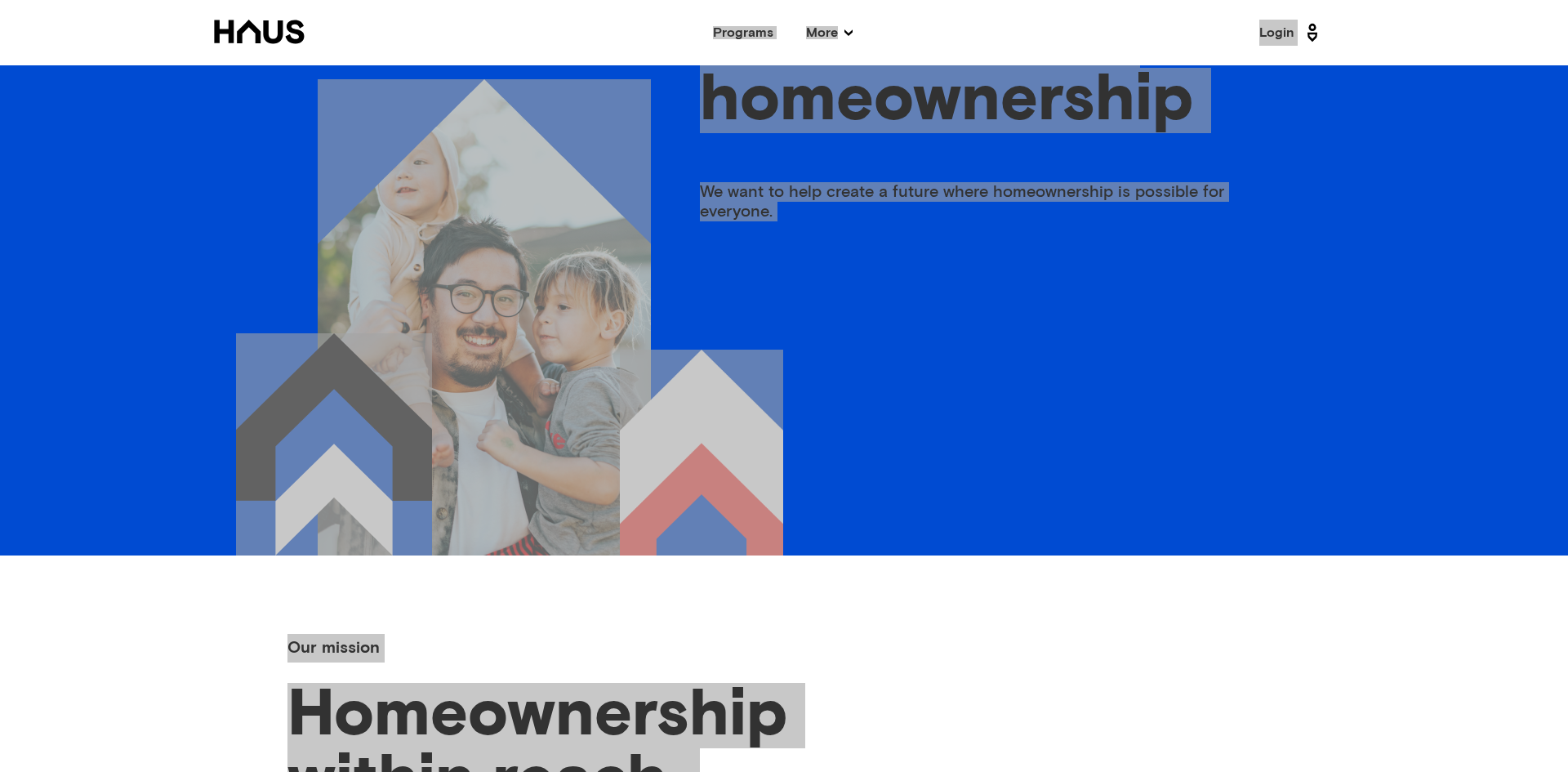
scroll to position [1461, 0]
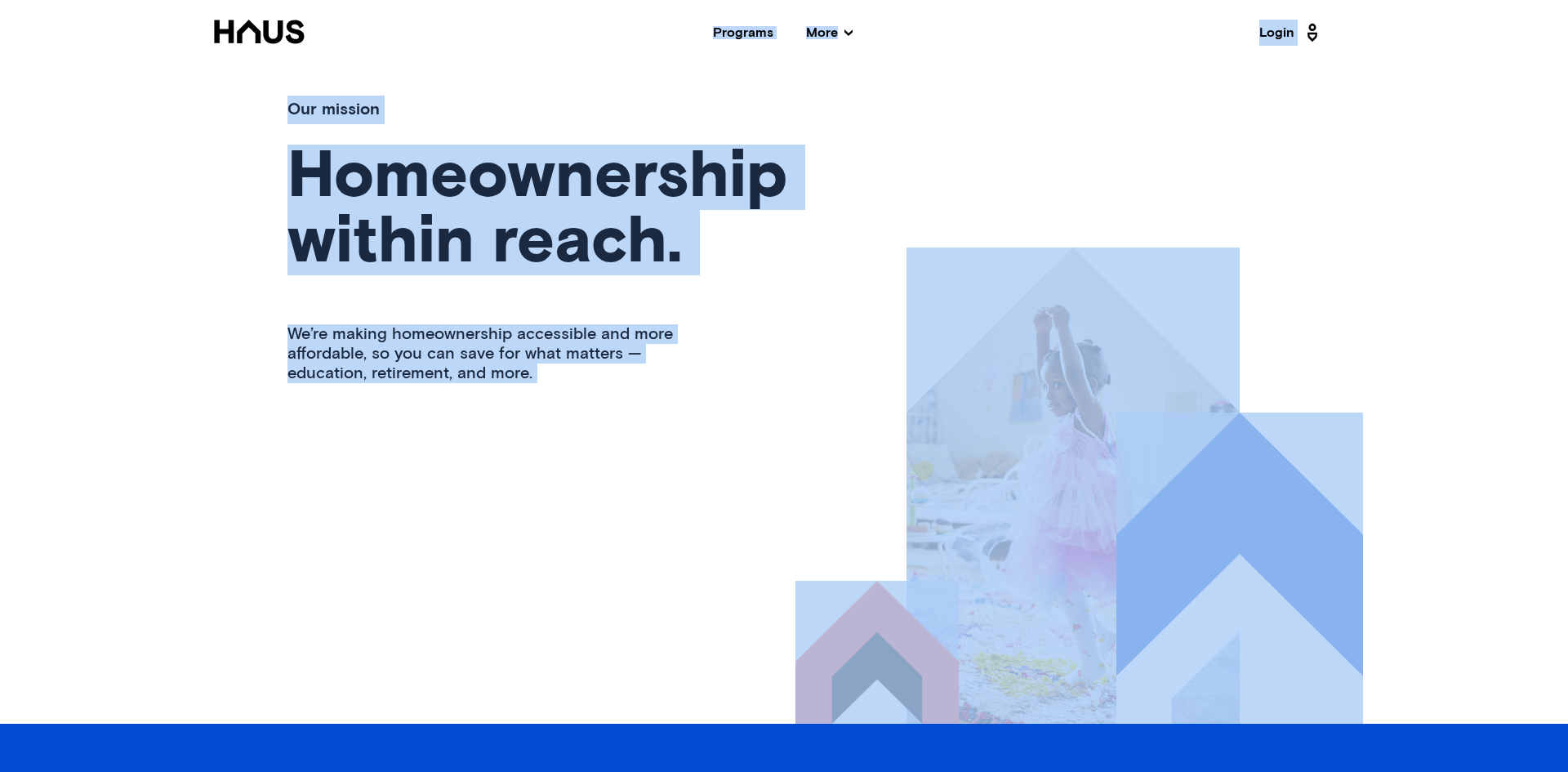
click at [627, 275] on h1 "Homeownership within reach." at bounding box center [486, 209] width 398 height 131
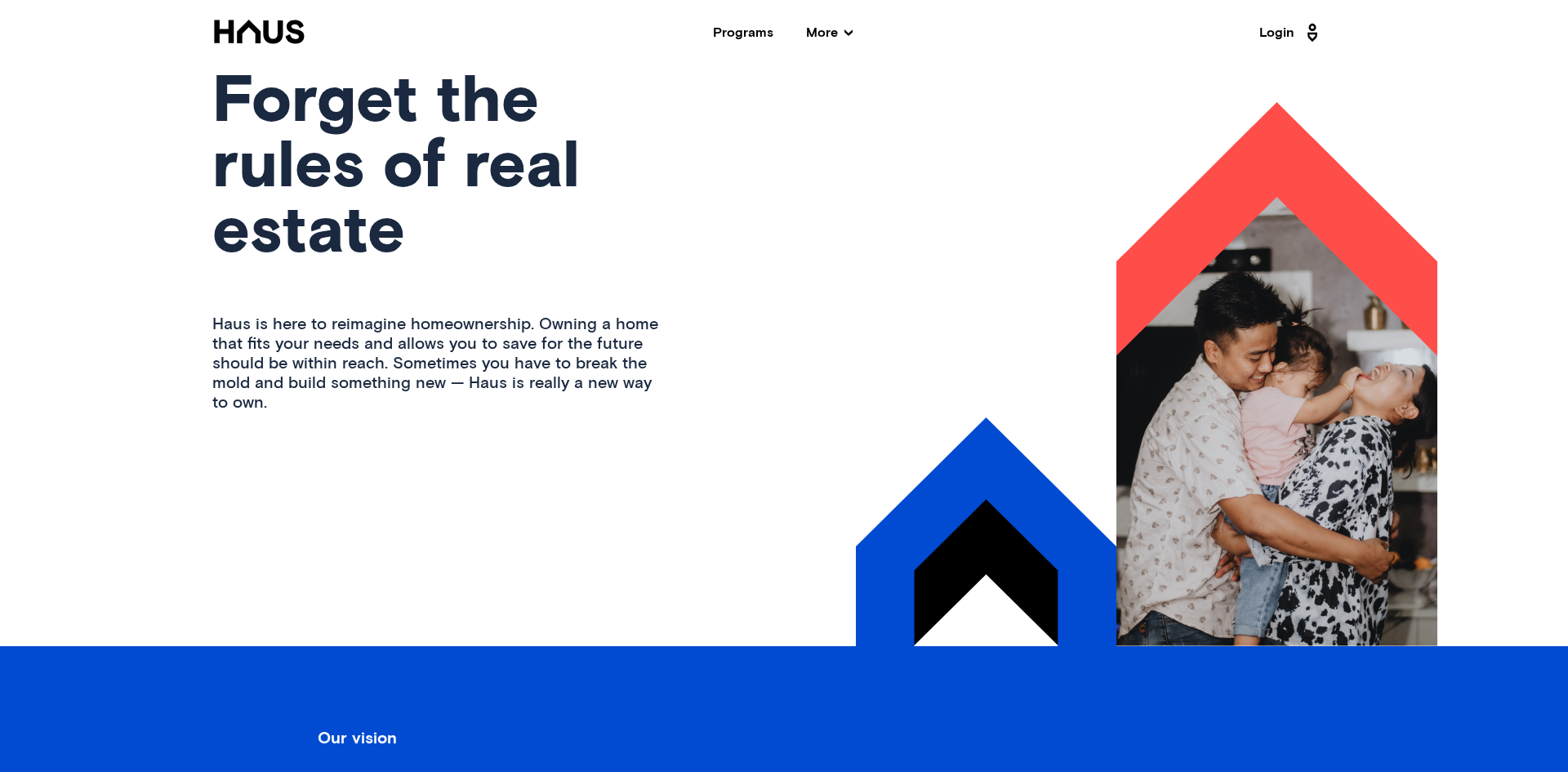
scroll to position [0, 0]
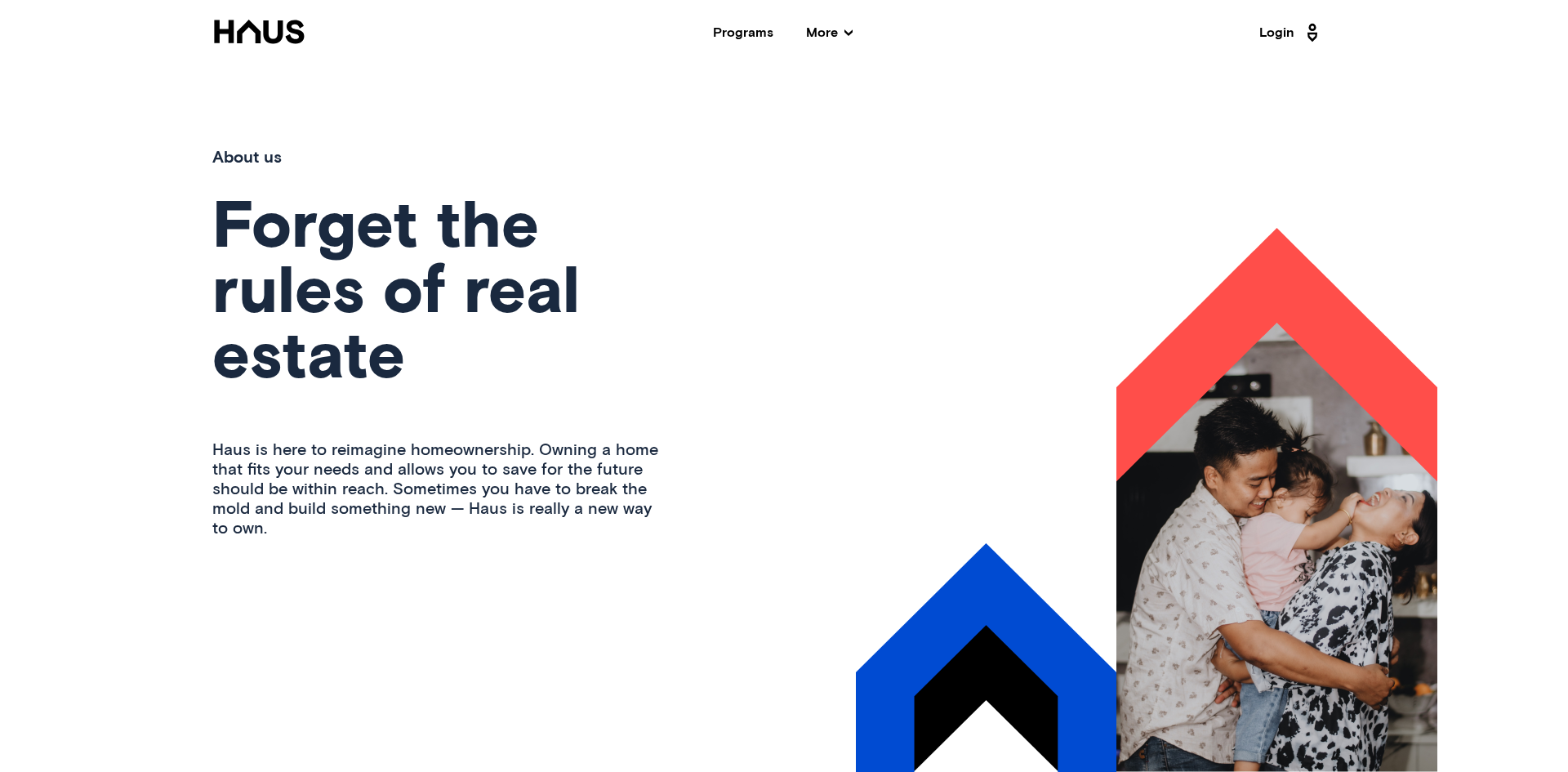
click at [255, 32] on icon at bounding box center [259, 31] width 90 height 24
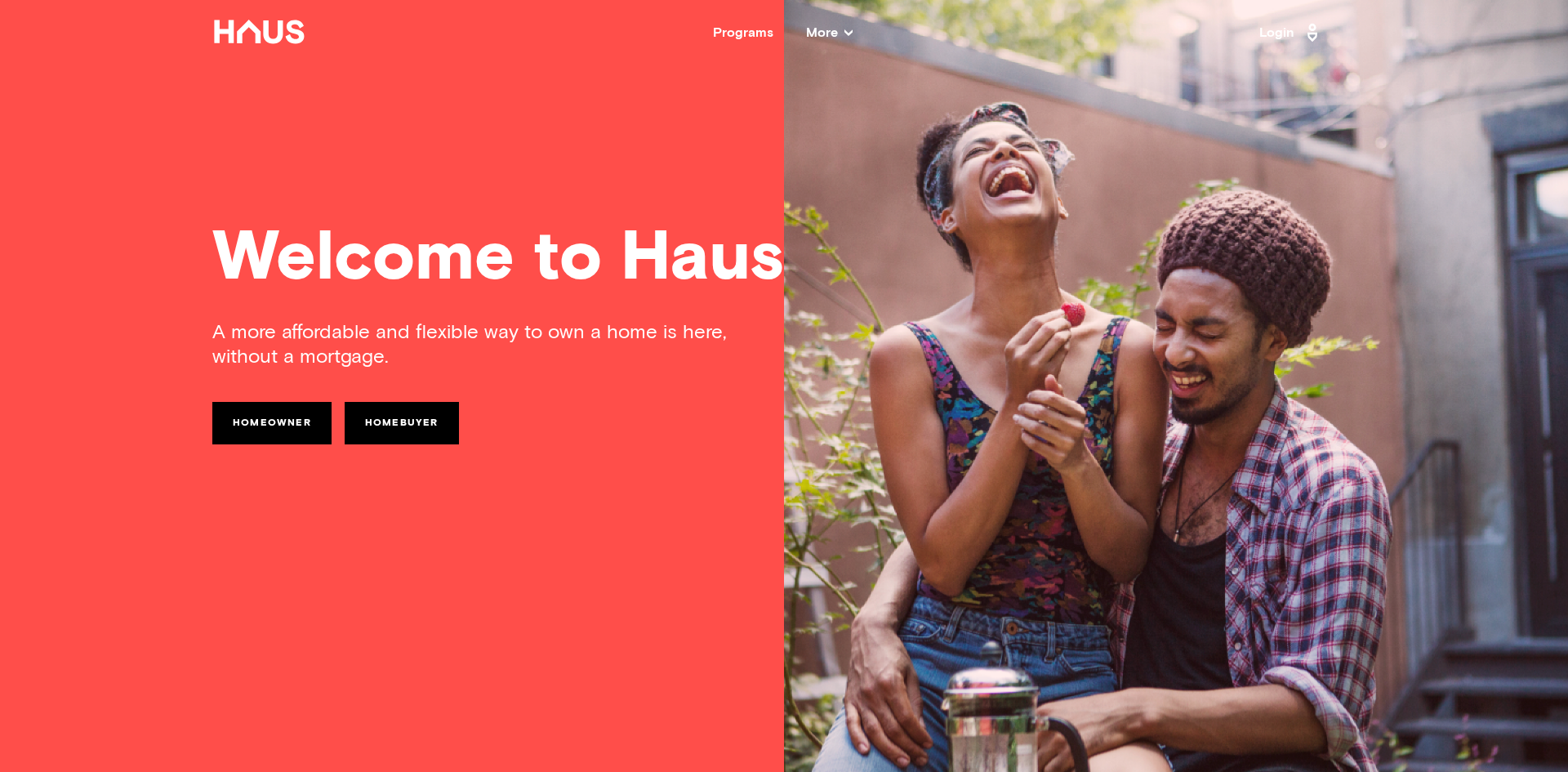
click at [494, 70] on div "Welcome to Haus A more affordable and flexible way to own a home is here, witho…" at bounding box center [784, 386] width 1307 height 772
drag, startPoint x: 278, startPoint y: 361, endPoint x: 536, endPoint y: 352, distance: 258.2
click at [536, 352] on div "A more affordable and flexible way to own a home is here, without a mortgage." at bounding box center [499, 345] width 572 height 49
click at [569, 355] on div "A more affordable and flexible way to own a home is here, without a mortgage." at bounding box center [499, 345] width 572 height 49
click at [853, 23] on nav "Back Programs More Resources Testimonials FAQ About Us Login" at bounding box center [784, 33] width 1307 height 66
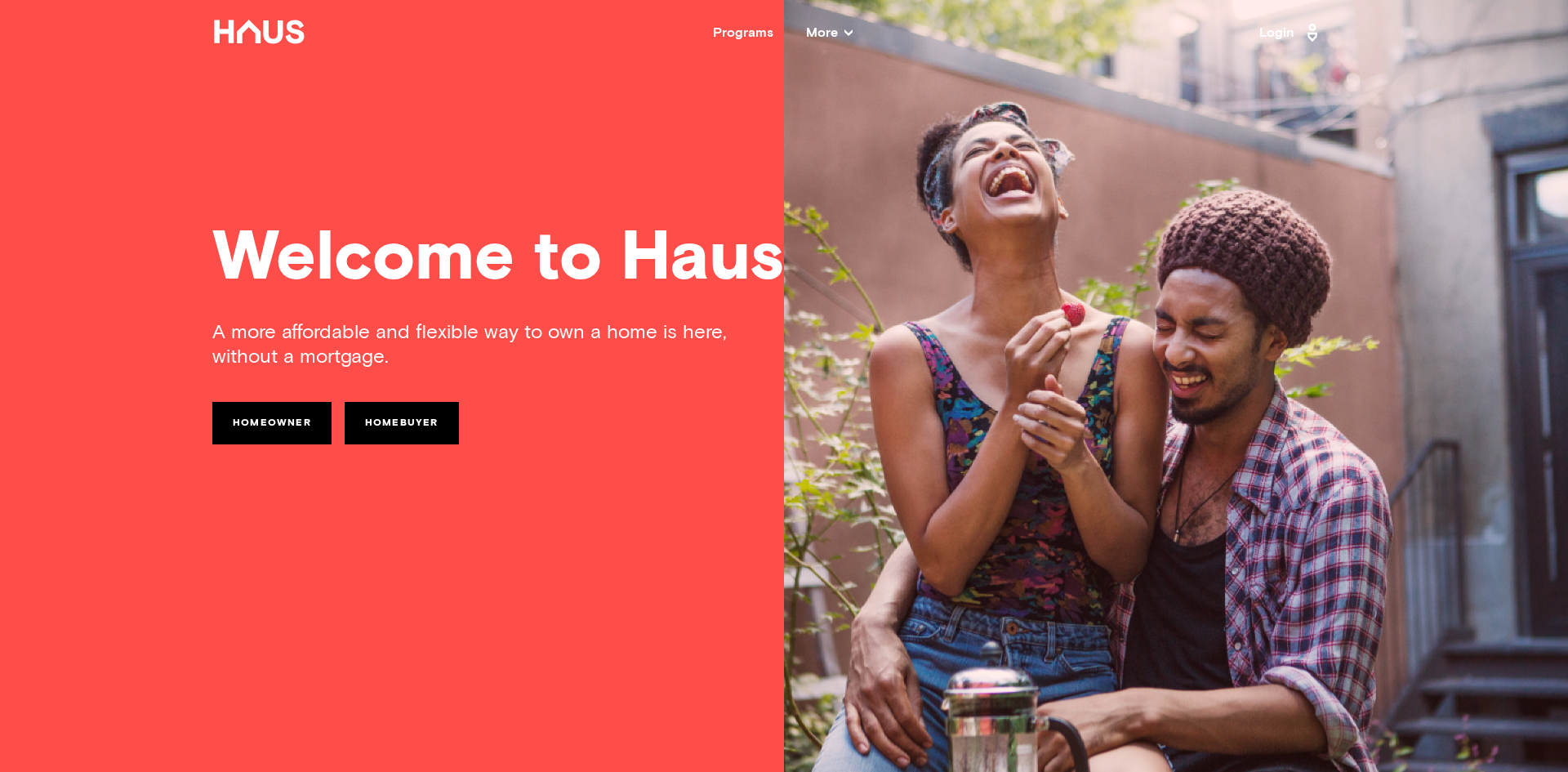
click at [846, 27] on span "More" at bounding box center [829, 33] width 47 height 13
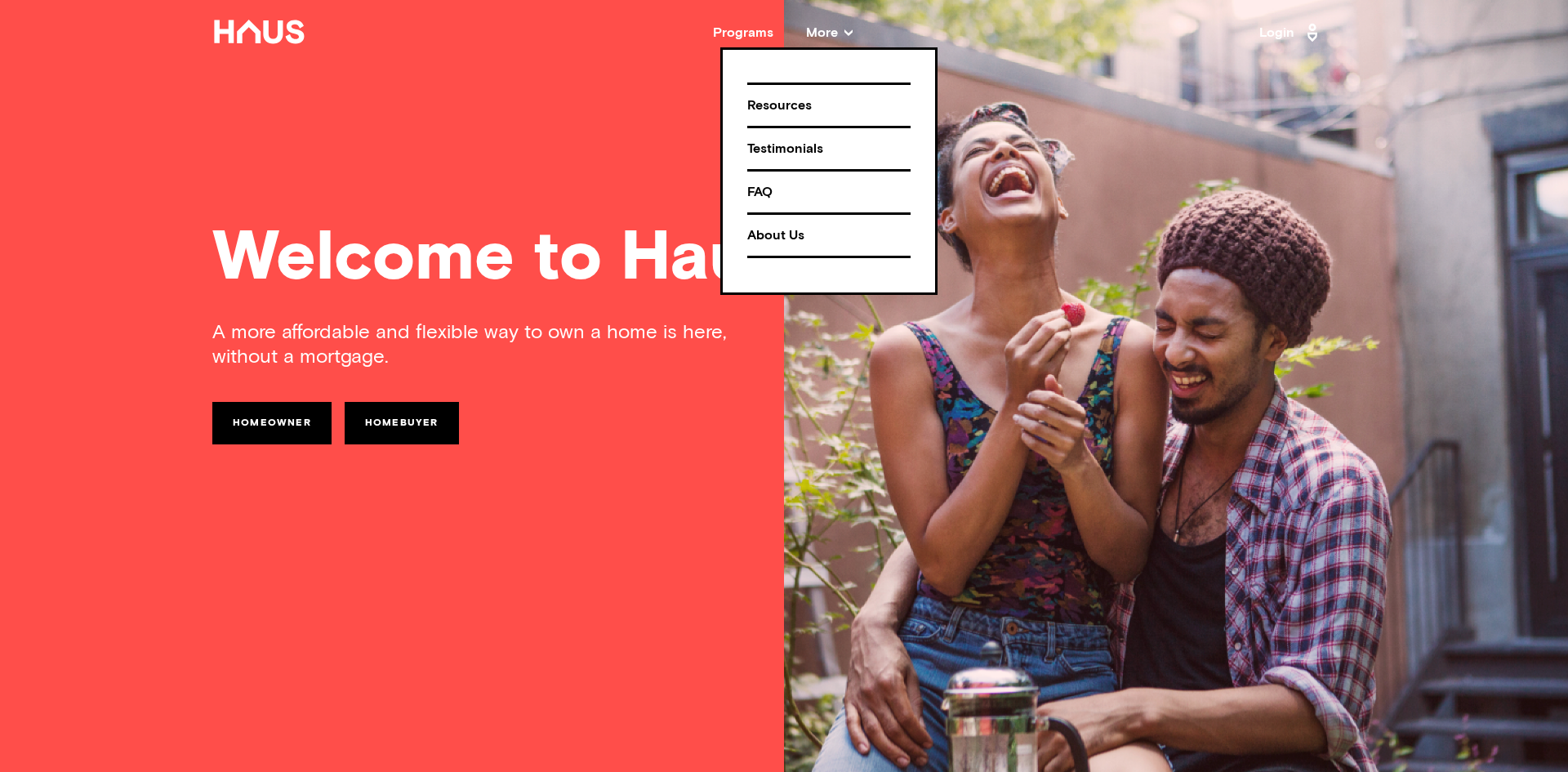
click at [590, 28] on div "Programs More Resources Testimonials FAQ About Us" at bounding box center [783, 33] width 953 height 13
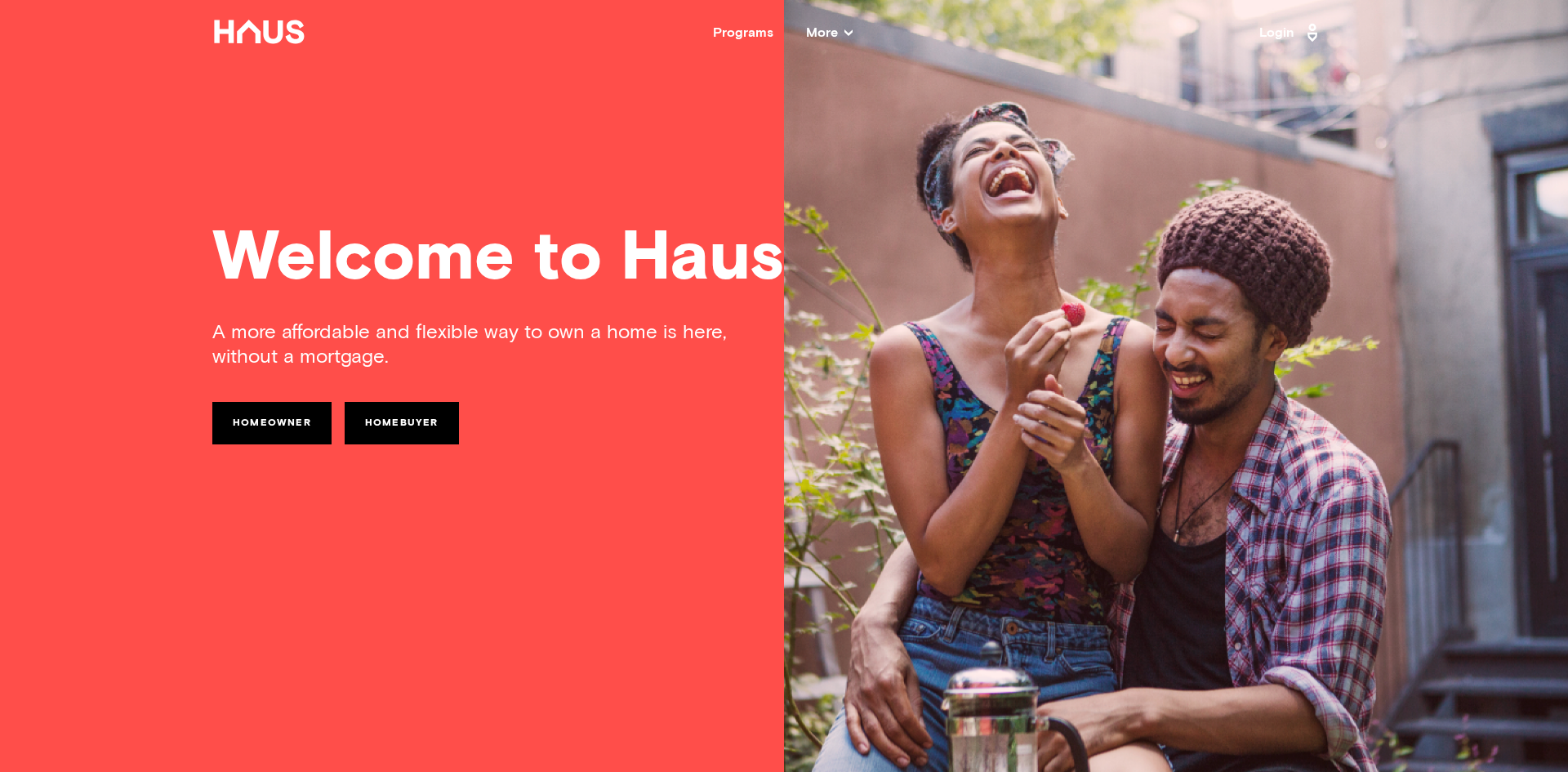
click at [738, 38] on div "Programs" at bounding box center [743, 33] width 61 height 13
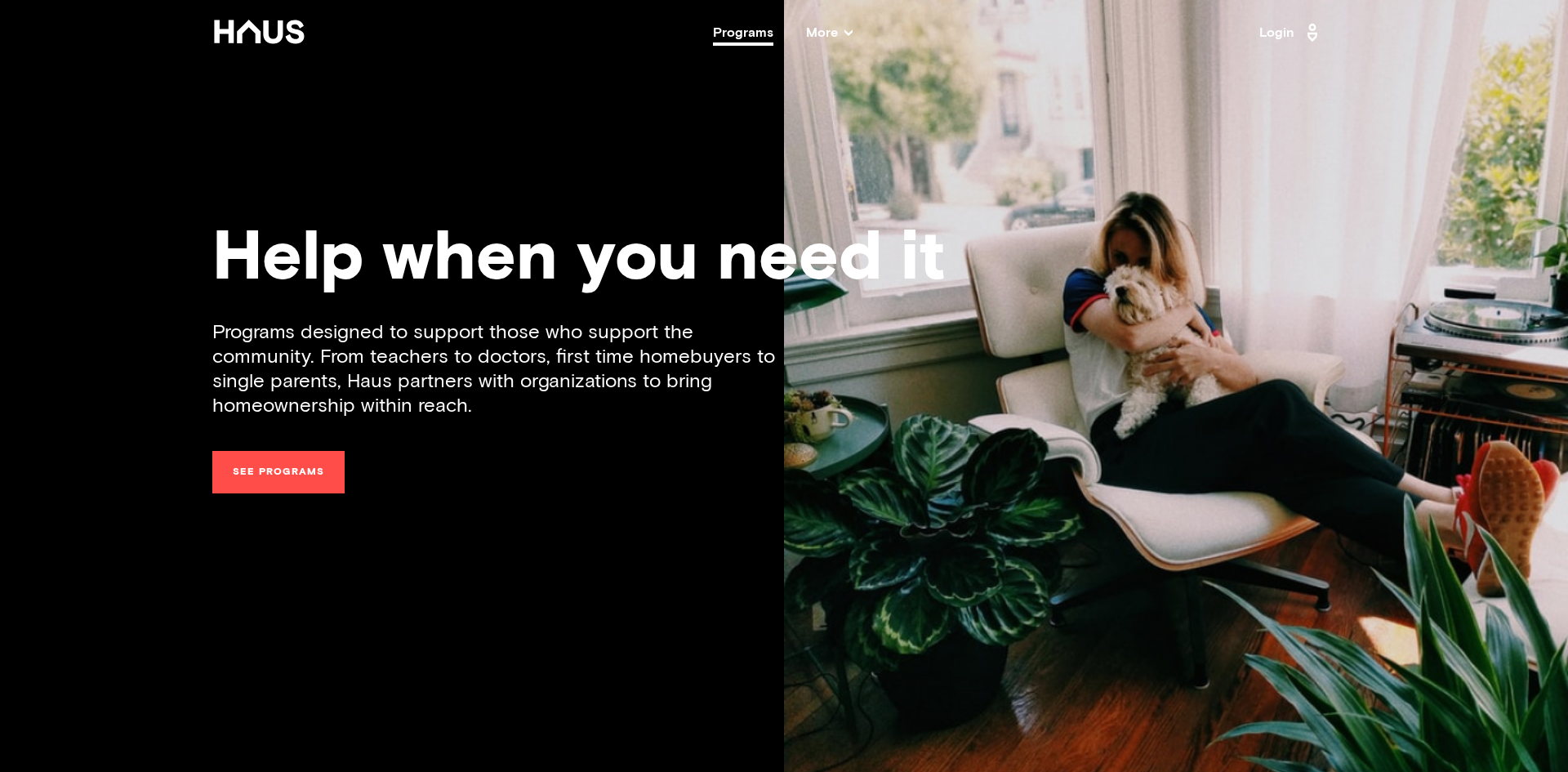
click at [292, 484] on link "See programs" at bounding box center [278, 472] width 132 height 43
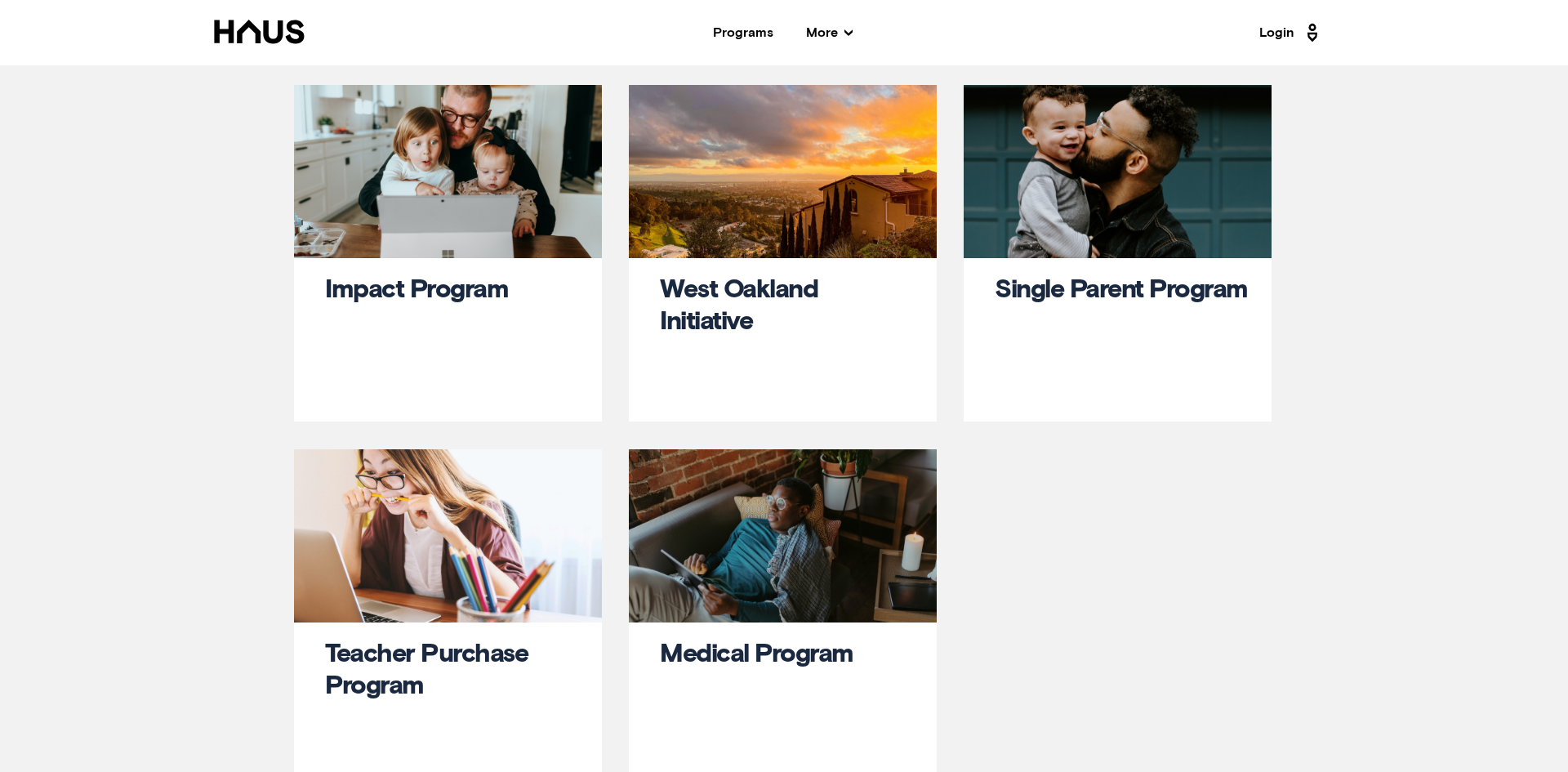
click at [277, 33] on icon at bounding box center [260, 32] width 94 height 25
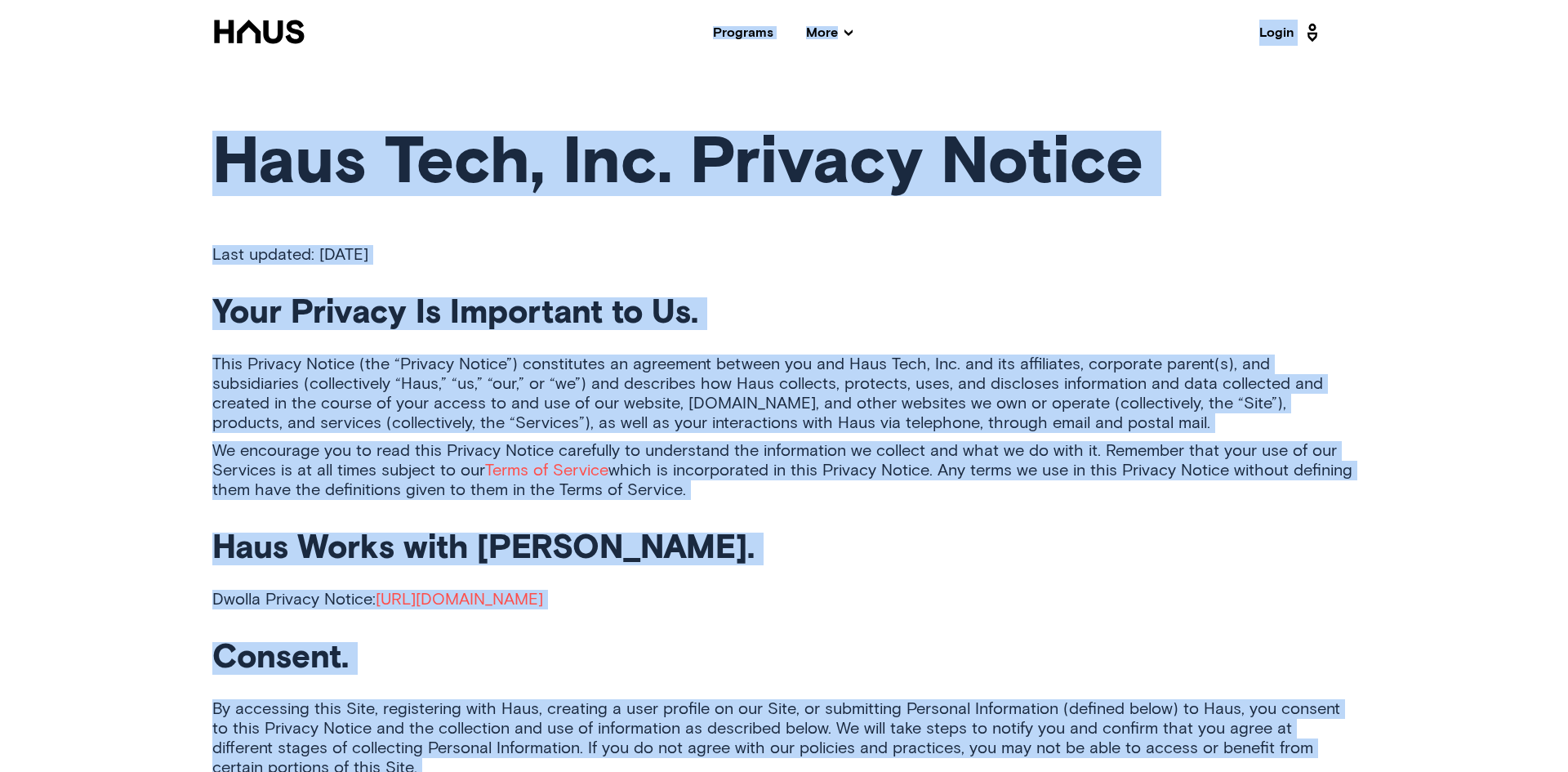
copy div "Programs More Resources Testimonials FAQ About Us Login Haus Tech, Inc. Privacy…"
click at [270, 172] on h1 "Haus Tech, Inc. Privacy Notice" at bounding box center [784, 163] width 1143 height 66
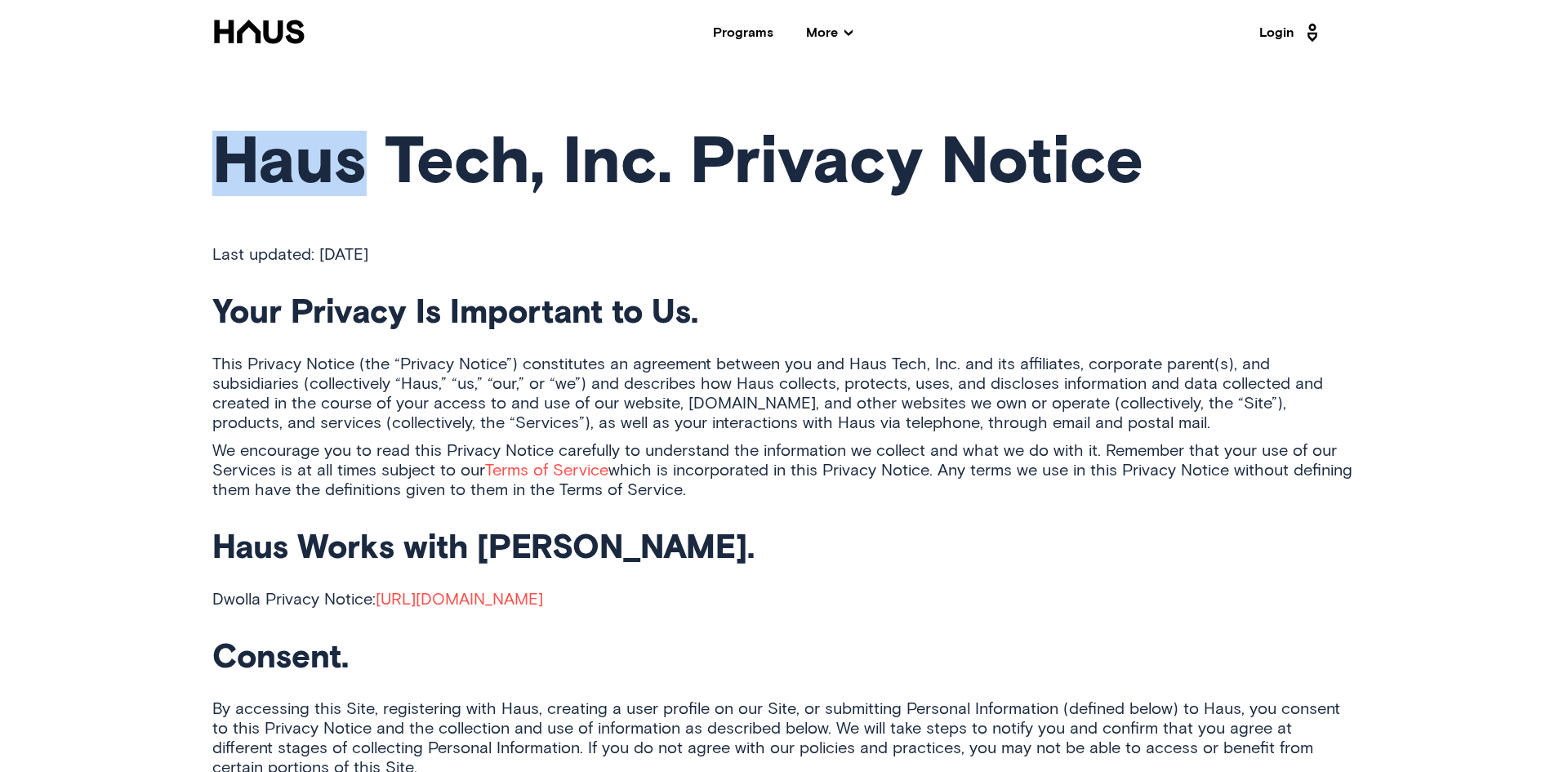
click at [270, 172] on h1 "Haus Tech, Inc. Privacy Notice" at bounding box center [784, 163] width 1143 height 66
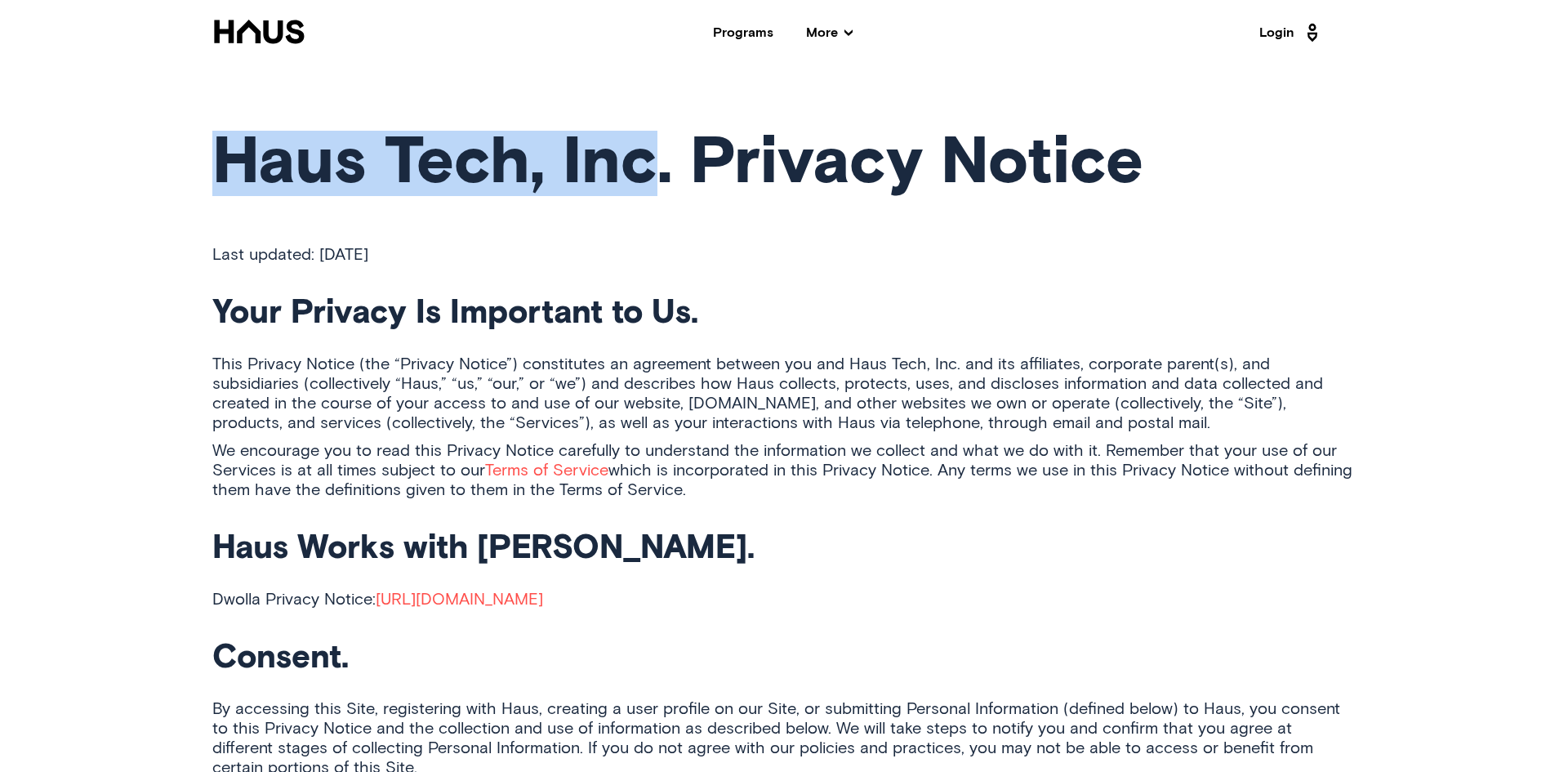
click at [628, 165] on h1 "Haus Tech, Inc. Privacy Notice" at bounding box center [784, 163] width 1143 height 66
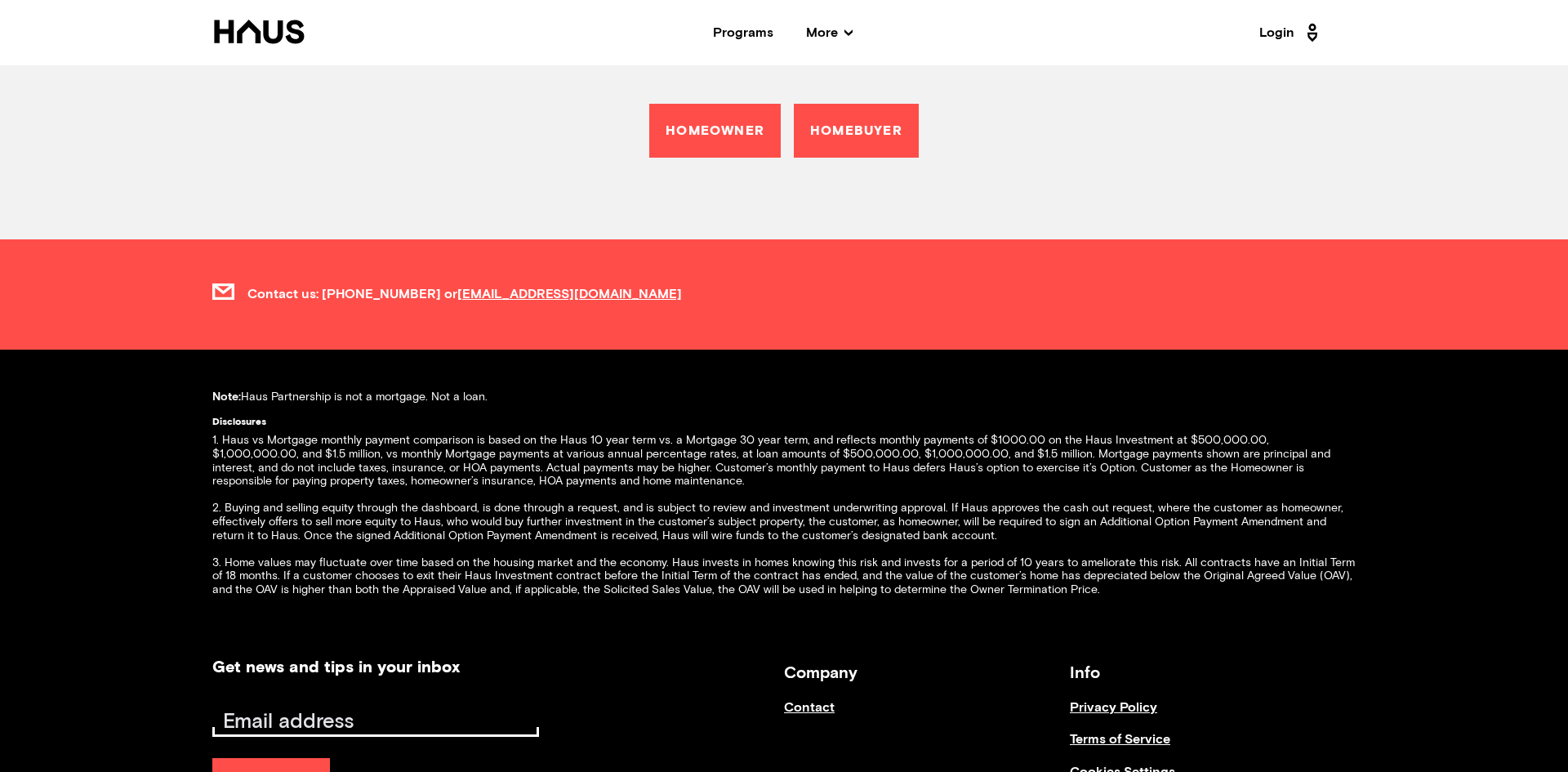
scroll to position [6110, 0]
click at [287, 389] on p "Note: Haus Partnership is not a mortgage. Not a loan." at bounding box center [784, 396] width 1143 height 14
click at [512, 389] on div "Note: Haus Partnership is not a mortgage. Not a loan." at bounding box center [784, 402] width 1143 height 27
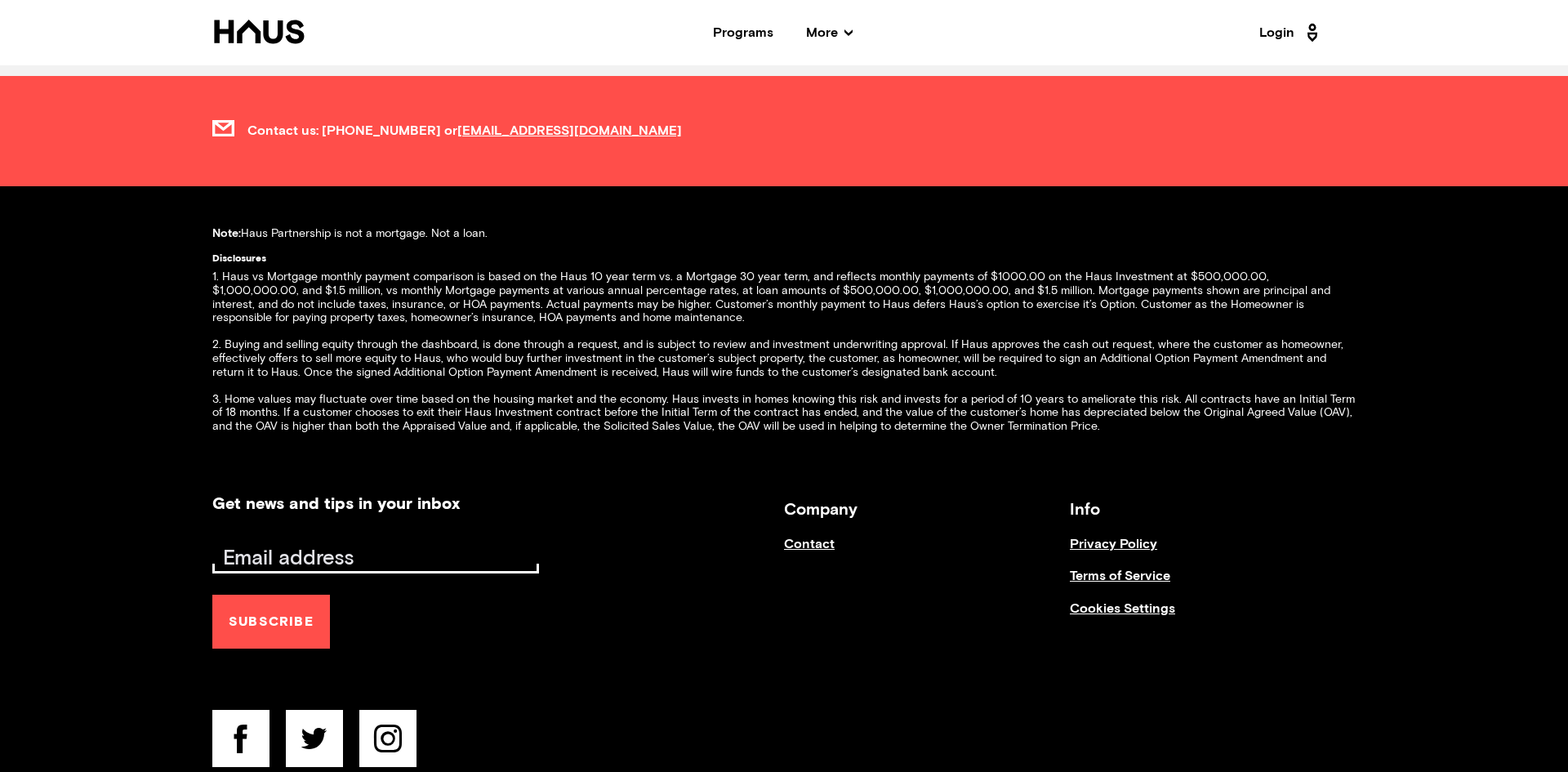
scroll to position [6284, 0]
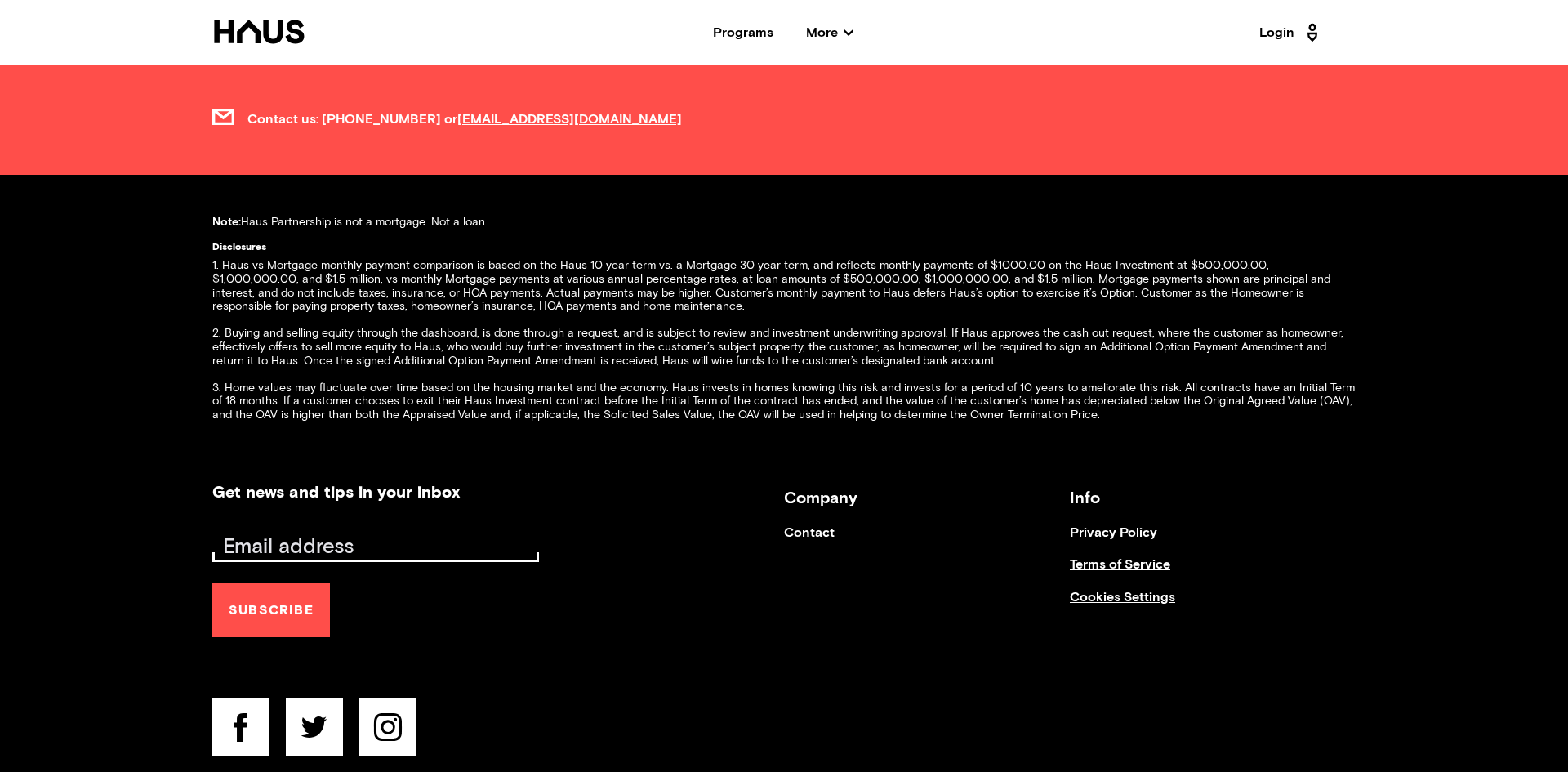
click at [1090, 525] on link "Privacy Policy" at bounding box center [1213, 540] width 286 height 32
click at [1102, 557] on link "Terms of Service" at bounding box center [1213, 572] width 286 height 32
click at [815, 525] on link "Contact" at bounding box center [927, 540] width 286 height 32
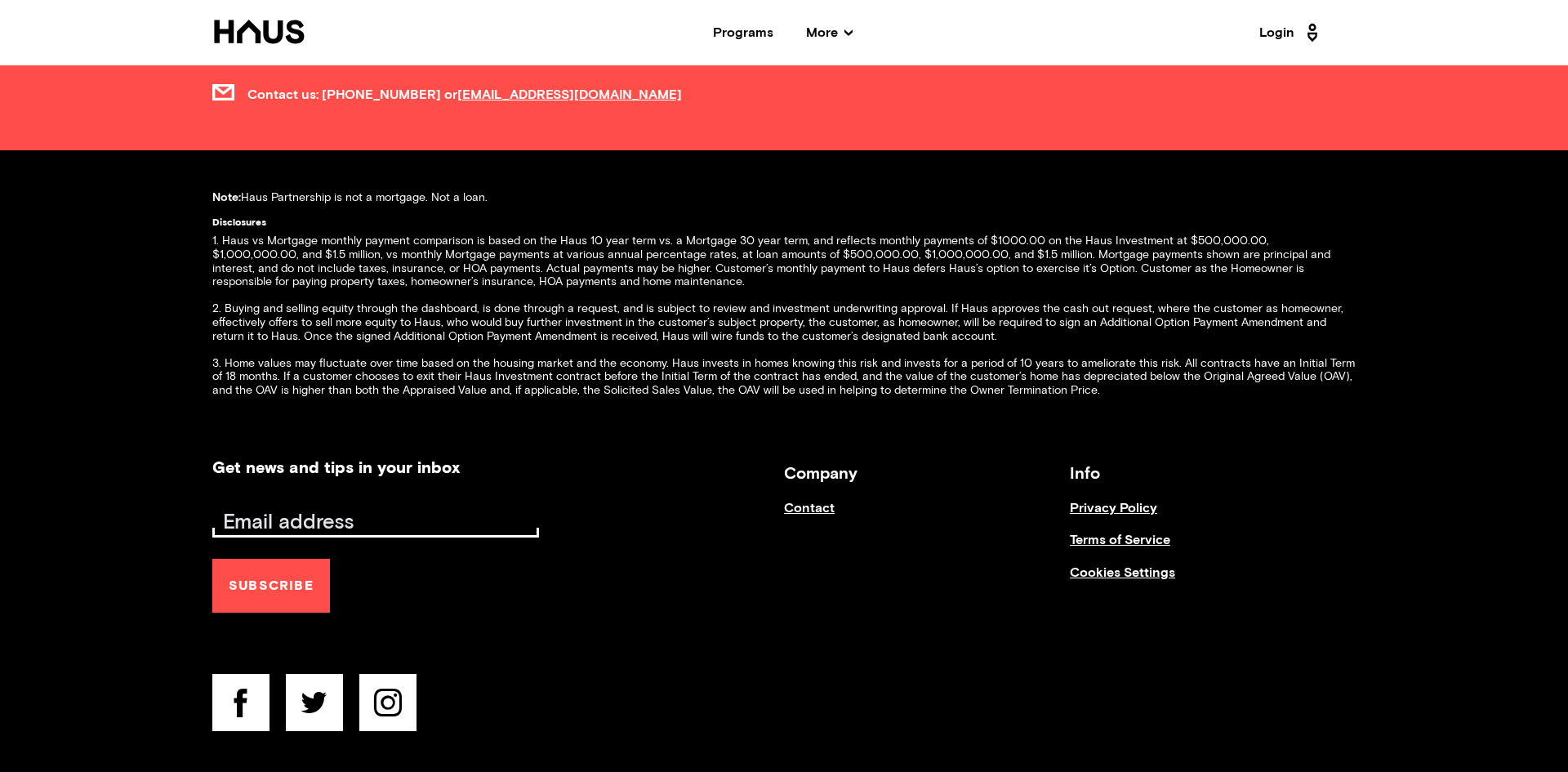
scroll to position [6310, 0]
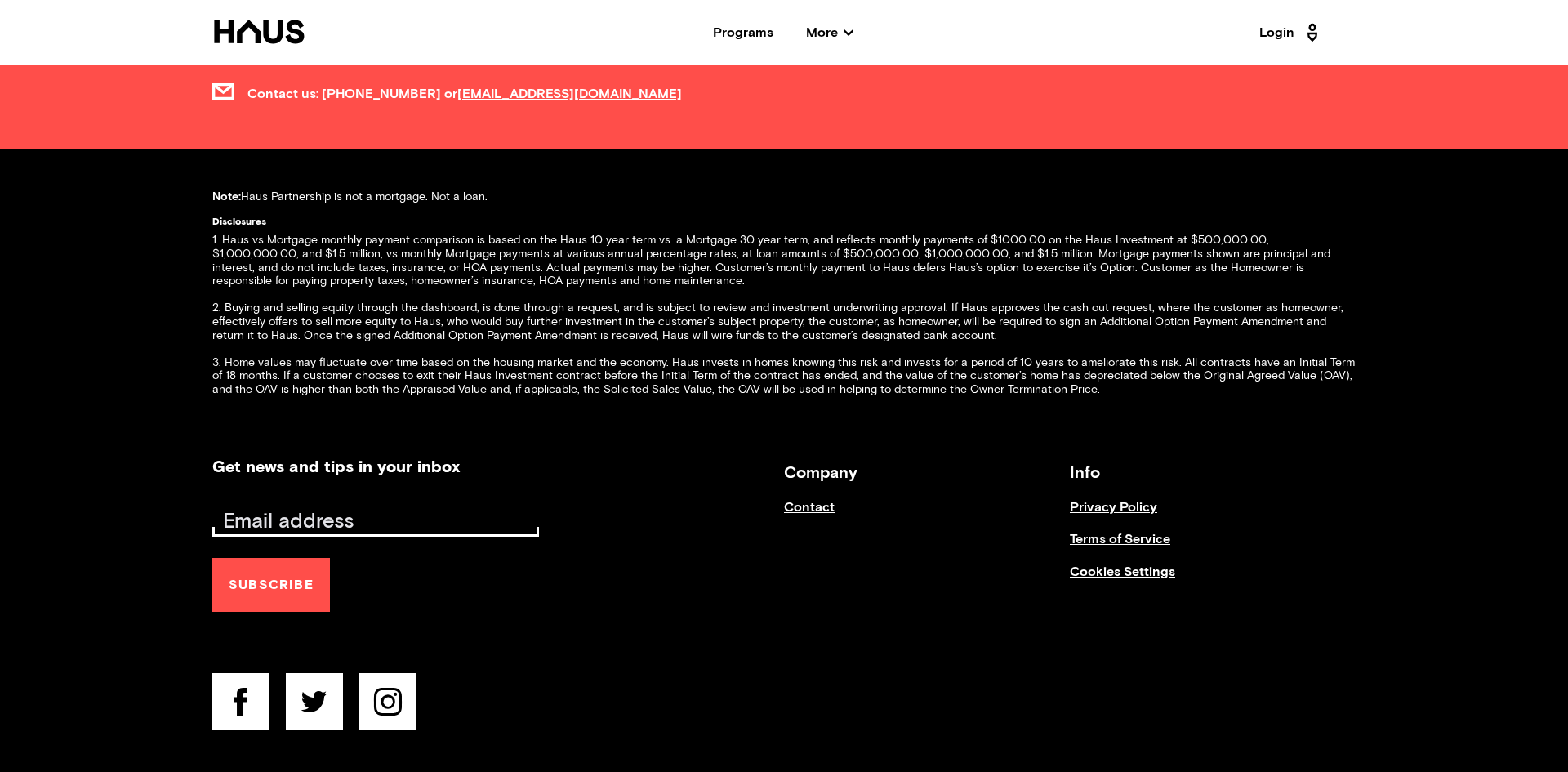
click at [241, 690] on icon at bounding box center [241, 701] width 13 height 29
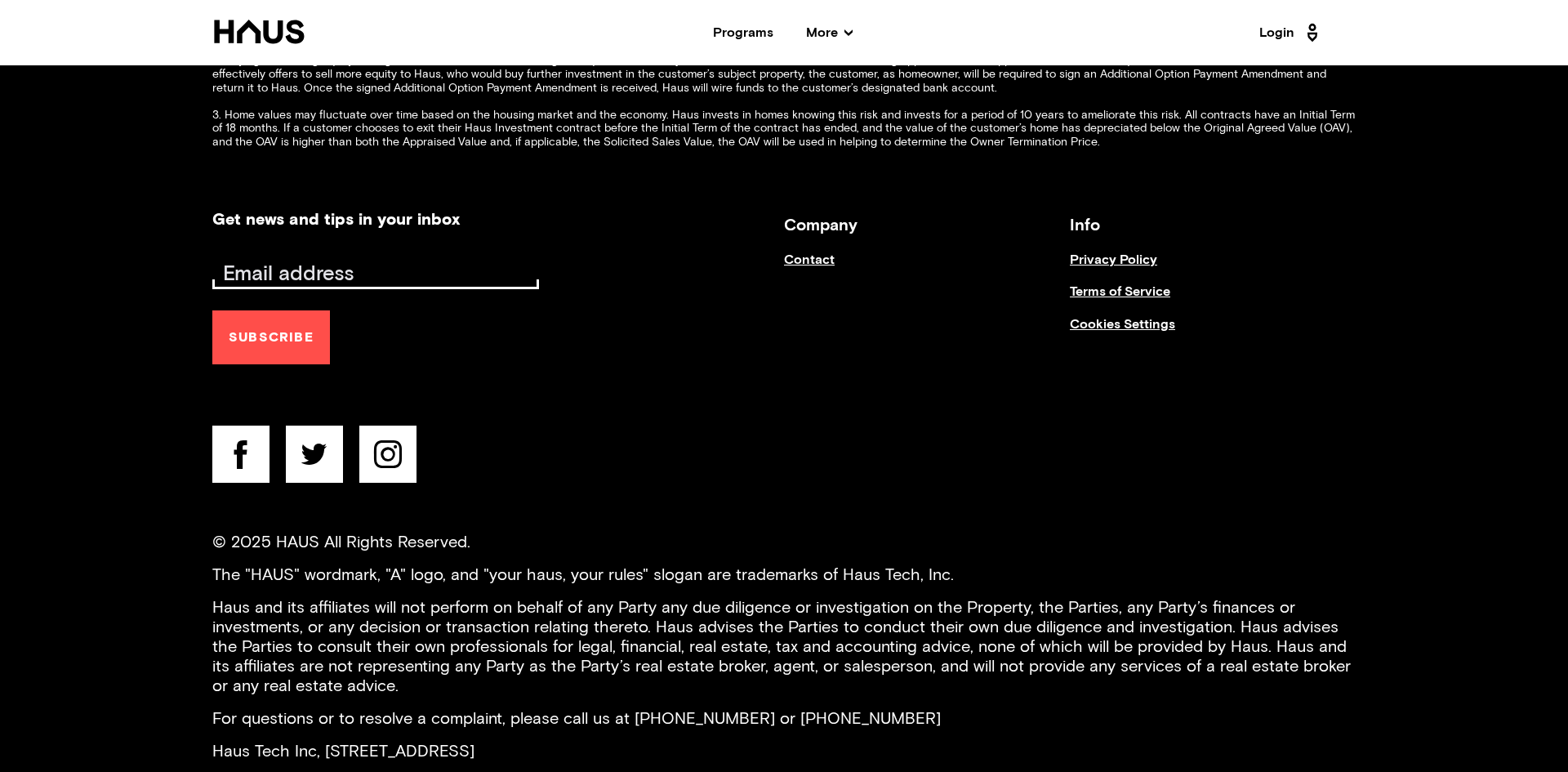
scroll to position [6652, 0]
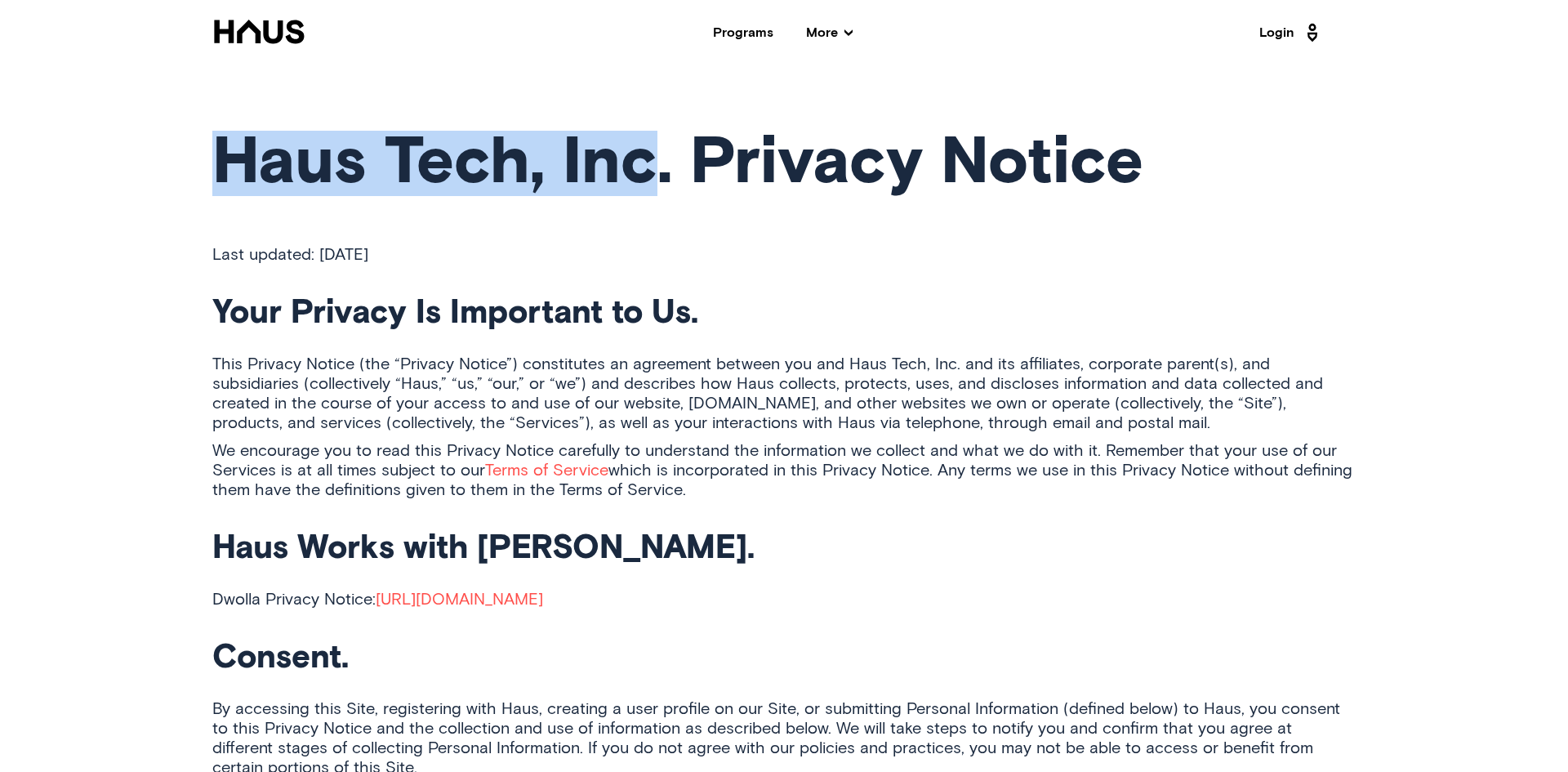
drag, startPoint x: 225, startPoint y: 162, endPoint x: 640, endPoint y: 154, distance: 415.1
click at [640, 154] on h1 "Haus Tech, Inc. Privacy Notice" at bounding box center [784, 163] width 1143 height 66
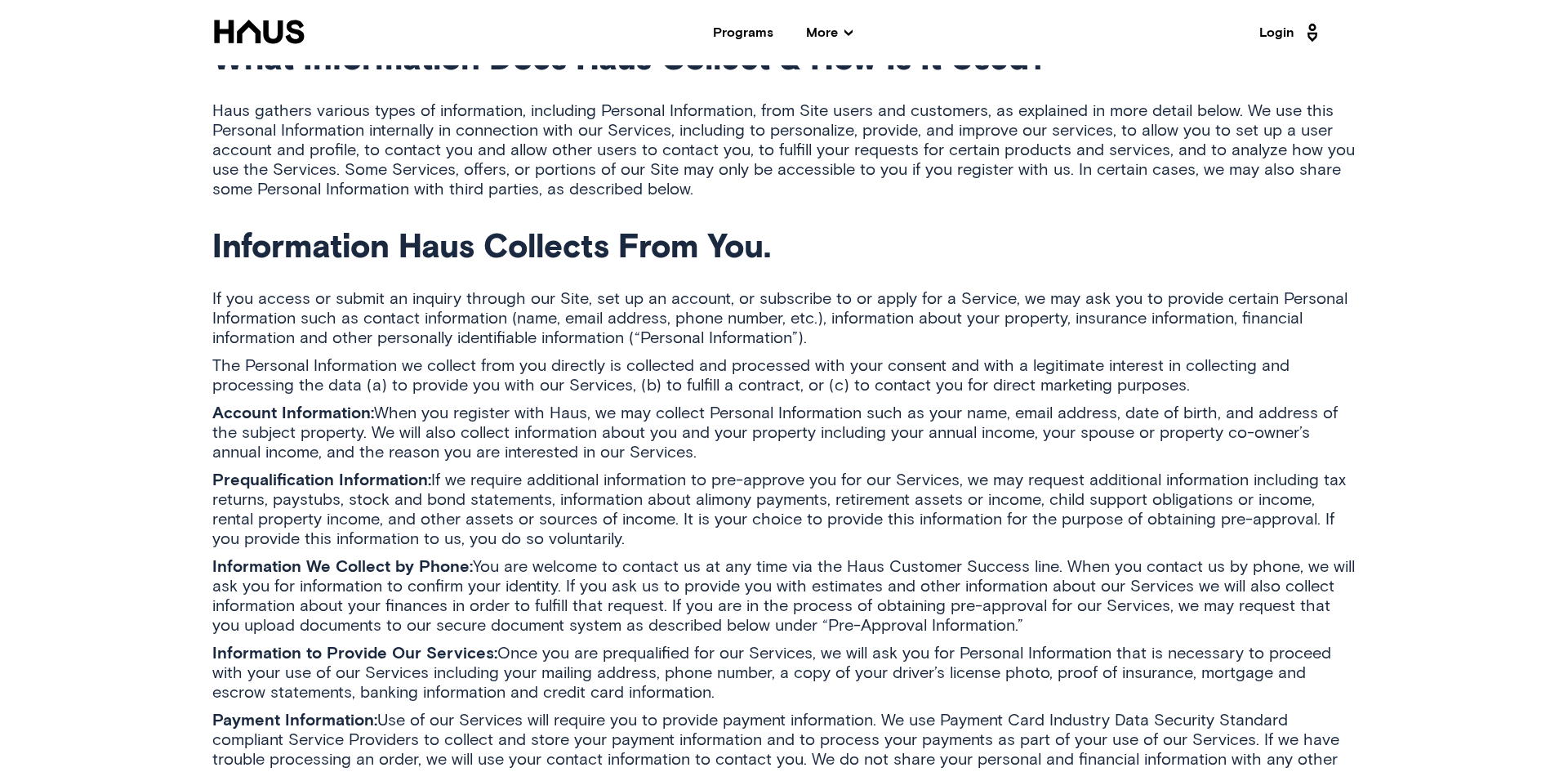
scroll to position [1336, 0]
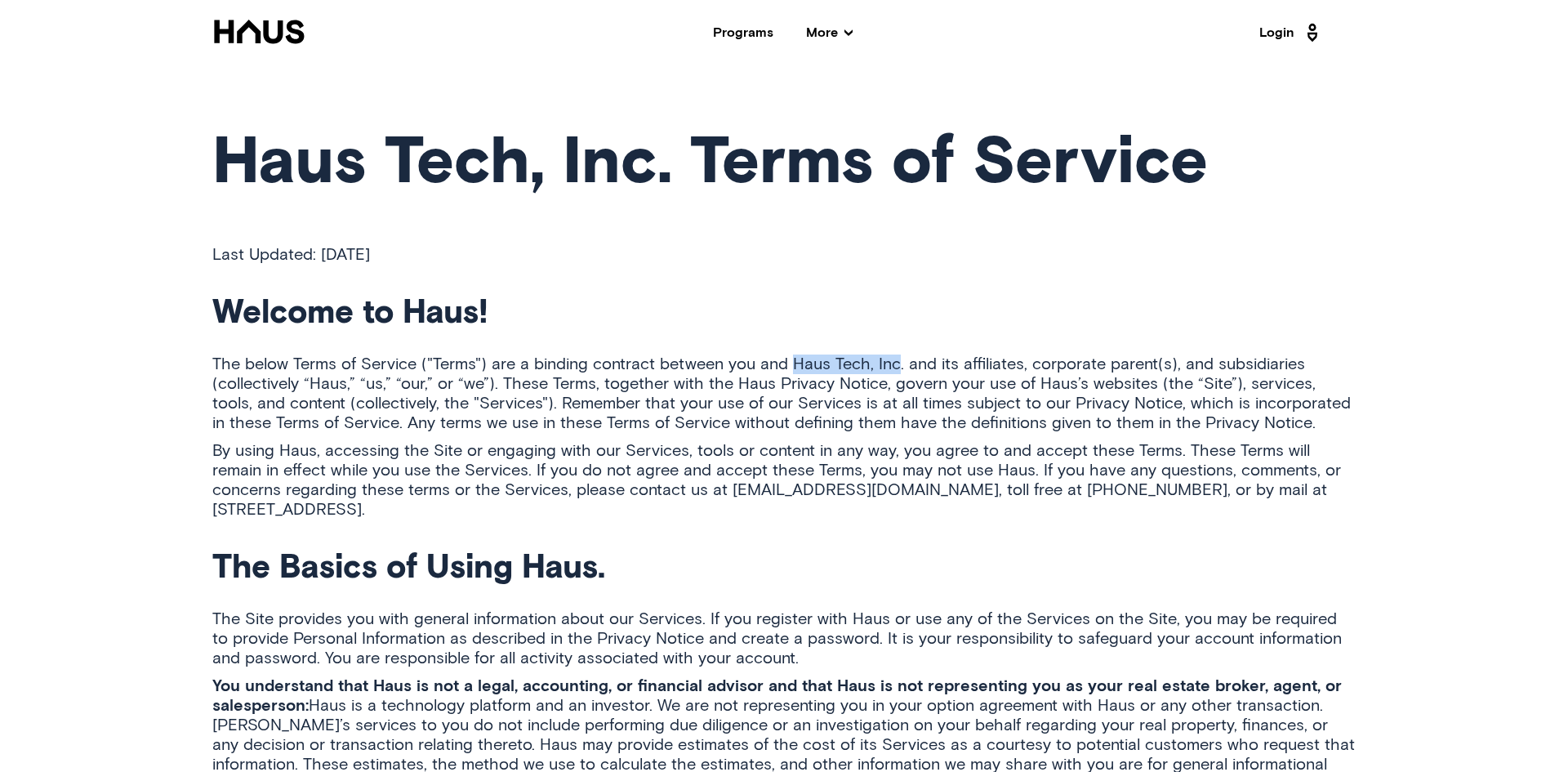
drag, startPoint x: 787, startPoint y: 362, endPoint x: 832, endPoint y: 365, distance: 45.1
click at [892, 363] on p "The below Terms of Service ("Terms") are a binding contract between you and Hau…" at bounding box center [784, 393] width 1143 height 78
